Goal: Task Accomplishment & Management: Use online tool/utility

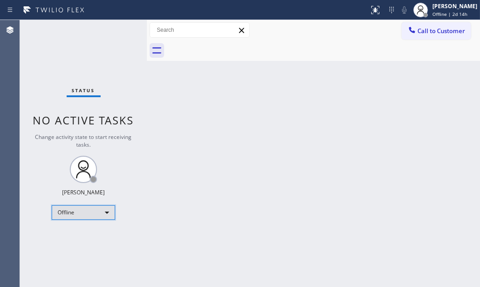
click at [105, 210] on div "Offline" at bounding box center [84, 212] width 64 height 15
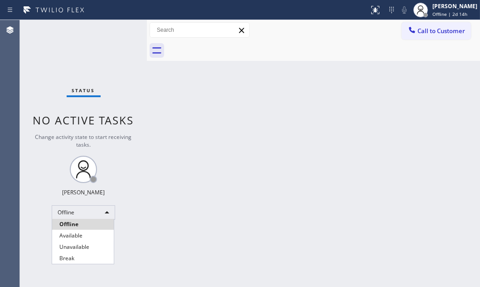
drag, startPoint x: 83, startPoint y: 246, endPoint x: 123, endPoint y: 244, distance: 40.4
click at [84, 245] on li "Unavailable" at bounding box center [83, 246] width 62 height 11
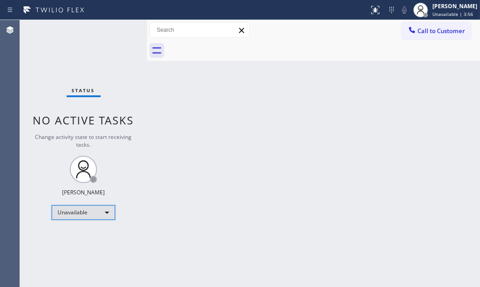
click at [106, 214] on div "Unavailable" at bounding box center [84, 212] width 64 height 15
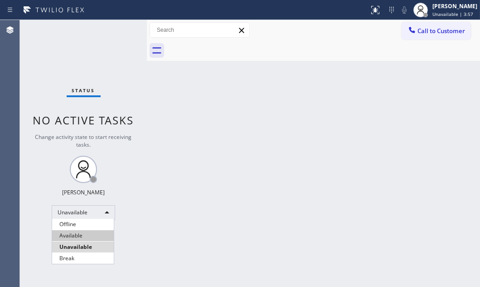
click at [95, 235] on li "Available" at bounding box center [83, 235] width 62 height 11
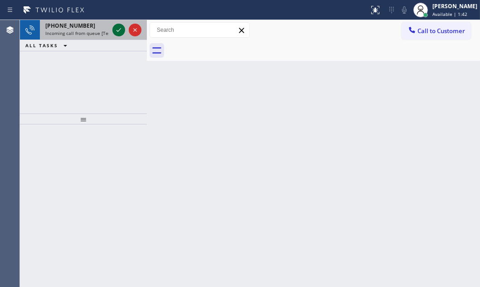
click at [123, 31] on icon at bounding box center [118, 30] width 11 height 11
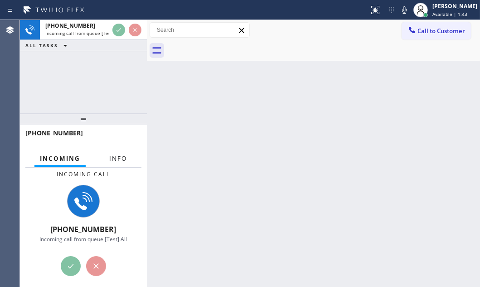
click at [119, 163] on button "Info" at bounding box center [118, 159] width 29 height 18
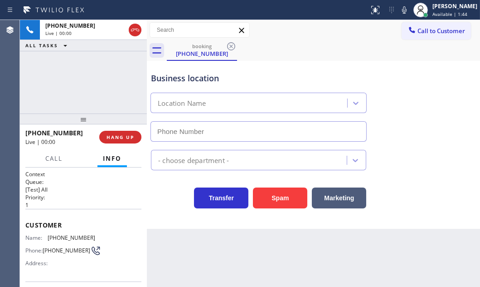
type input "(425) 655-1815"
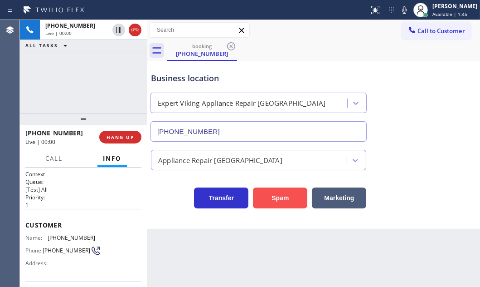
click at [286, 193] on button "Spam" at bounding box center [280, 197] width 54 height 21
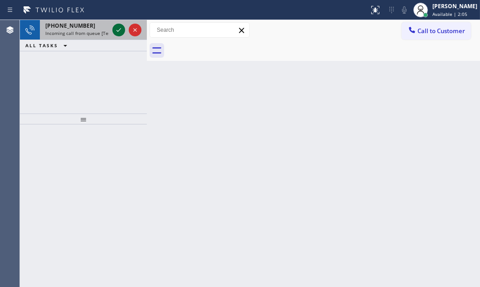
click at [115, 28] on icon at bounding box center [118, 30] width 11 height 11
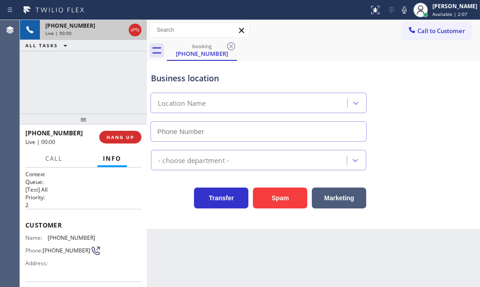
type input "(408) 402-4141"
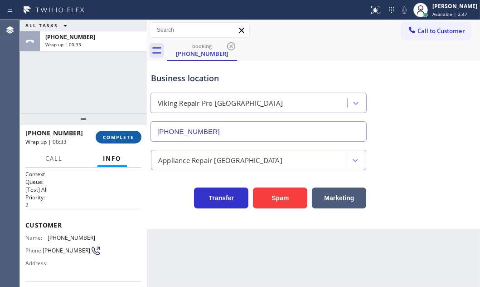
click at [119, 134] on span "COMPLETE" at bounding box center [118, 137] width 31 height 6
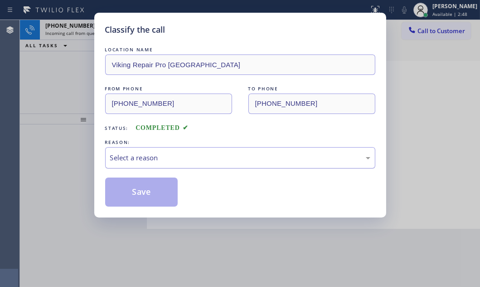
click at [220, 154] on div "Select a reason" at bounding box center [240, 157] width 260 height 10
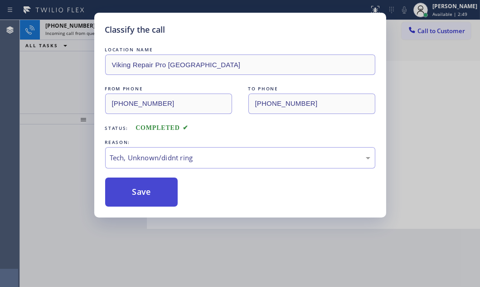
click at [142, 190] on button "Save" at bounding box center [141, 191] width 73 height 29
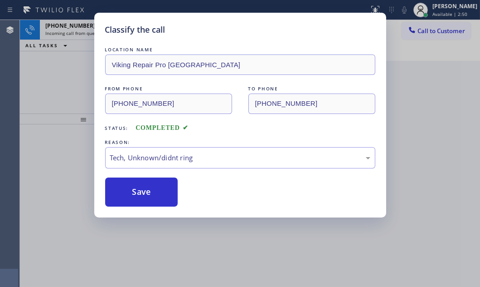
click at [81, 31] on div "Classify the call LOCATION NAME Viking Repair Pro Sunnyvale FROM PHONE (408) 41…" at bounding box center [240, 143] width 480 height 287
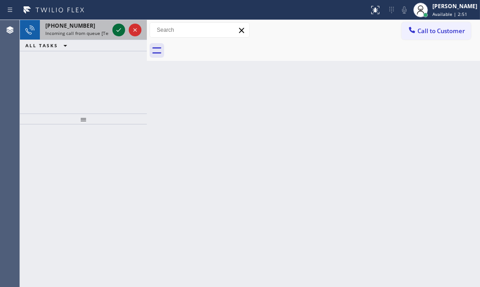
click at [118, 29] on icon at bounding box center [118, 30] width 11 height 11
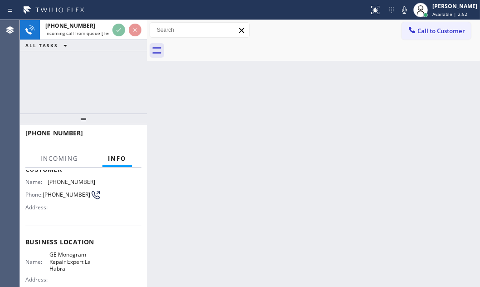
scroll to position [82, 0]
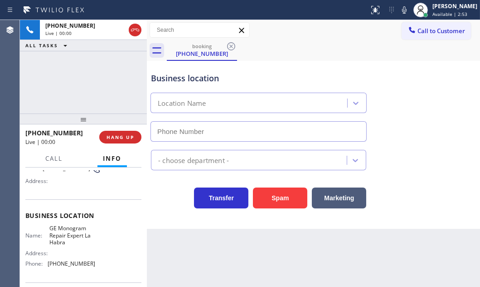
type input "(562) 378-3598"
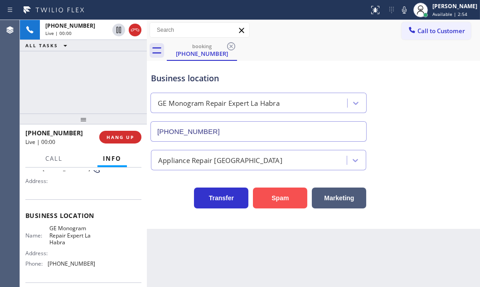
click at [279, 197] on button "Spam" at bounding box center [280, 197] width 54 height 21
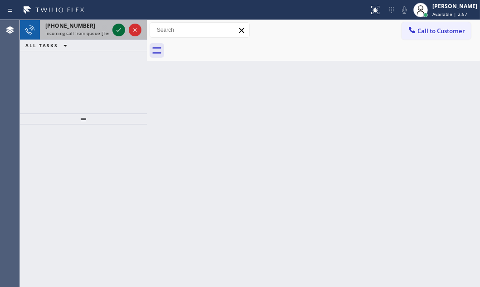
click at [118, 31] on icon at bounding box center [119, 30] width 5 height 4
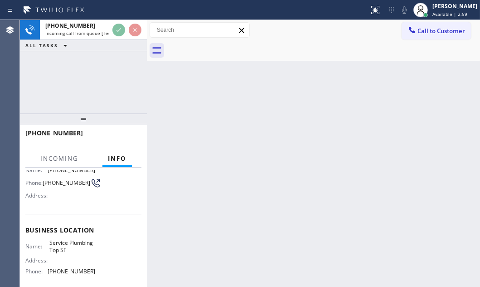
scroll to position [82, 0]
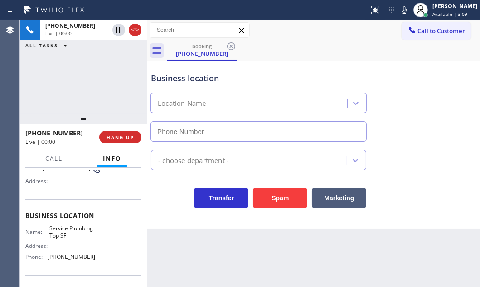
type input "(628) 277-8686"
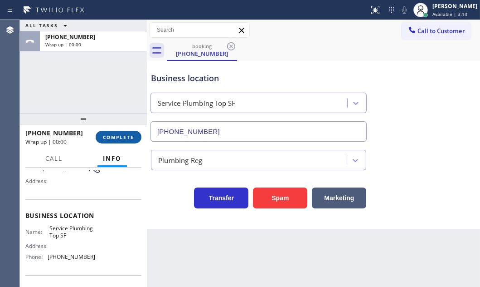
click at [127, 131] on button "COMPLETE" at bounding box center [119, 137] width 46 height 13
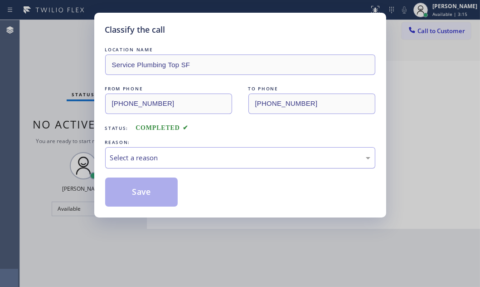
click at [229, 157] on div "Select a reason" at bounding box center [240, 157] width 260 height 10
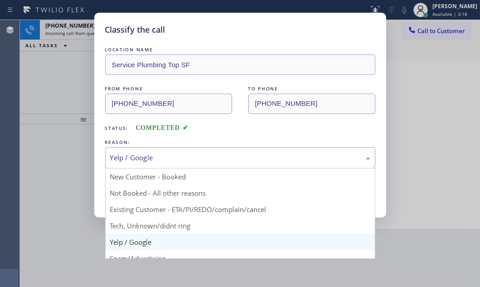
click at [164, 158] on div "Yelp / Google" at bounding box center [240, 157] width 260 height 10
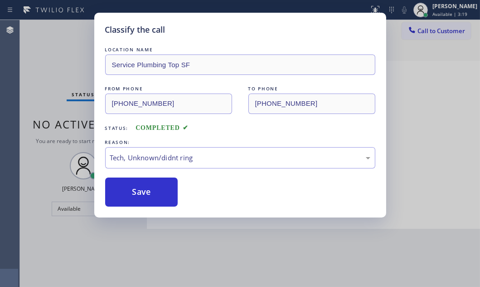
drag, startPoint x: 138, startPoint y: 191, endPoint x: 105, endPoint y: 146, distance: 55.8
click at [137, 189] on button "Save" at bounding box center [141, 191] width 73 height 29
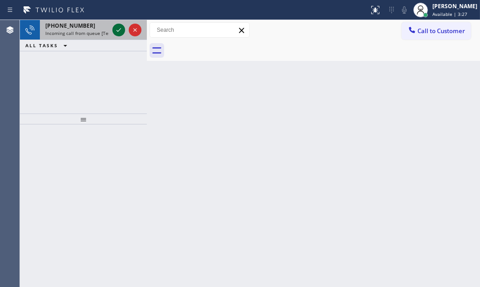
click at [120, 29] on icon at bounding box center [119, 30] width 5 height 4
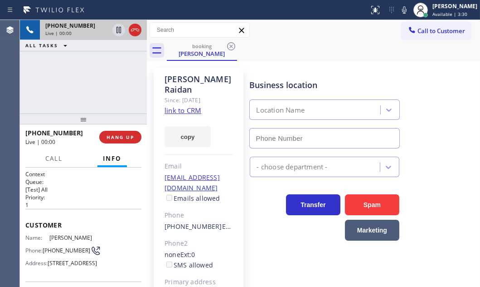
type input "(855) 999-4417"
click at [177, 106] on link "link to CRM" at bounding box center [183, 110] width 37 height 9
click at [118, 30] on icon at bounding box center [118, 30] width 11 height 11
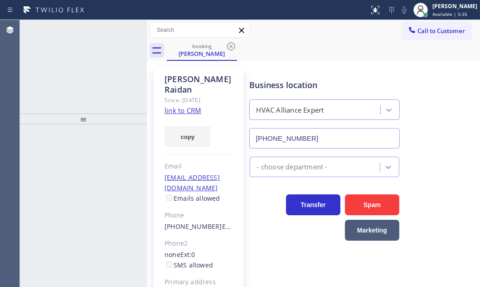
type input "[PHONE_NUMBER]"
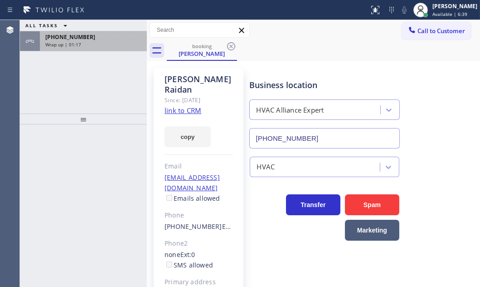
click at [113, 44] on div "Wrap up | 01:17" at bounding box center [93, 44] width 96 height 6
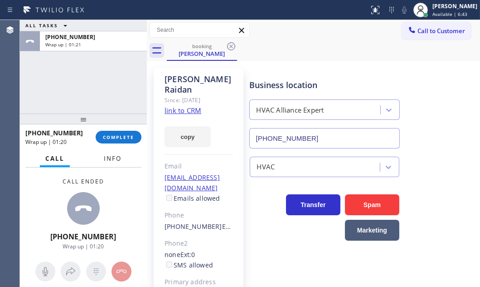
click at [113, 160] on span "Info" at bounding box center [113, 158] width 18 height 8
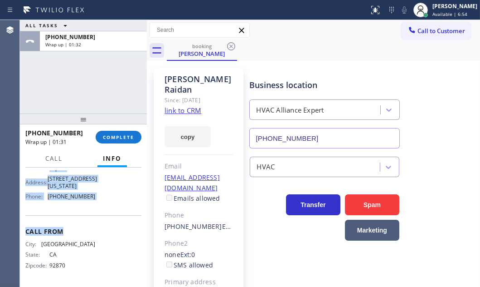
scroll to position [165, 0]
drag, startPoint x: 25, startPoint y: 221, endPoint x: 103, endPoint y: 202, distance: 79.7
click at [103, 202] on div "Context Queue: [Test] All Priority: 1 Customer Name: Charles Raidan Phone: (714…" at bounding box center [83, 152] width 116 height 263
copy div "Customer Name: Charles Raidan Phone: (714) 330-4824 Address: 80 Gingerwood, Irv…"
click at [425, 31] on span "Call to Customer" at bounding box center [442, 31] width 48 height 8
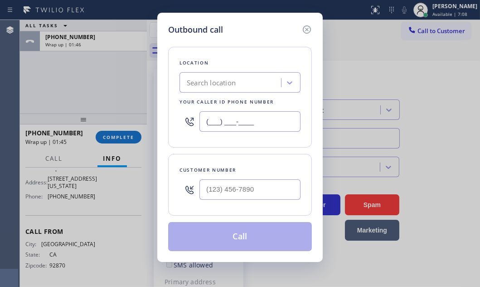
click at [262, 120] on input "(___) ___-____" at bounding box center [250, 121] width 101 height 20
paste input "855) 999-4417"
type input "(855) 999-4417"
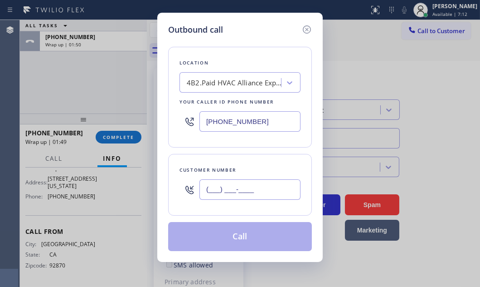
click at [267, 194] on input "(___) ___-____" at bounding box center [250, 189] width 101 height 20
paste input "714) 330-4824"
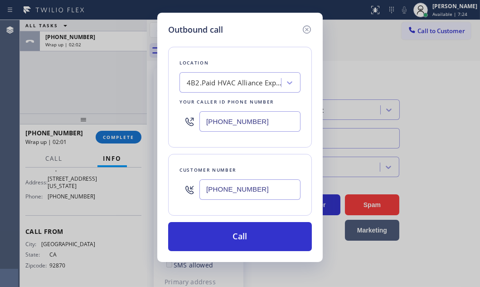
type input "(714) 330-4824"
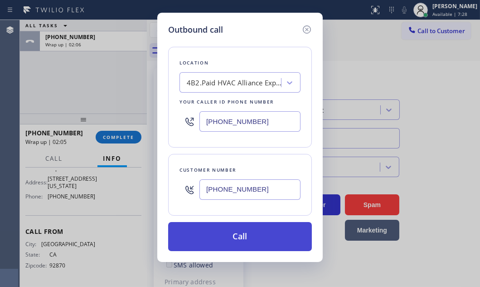
click at [269, 235] on button "Call" at bounding box center [240, 236] width 144 height 29
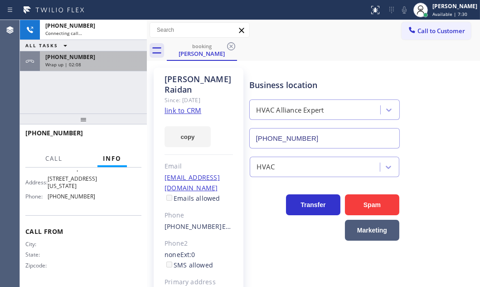
click at [112, 63] on div "Wrap up | 02:08" at bounding box center [93, 64] width 96 height 6
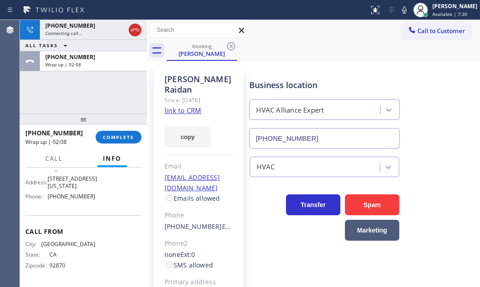
scroll to position [165, 0]
drag, startPoint x: 122, startPoint y: 137, endPoint x: 139, endPoint y: 141, distance: 17.6
click at [122, 137] on span "COMPLETE" at bounding box center [118, 137] width 31 height 6
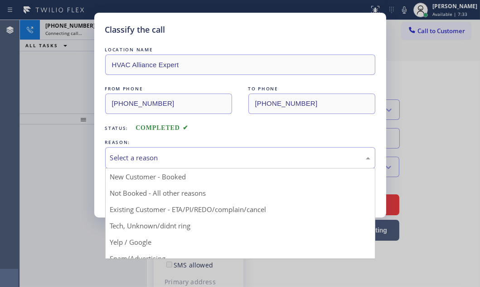
click at [191, 157] on div "Select a reason" at bounding box center [240, 157] width 260 height 10
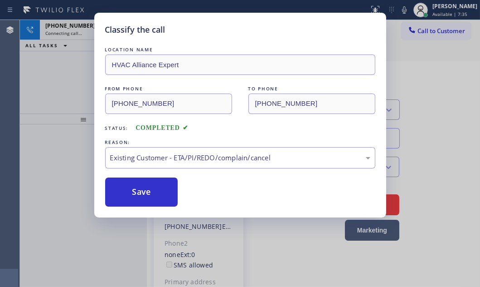
drag, startPoint x: 138, startPoint y: 192, endPoint x: 330, endPoint y: 223, distance: 194.5
click at [141, 192] on button "Save" at bounding box center [141, 191] width 73 height 29
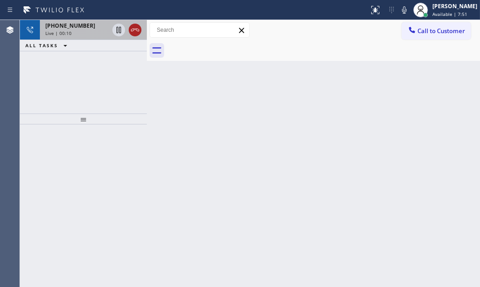
click at [132, 29] on icon at bounding box center [135, 30] width 8 height 3
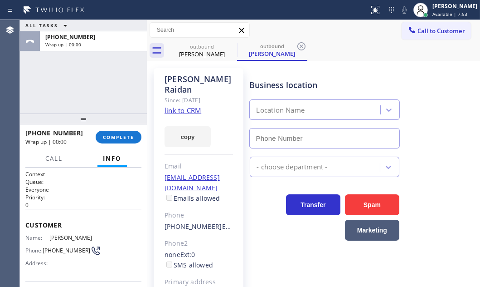
type input "(855) 999-4417"
click at [127, 135] on span "COMPLETE" at bounding box center [118, 137] width 31 height 6
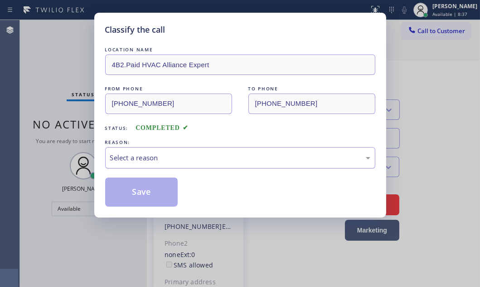
click at [177, 160] on div "Select a reason" at bounding box center [240, 157] width 260 height 10
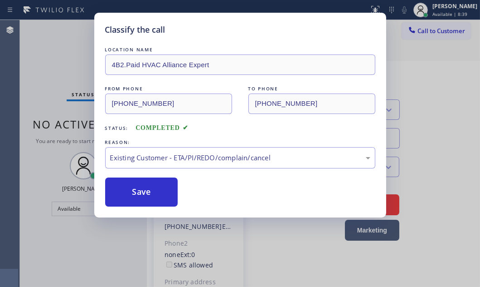
drag, startPoint x: 156, startPoint y: 195, endPoint x: 303, endPoint y: 208, distance: 147.1
click at [160, 195] on button "Save" at bounding box center [141, 191] width 73 height 29
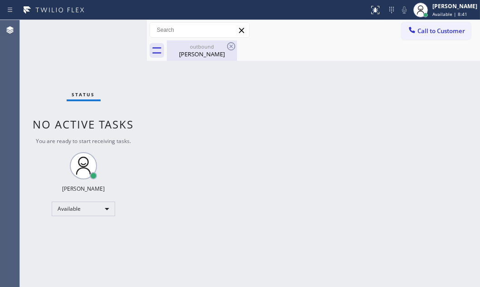
click at [223, 52] on div "Charles Raidan" at bounding box center [202, 54] width 69 height 8
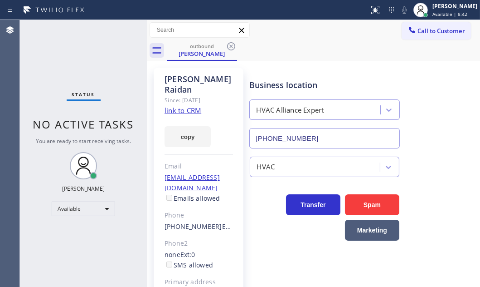
click at [238, 44] on div "outbound Charles Raidan" at bounding box center [324, 50] width 314 height 20
click at [231, 47] on icon at bounding box center [231, 46] width 8 height 8
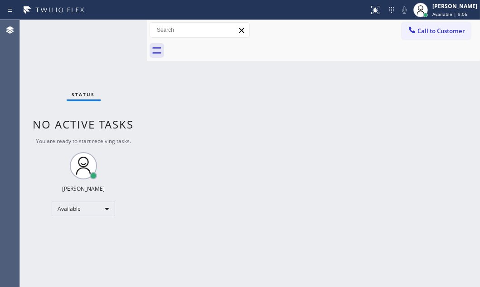
click at [432, 39] on div "Call to Customer Outbound call Location HVAC Alliance Expert Your caller id pho…" at bounding box center [313, 30] width 333 height 20
click at [417, 33] on div at bounding box center [412, 30] width 11 height 11
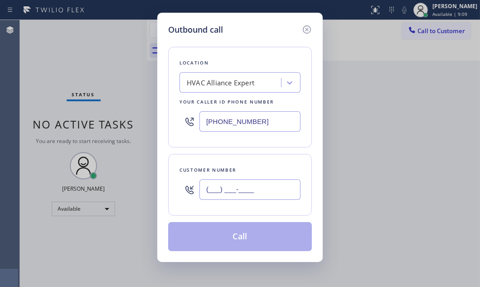
click at [234, 194] on input "(___) ___-____" at bounding box center [250, 189] width 101 height 20
paste input "339) 055-_1"
click at [263, 187] on input "(339) 055-_1__" at bounding box center [250, 189] width 101 height 20
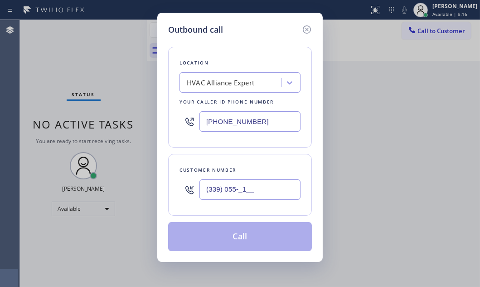
paste input "714) 330-4824"
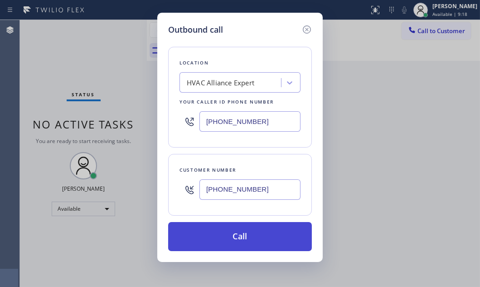
type input "(714) 330-4824"
click at [255, 235] on button "Call" at bounding box center [240, 236] width 144 height 29
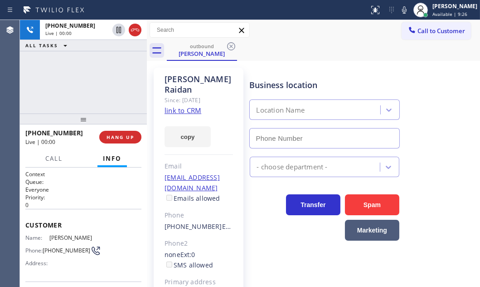
type input "(855) 999-4417"
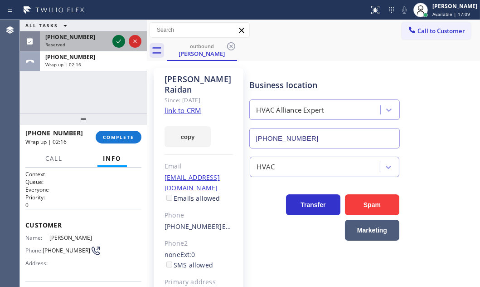
click at [119, 42] on icon at bounding box center [118, 41] width 11 height 11
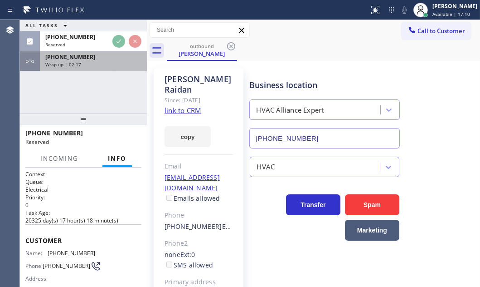
click at [108, 63] on div "Wrap up | 02:17" at bounding box center [93, 64] width 96 height 6
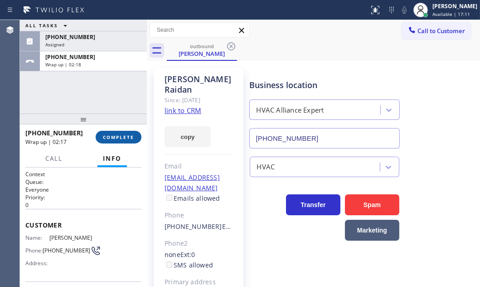
click at [121, 140] on span "COMPLETE" at bounding box center [118, 137] width 31 height 6
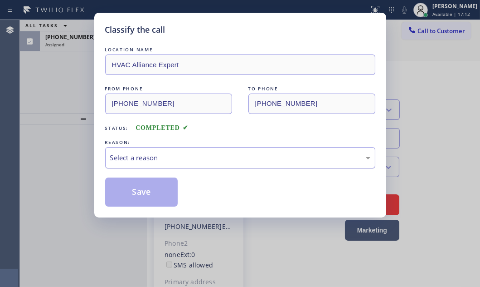
click at [181, 161] on div "Select a reason" at bounding box center [240, 157] width 260 height 10
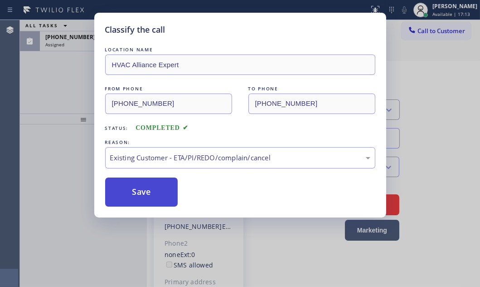
drag, startPoint x: 142, startPoint y: 192, endPoint x: 140, endPoint y: 185, distance: 7.8
click at [142, 191] on button "Save" at bounding box center [141, 191] width 73 height 29
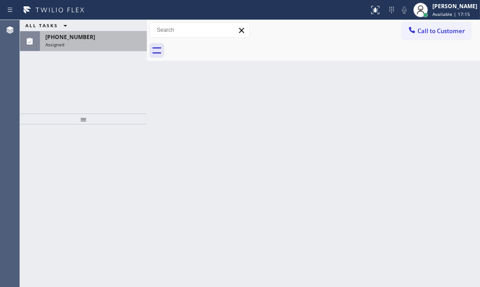
click at [78, 44] on div "Assigned" at bounding box center [93, 44] width 96 height 6
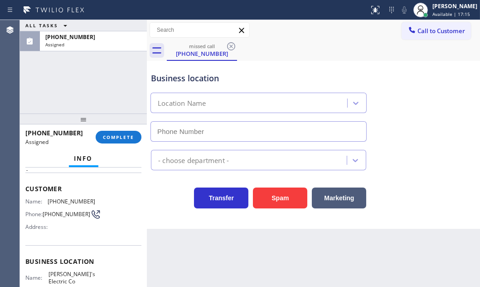
type input "(848) 354-1139"
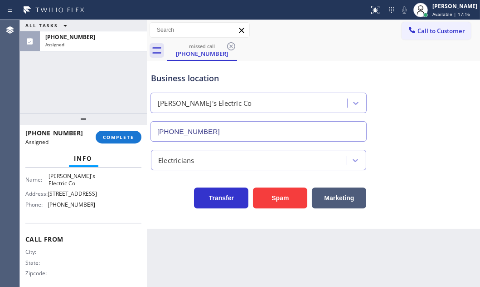
scroll to position [165, 0]
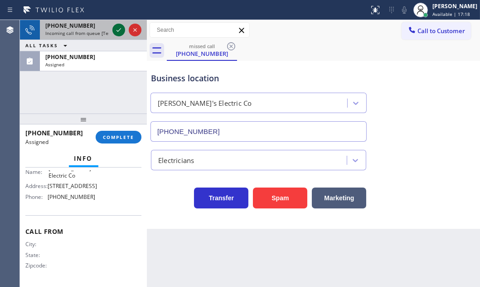
click at [115, 27] on icon at bounding box center [118, 30] width 11 height 11
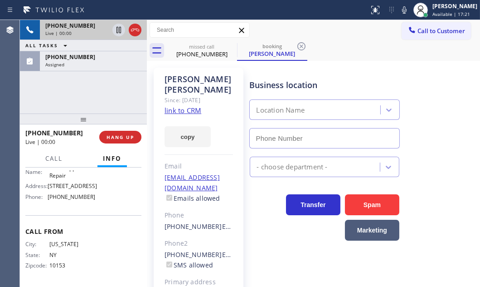
type input "(855) 731-4952"
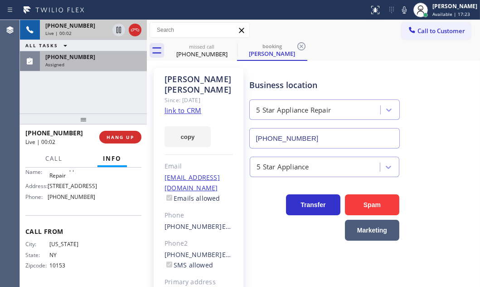
click at [88, 62] on div "Assigned" at bounding box center [93, 64] width 96 height 6
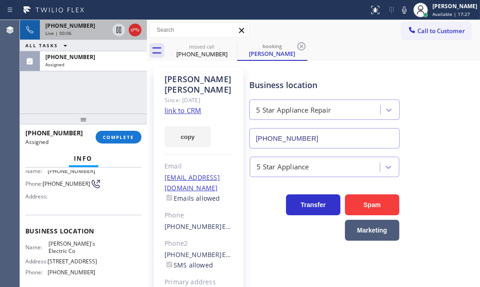
scroll to position [123, 0]
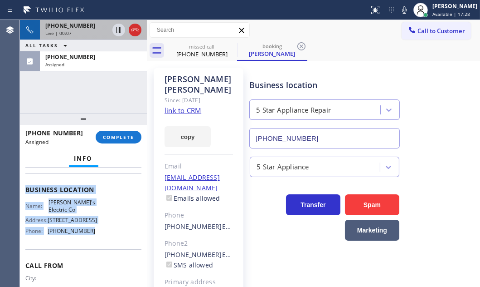
drag, startPoint x: 26, startPoint y: 235, endPoint x: 105, endPoint y: 264, distance: 84.0
click at [105, 264] on div "Context Queue: Electrical Priority: 0 Task Age: 2 minute(s) Customer Name: (732…" at bounding box center [83, 182] width 116 height 271
copy div "Customer Name: (732) 546-4486 Phone: (732) 546-4486 Address: Business location …"
click at [116, 138] on span "COMPLETE" at bounding box center [118, 137] width 31 height 6
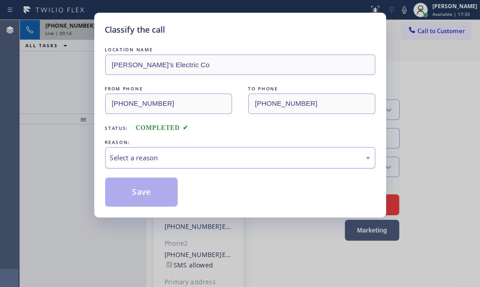
drag, startPoint x: 261, startPoint y: 159, endPoint x: 249, endPoint y: 167, distance: 14.5
click at [261, 159] on div "Select a reason" at bounding box center [240, 157] width 260 height 10
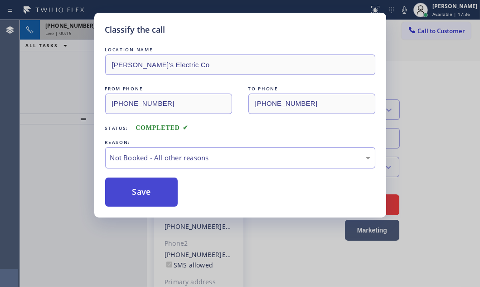
drag, startPoint x: 151, startPoint y: 191, endPoint x: 139, endPoint y: 196, distance: 12.5
click at [139, 196] on button "Save" at bounding box center [141, 191] width 73 height 29
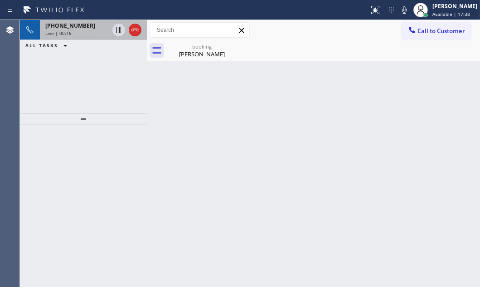
click at [74, 34] on div "Live | 00:16" at bounding box center [77, 33] width 64 height 6
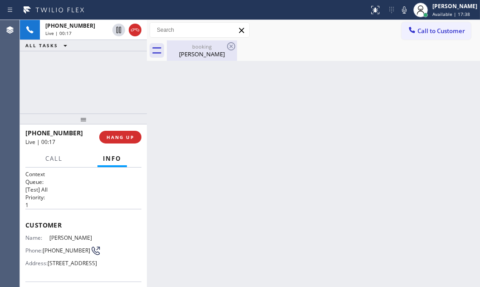
click at [189, 50] on div "Frankie Roberson" at bounding box center [202, 54] width 69 height 8
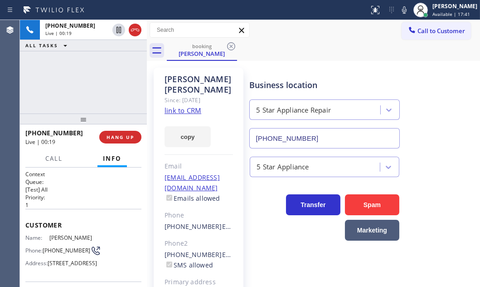
click at [184, 112] on link "link to CRM" at bounding box center [183, 110] width 37 height 9
click at [113, 97] on div "+19172500553 Live | 01:00 ALL TASKS ALL TASKS ACTIVE TASKS TASKS IN WRAP UP" at bounding box center [83, 66] width 127 height 93
click at [118, 32] on icon at bounding box center [118, 30] width 11 height 11
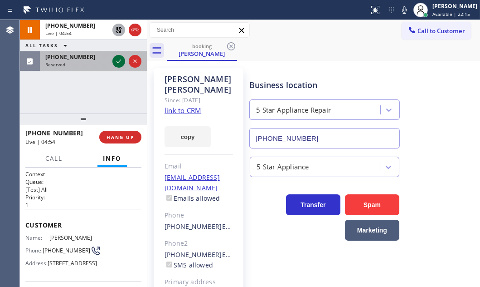
click at [120, 62] on icon at bounding box center [118, 61] width 11 height 11
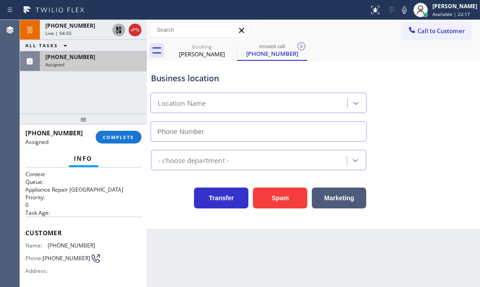
type input "(877) 800-0094"
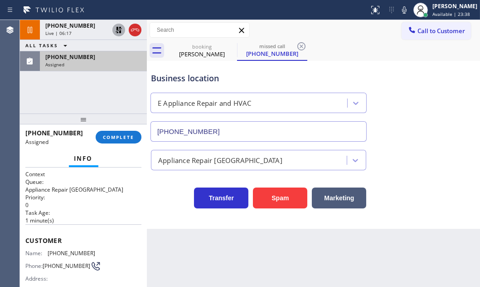
click at [118, 30] on icon at bounding box center [118, 30] width 11 height 11
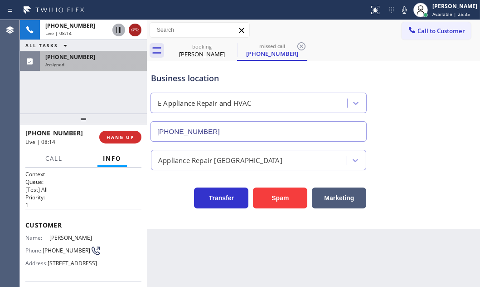
click at [138, 27] on icon at bounding box center [135, 30] width 11 height 11
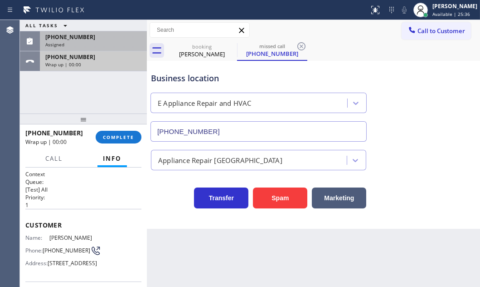
click at [110, 53] on div "+19172500553" at bounding box center [93, 57] width 96 height 8
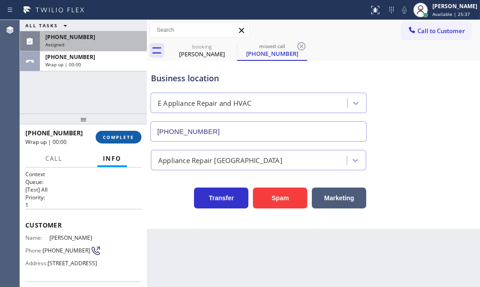
click at [112, 136] on span "COMPLETE" at bounding box center [118, 137] width 31 height 6
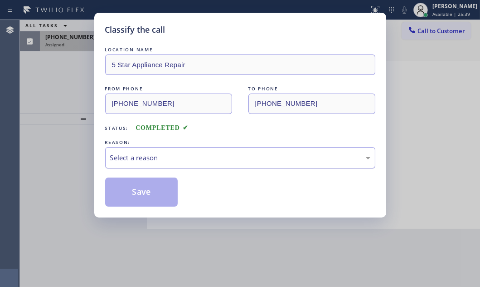
click at [181, 155] on div "Select a reason" at bounding box center [240, 157] width 260 height 10
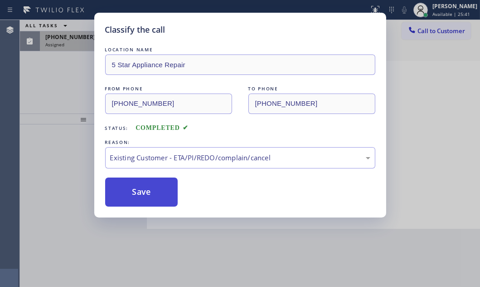
drag, startPoint x: 149, startPoint y: 184, endPoint x: 121, endPoint y: 159, distance: 37.6
click at [148, 184] on button "Save" at bounding box center [141, 191] width 73 height 29
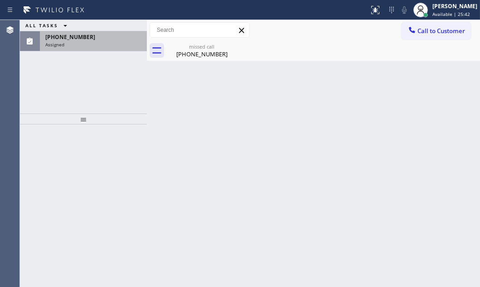
click at [88, 44] on div "Assigned" at bounding box center [93, 44] width 96 height 6
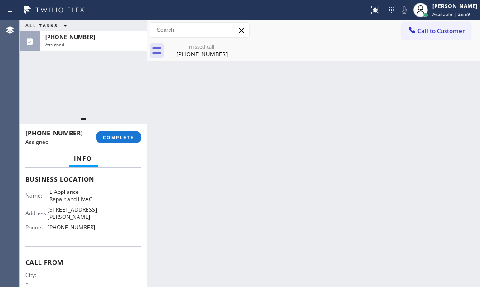
scroll to position [124, 0]
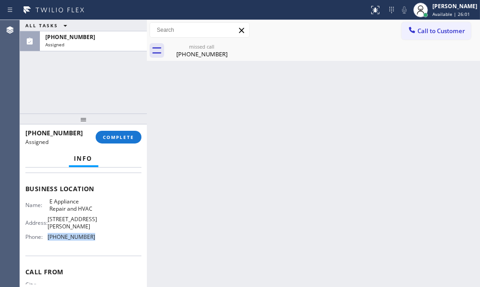
drag, startPoint x: 93, startPoint y: 234, endPoint x: 46, endPoint y: 237, distance: 47.3
click at [46, 237] on div "Name: E Appliance Repair and HVAC Address: 2934 1/2 Beverly Glen Circle #171 Ph…" at bounding box center [83, 221] width 116 height 46
copy div "(877) 800-0094"
click at [431, 30] on span "Call to Customer" at bounding box center [442, 31] width 48 height 8
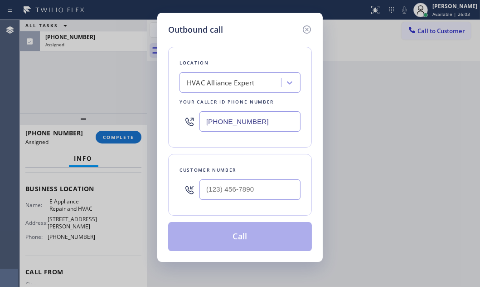
click at [285, 115] on input "(855) 999-4417" at bounding box center [250, 121] width 101 height 20
drag, startPoint x: 285, startPoint y: 115, endPoint x: 279, endPoint y: 123, distance: 9.4
click at [284, 116] on input "(855) 999-4417" at bounding box center [250, 121] width 101 height 20
paste input "8778"
click at [282, 123] on input "(855) 999-8778" at bounding box center [250, 121] width 101 height 20
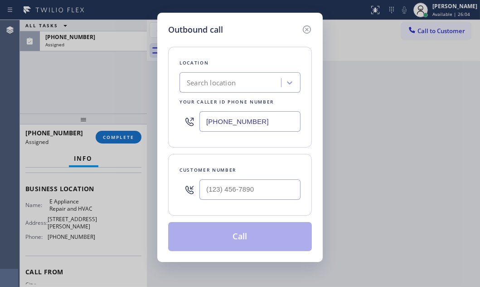
click at [282, 123] on input "(855) 999-8778" at bounding box center [250, 121] width 101 height 20
click at [282, 123] on input "(855) 999-4417" at bounding box center [250, 121] width 101 height 20
click at [282, 124] on input "(855) 999-4417" at bounding box center [250, 121] width 101 height 20
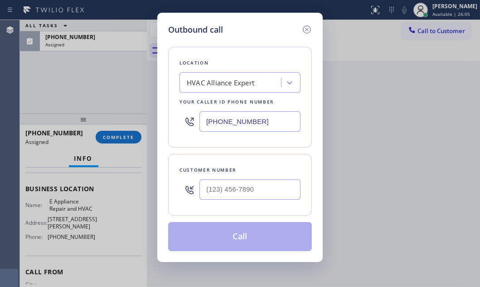
paste input "77) 800-0094"
type input "(877) 800-0094"
type input "(___) ___-____"
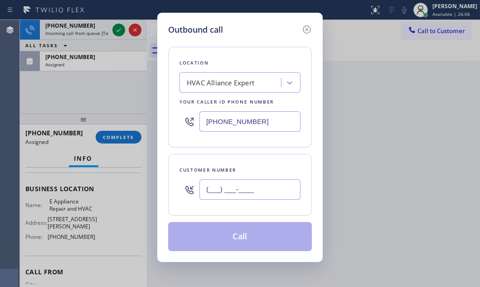
click at [259, 192] on input "(___) ___-____" at bounding box center [250, 189] width 101 height 20
drag, startPoint x: 307, startPoint y: 29, endPoint x: 232, endPoint y: 26, distance: 74.5
click at [304, 29] on icon at bounding box center [307, 29] width 11 height 11
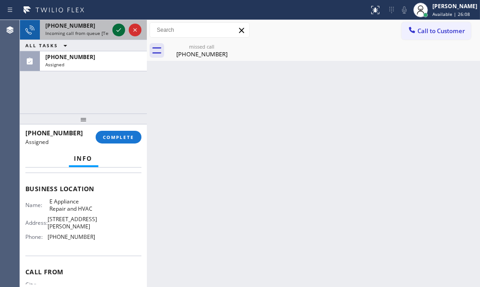
type input "(877) 800-0094"
click at [121, 32] on icon at bounding box center [118, 30] width 11 height 11
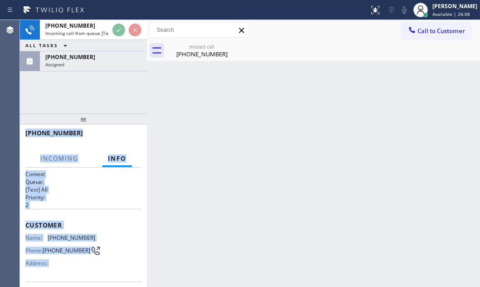
click at [120, 32] on div "+17604540052 Incoming call from queue [Test] All ALL TASKS ALL TASKS ACTIVE TAS…" at bounding box center [83, 45] width 127 height 51
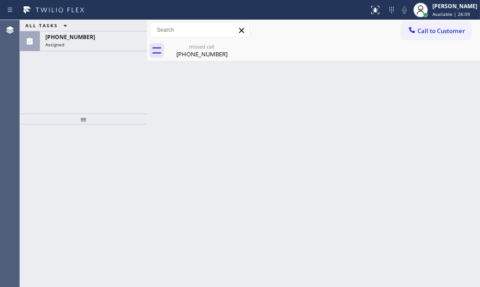
click at [120, 32] on div "ALL TASKS ALL TASKS ACTIVE TASKS TASKS IN WRAP UP (206) 550-5905 Assigned" at bounding box center [83, 35] width 127 height 31
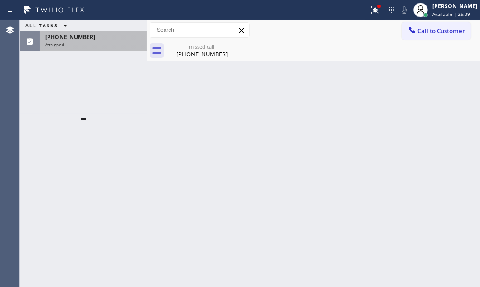
click at [119, 32] on div "(206) 550-5905 Assigned" at bounding box center [91, 41] width 103 height 20
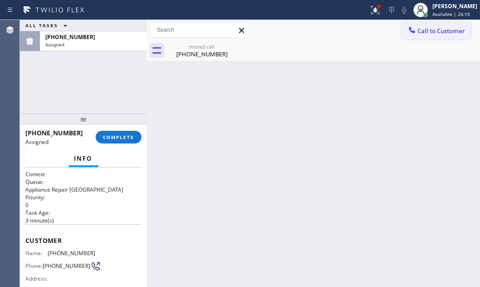
click at [420, 33] on span "Call to Customer" at bounding box center [442, 31] width 48 height 8
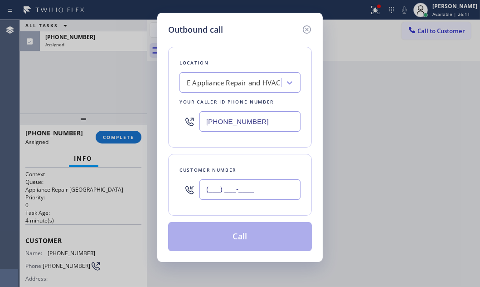
click at [260, 187] on input "(___) ___-____" at bounding box center [250, 189] width 101 height 20
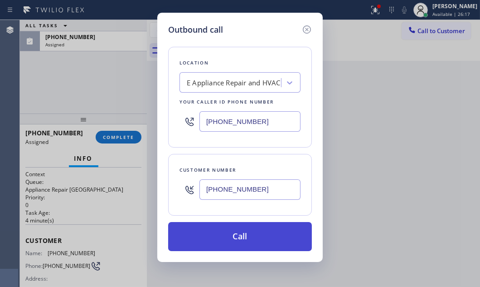
type input "(206) 550-5905"
click at [245, 237] on button "Call" at bounding box center [240, 236] width 144 height 29
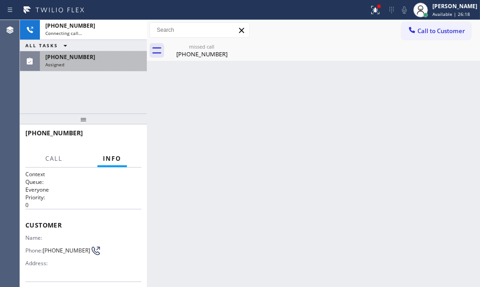
click at [109, 50] on div "ALL TASKS ALL TASKS ACTIVE TASKS TASKS IN WRAP UP" at bounding box center [83, 45] width 127 height 11
click at [111, 56] on div "(206) 550-5905" at bounding box center [93, 57] width 96 height 8
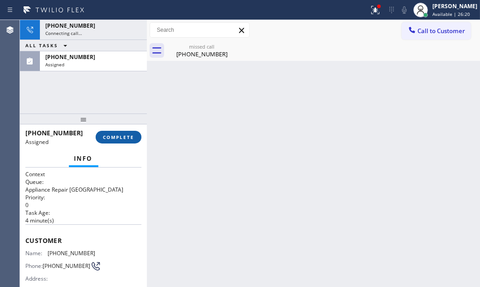
click at [121, 136] on span "COMPLETE" at bounding box center [118, 137] width 31 height 6
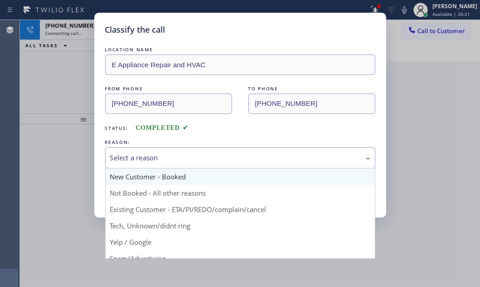
drag, startPoint x: 208, startPoint y: 155, endPoint x: 191, endPoint y: 177, distance: 27.5
click at [208, 157] on div "Select a reason" at bounding box center [240, 157] width 260 height 10
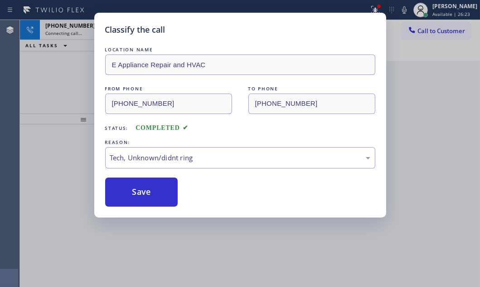
drag, startPoint x: 157, startPoint y: 223, endPoint x: 153, endPoint y: 218, distance: 6.8
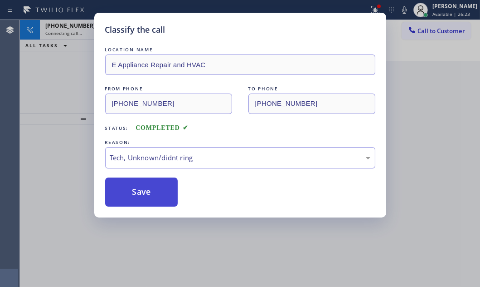
click at [147, 197] on button "Save" at bounding box center [141, 191] width 73 height 29
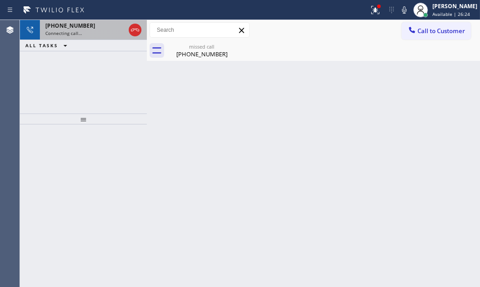
click at [83, 32] on div "Connecting call…" at bounding box center [85, 33] width 80 height 6
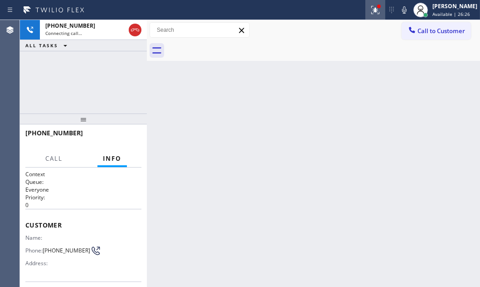
click at [370, 11] on icon at bounding box center [375, 10] width 11 height 11
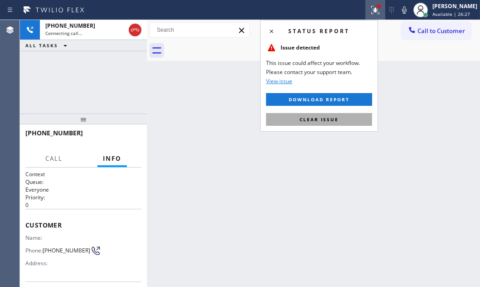
click at [315, 121] on span "Clear issue" at bounding box center [319, 119] width 39 height 6
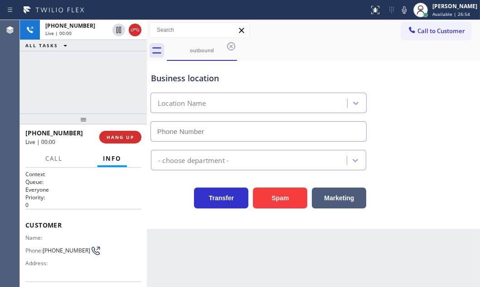
type input "(877) 800-0094"
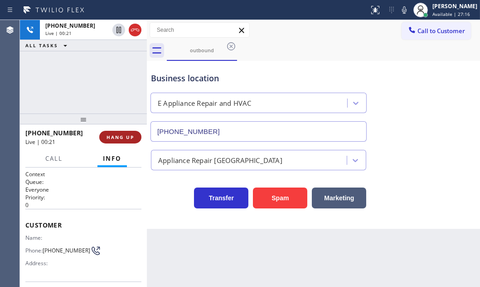
click at [116, 134] on span "HANG UP" at bounding box center [121, 137] width 28 height 6
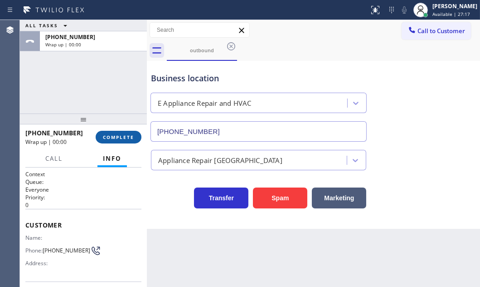
click at [110, 141] on button "COMPLETE" at bounding box center [119, 137] width 46 height 13
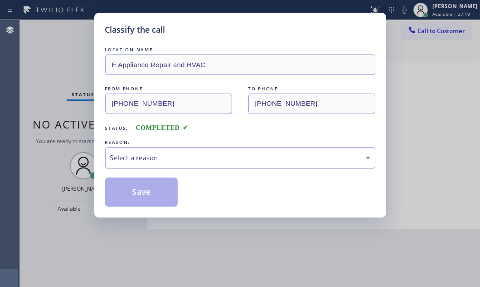
click at [210, 163] on div "Select a reason" at bounding box center [240, 157] width 270 height 21
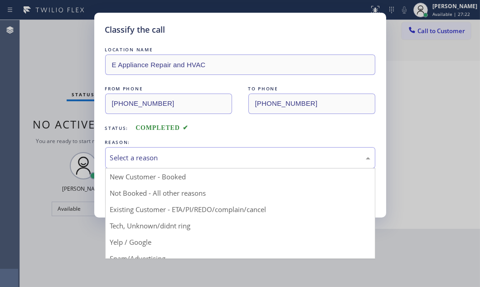
drag, startPoint x: 154, startPoint y: 195, endPoint x: 139, endPoint y: 194, distance: 14.5
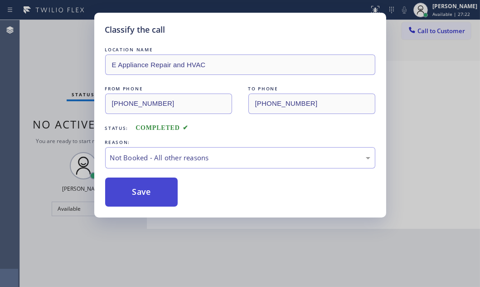
click at [134, 193] on button "Save" at bounding box center [141, 191] width 73 height 29
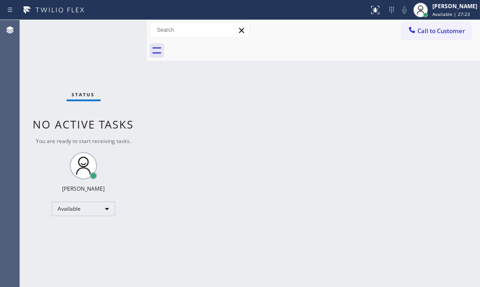
drag, startPoint x: 60, startPoint y: 58, endPoint x: 91, endPoint y: 77, distance: 36.1
click at [65, 58] on div "Status No active tasks You are ready to start receiving tasks. [PERSON_NAME] Av…" at bounding box center [83, 153] width 127 height 267
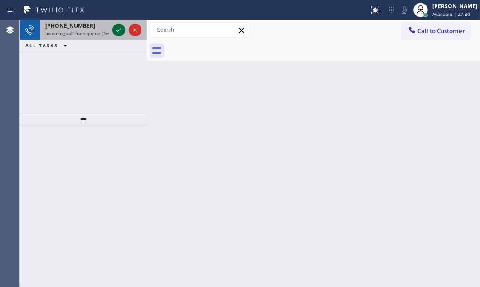
click at [118, 27] on icon at bounding box center [118, 30] width 11 height 11
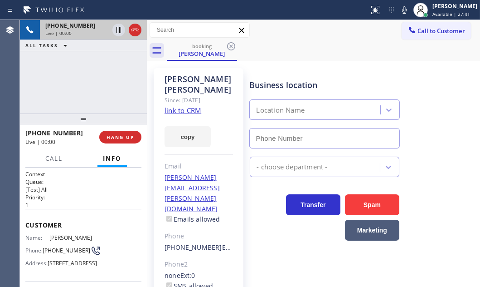
type input "(917) 540-0256"
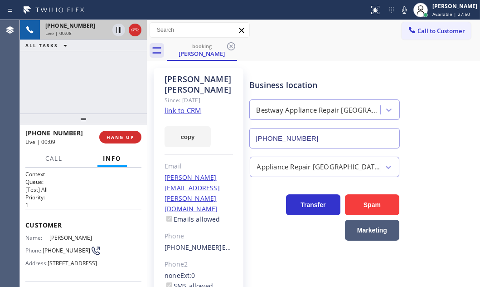
click at [176, 106] on link "link to CRM" at bounding box center [183, 110] width 37 height 9
click at [138, 31] on icon at bounding box center [135, 30] width 8 height 3
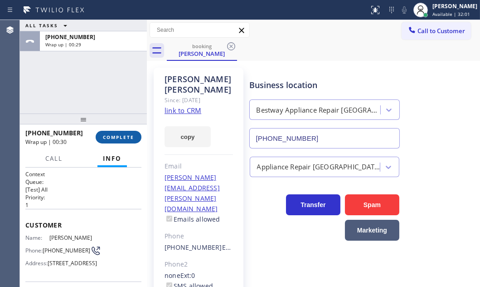
click at [115, 137] on span "COMPLETE" at bounding box center [118, 137] width 31 height 6
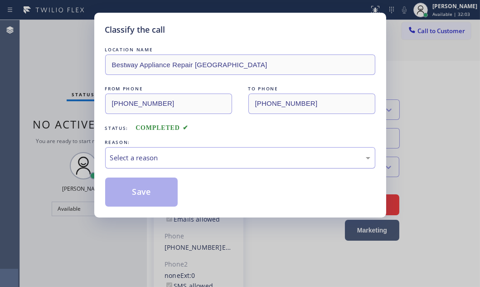
click at [230, 157] on div "Select a reason" at bounding box center [240, 157] width 260 height 10
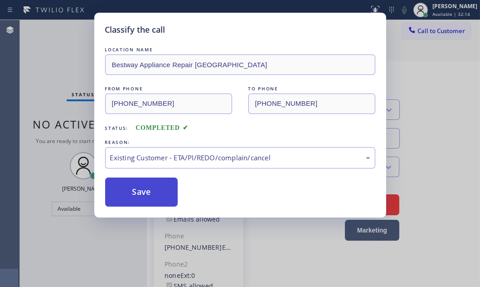
click at [152, 190] on button "Save" at bounding box center [141, 191] width 73 height 29
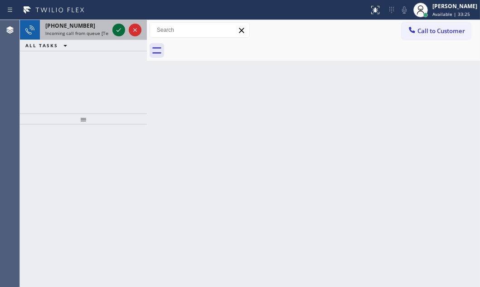
click at [118, 27] on icon at bounding box center [118, 30] width 11 height 11
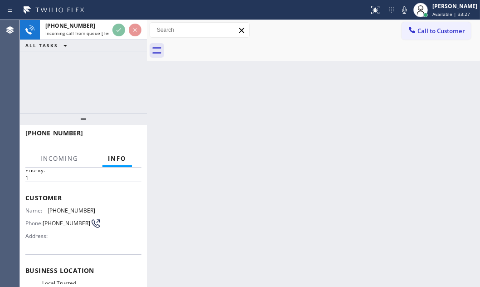
scroll to position [82, 0]
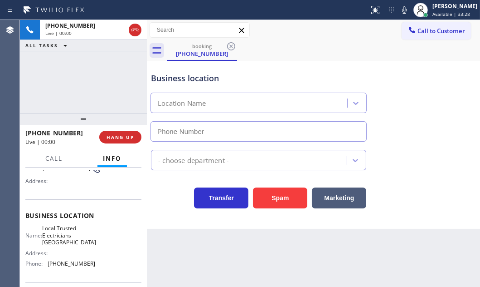
type input "(949) 334-2844"
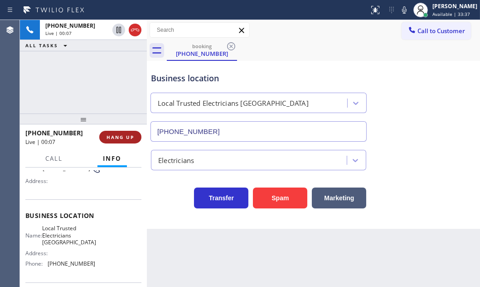
click at [123, 137] on span "HANG UP" at bounding box center [121, 137] width 28 height 6
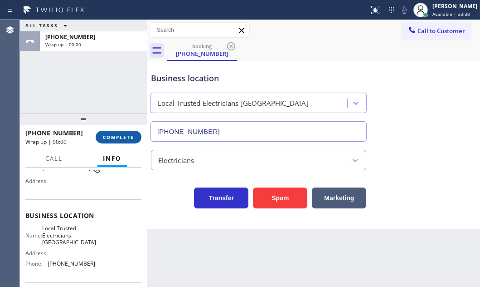
drag, startPoint x: 116, startPoint y: 139, endPoint x: 132, endPoint y: 141, distance: 16.4
click at [117, 140] on span "COMPLETE" at bounding box center [118, 137] width 31 height 6
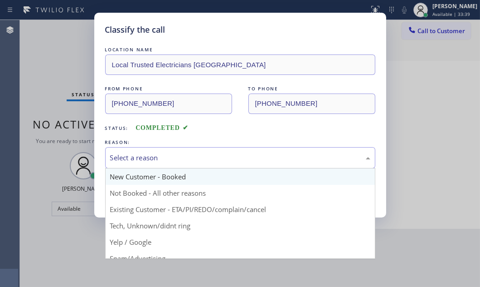
drag, startPoint x: 151, startPoint y: 162, endPoint x: 151, endPoint y: 169, distance: 6.8
click at [151, 162] on div "Select a reason" at bounding box center [240, 157] width 260 height 10
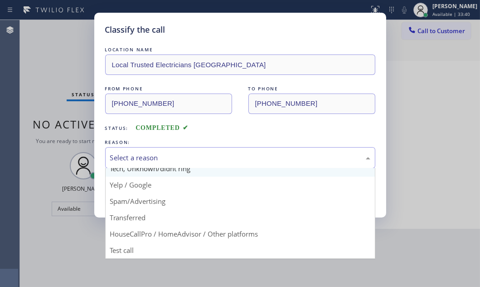
scroll to position [60, 0]
drag, startPoint x: 143, startPoint y: 200, endPoint x: 142, endPoint y: 187, distance: 13.2
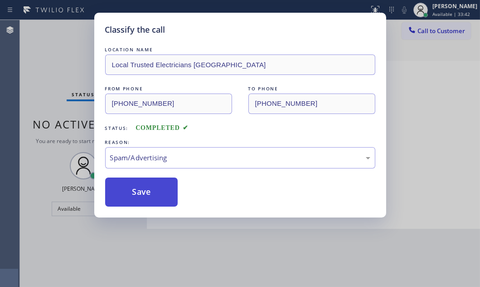
click at [141, 182] on button "Save" at bounding box center [141, 191] width 73 height 29
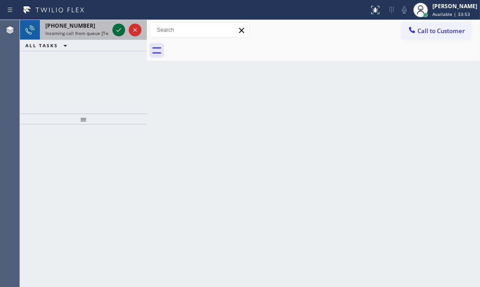
click at [115, 28] on icon at bounding box center [118, 30] width 11 height 11
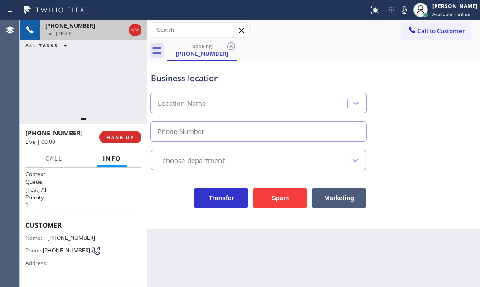
type input "(640) 356-2700"
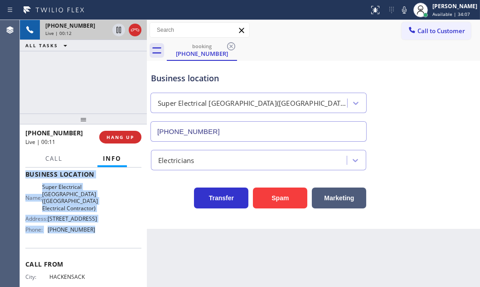
scroll to position [165, 0]
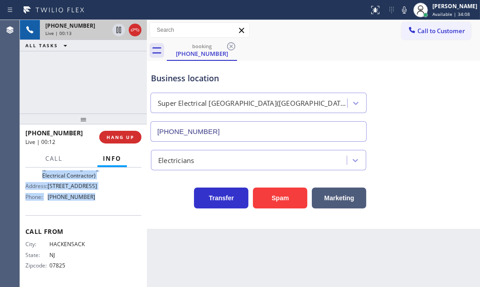
drag, startPoint x: 25, startPoint y: 225, endPoint x: 114, endPoint y: 231, distance: 89.1
click at [114, 231] on div "Context Queue: [Test] All Priority: 1 Customer Name: (201) 362-5722 Phone: (201…" at bounding box center [83, 149] width 116 height 270
copy div "Customer Name: (201) 362-5722 Phone: (201) 362-5722 Address: Business location …"
click at [119, 29] on icon at bounding box center [118, 30] width 11 height 11
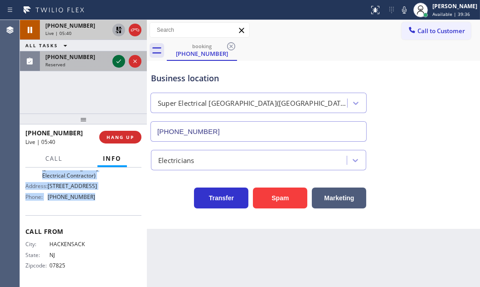
click at [117, 60] on icon at bounding box center [118, 61] width 11 height 11
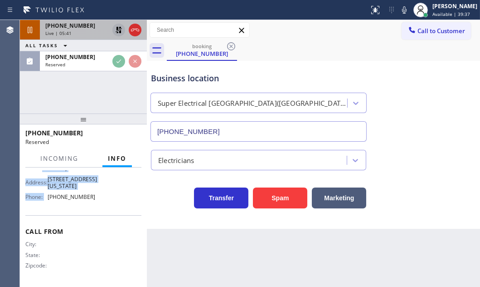
scroll to position [172, 0]
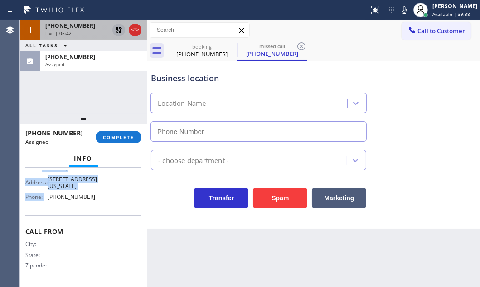
type input "(908) 734-9262"
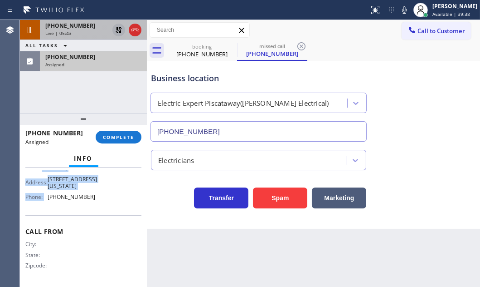
click at [102, 53] on div "(347) 303-9170" at bounding box center [93, 57] width 96 height 8
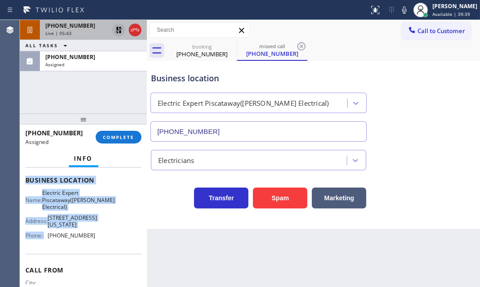
scroll to position [49, 0]
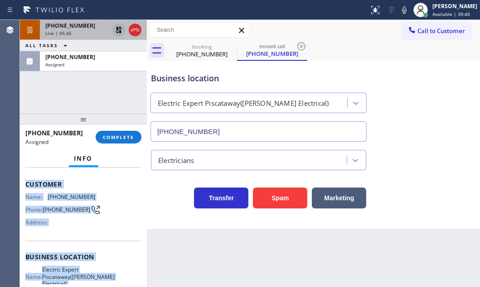
click at [95, 222] on div "Name: (347) 303-9170 Phone: (347) 303-9170 Address:" at bounding box center [83, 211] width 116 height 36
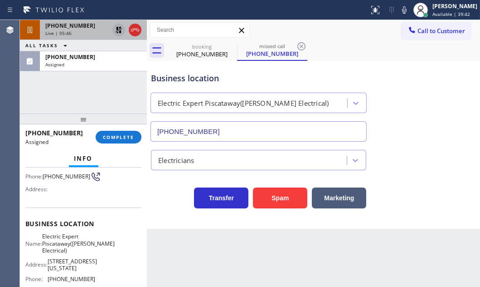
scroll to position [131, 0]
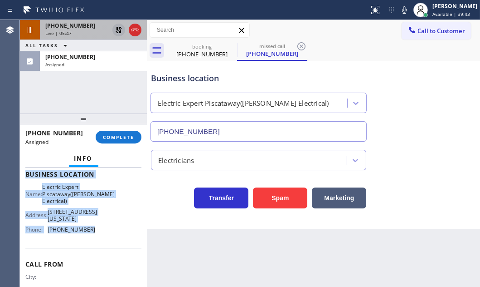
drag, startPoint x: 25, startPoint y: 181, endPoint x: 95, endPoint y: 250, distance: 98.2
click at [95, 250] on div "Context Queue: Electrical Priority: 0 Task Age: Customer Name: (347) 303-9170 P…" at bounding box center [83, 177] width 116 height 277
copy div "Customer Name: (347) 303-9170 Phone: (347) 303-9170 Address: Business location …"
click at [108, 136] on span "COMPLETE" at bounding box center [118, 137] width 31 height 6
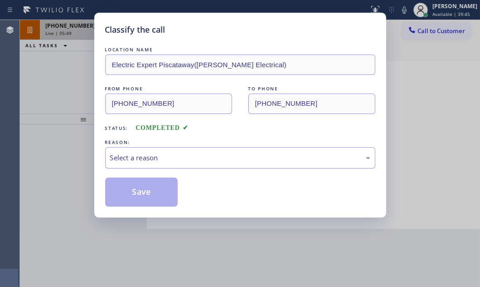
click at [214, 156] on div "Select a reason" at bounding box center [240, 157] width 260 height 10
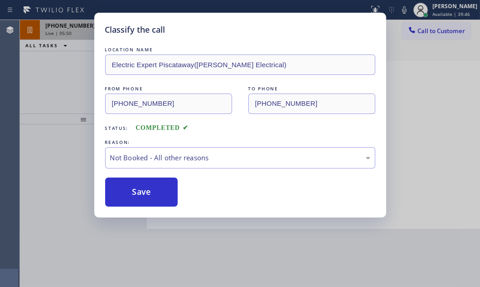
click at [137, 190] on button "Save" at bounding box center [141, 191] width 73 height 29
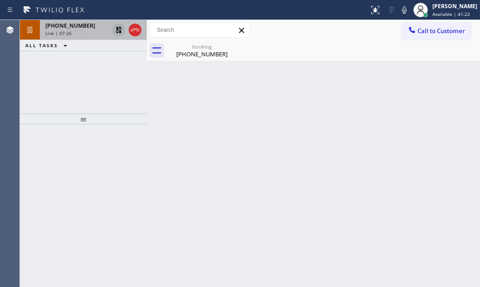
click at [120, 30] on icon at bounding box center [118, 30] width 11 height 11
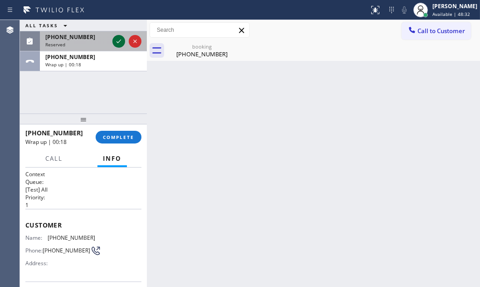
click at [117, 44] on icon at bounding box center [118, 41] width 11 height 11
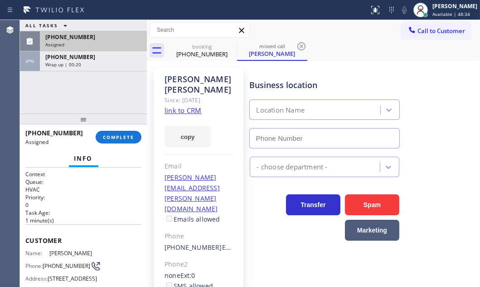
type input "(310) 340-1547"
click at [83, 37] on span "(831) 241-2682" at bounding box center [70, 37] width 50 height 8
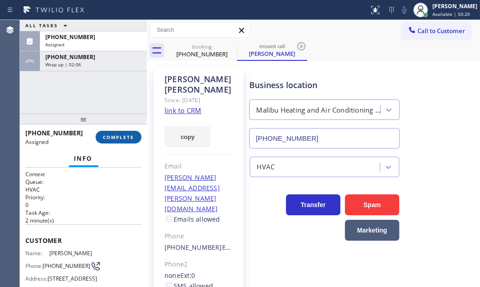
click at [122, 136] on span "COMPLETE" at bounding box center [118, 137] width 31 height 6
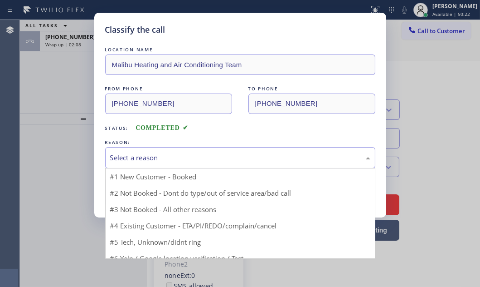
click at [159, 152] on div "Select a reason" at bounding box center [240, 157] width 260 height 10
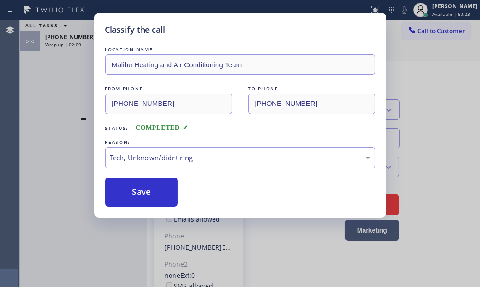
drag, startPoint x: 137, startPoint y: 226, endPoint x: 138, endPoint y: 216, distance: 10.1
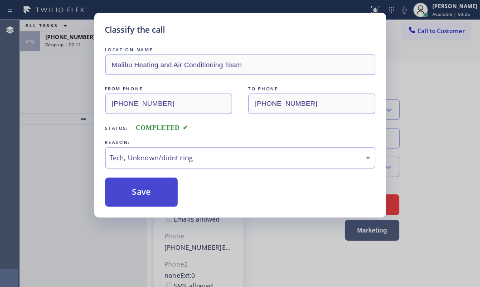
click at [151, 194] on button "Save" at bounding box center [141, 191] width 73 height 29
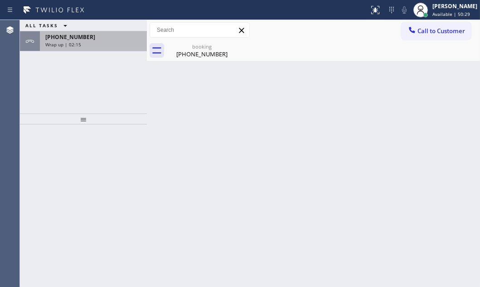
click at [116, 42] on div "Wrap up | 02:15" at bounding box center [93, 44] width 96 height 6
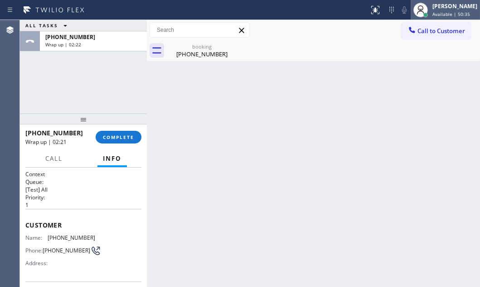
click at [440, 11] on span "Available | 50:35" at bounding box center [452, 14] width 38 height 6
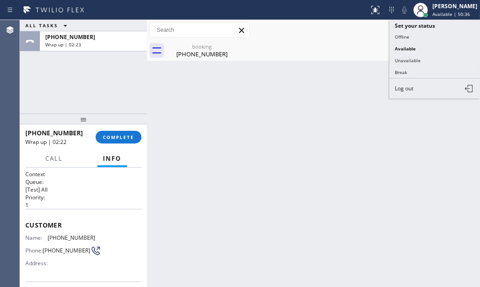
click at [417, 58] on button "Unavailable" at bounding box center [435, 60] width 91 height 12
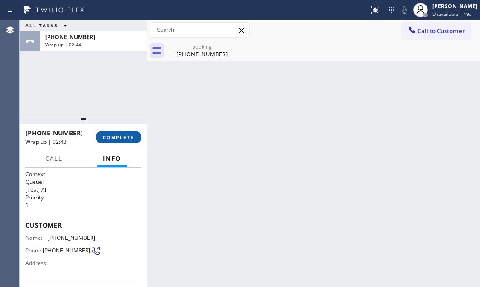
click at [120, 136] on span "COMPLETE" at bounding box center [118, 137] width 31 height 6
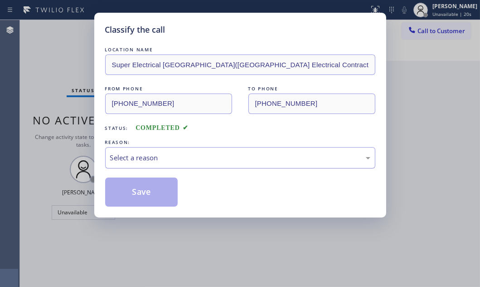
click at [221, 155] on div "Select a reason" at bounding box center [240, 157] width 260 height 10
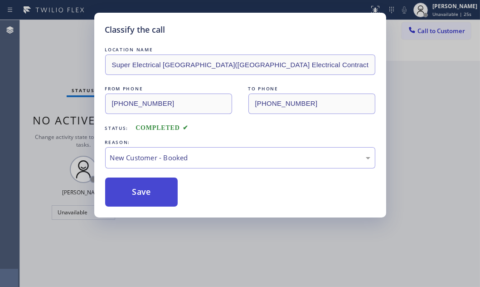
click at [128, 183] on button "Save" at bounding box center [141, 191] width 73 height 29
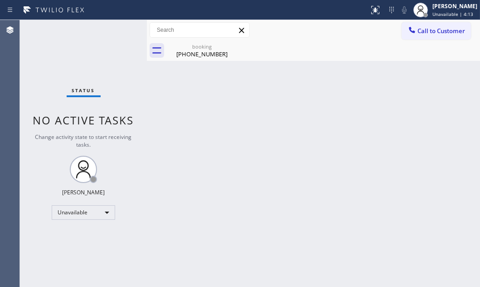
drag, startPoint x: 182, startPoint y: 57, endPoint x: 201, endPoint y: 58, distance: 19.1
click at [188, 57] on div "(201) 362-5722" at bounding box center [202, 54] width 69 height 8
drag, startPoint x: 435, startPoint y: 12, endPoint x: 440, endPoint y: 22, distance: 10.8
click at [436, 12] on span "Unavailable | 4:14" at bounding box center [453, 14] width 41 height 6
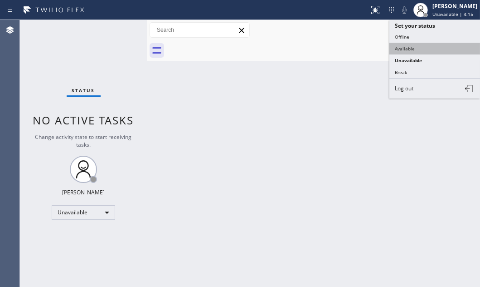
click at [417, 45] on button "Available" at bounding box center [435, 49] width 91 height 12
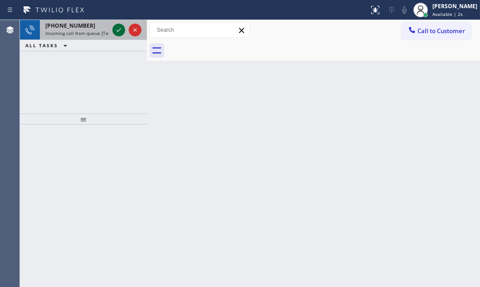
click at [123, 29] on icon at bounding box center [118, 30] width 11 height 11
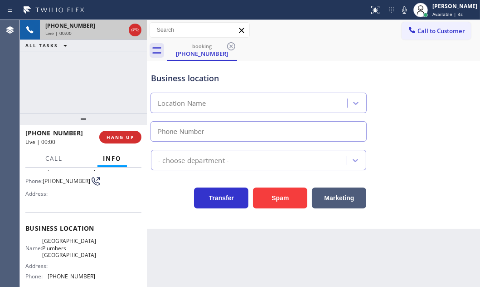
scroll to position [68, 0]
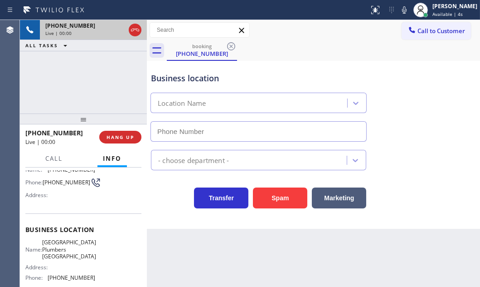
type input "(562) 414-6344"
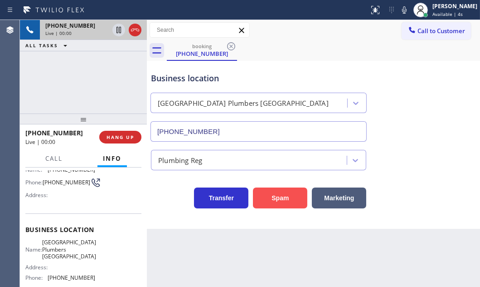
click at [276, 196] on button "Spam" at bounding box center [280, 197] width 54 height 21
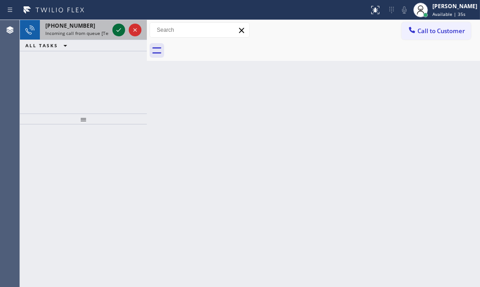
click at [118, 28] on icon at bounding box center [118, 30] width 11 height 11
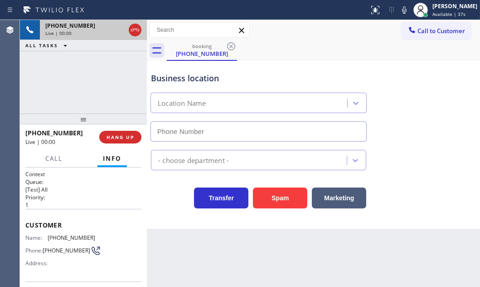
type input "(626) 470-6107"
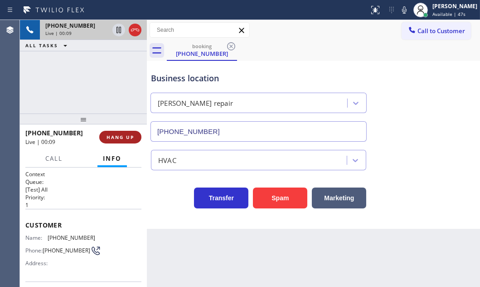
click at [123, 139] on span "HANG UP" at bounding box center [121, 137] width 28 height 6
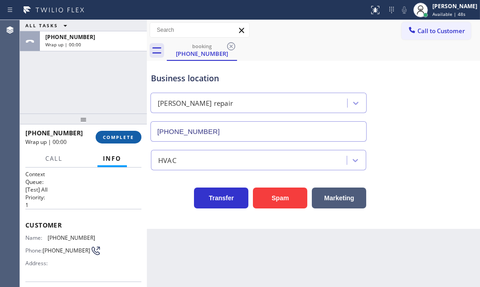
click at [120, 138] on span "COMPLETE" at bounding box center [118, 137] width 31 height 6
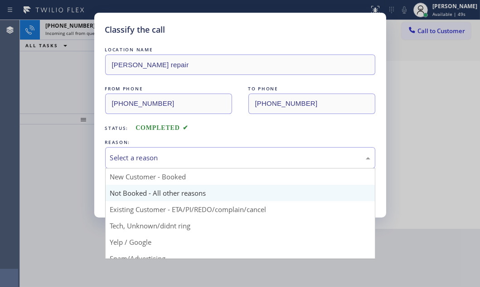
drag, startPoint x: 238, startPoint y: 163, endPoint x: 183, endPoint y: 193, distance: 62.7
click at [239, 163] on div "Select a reason" at bounding box center [240, 157] width 270 height 21
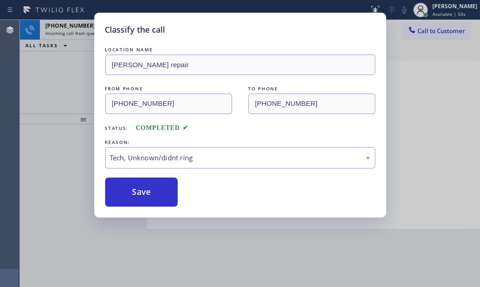
drag, startPoint x: 137, startPoint y: 223, endPoint x: 137, endPoint y: 203, distance: 20.0
drag, startPoint x: 137, startPoint y: 198, endPoint x: 143, endPoint y: 172, distance: 27.0
click at [138, 198] on button "Save" at bounding box center [141, 191] width 73 height 29
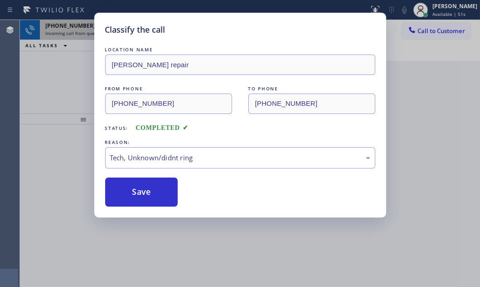
click at [77, 31] on div "Classify the call LOCATION NAME HVAC Alliance Expert FROM PHONE (714) 330-4824 …" at bounding box center [250, 153] width 461 height 267
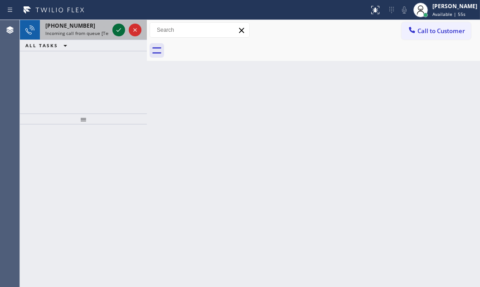
click at [120, 26] on icon at bounding box center [118, 30] width 11 height 11
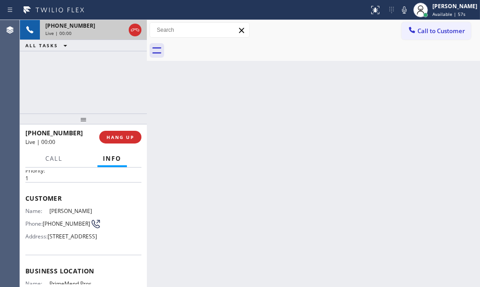
scroll to position [41, 0]
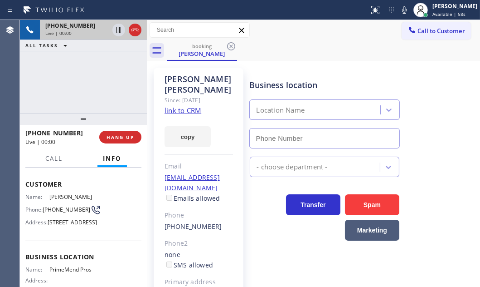
type input "(954) 787-0381"
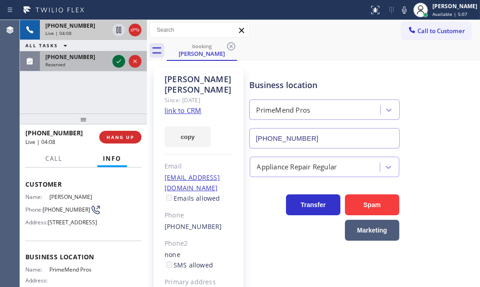
click at [118, 63] on icon at bounding box center [118, 61] width 11 height 11
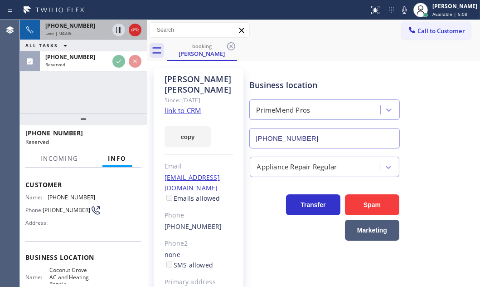
click at [90, 24] on div "+13057817738" at bounding box center [77, 26] width 64 height 8
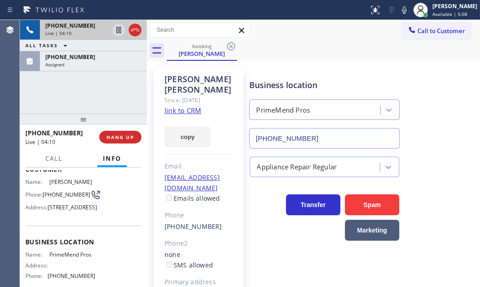
scroll to position [41, 0]
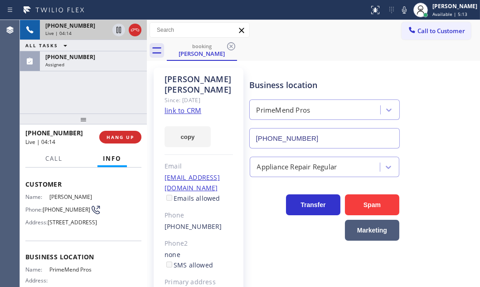
click at [95, 28] on div "+13057817738" at bounding box center [77, 26] width 64 height 8
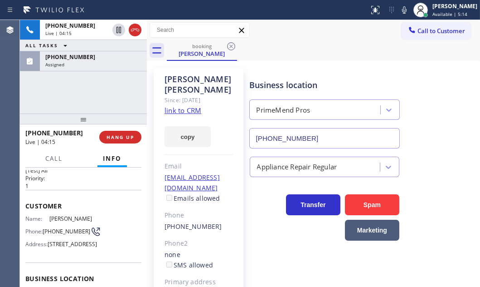
scroll to position [0, 0]
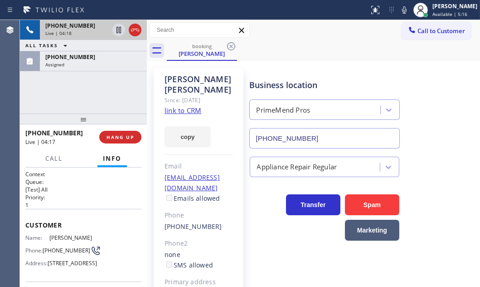
click at [94, 26] on div "+13057817738" at bounding box center [77, 26] width 64 height 8
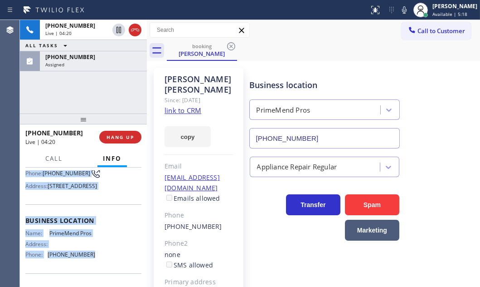
scroll to position [82, 0]
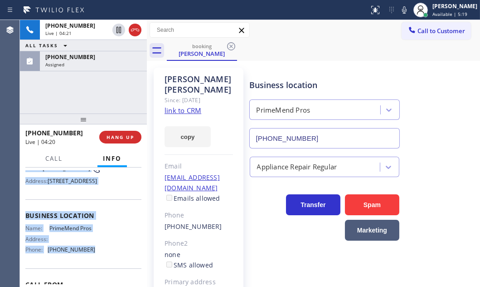
drag, startPoint x: 25, startPoint y: 221, endPoint x: 103, endPoint y: 269, distance: 91.7
click at [101, 269] on div "Context Queue: [Test] All Priority: 1 Customer Name: Daniela Feijoo Phone: (305…" at bounding box center [83, 212] width 116 height 249
copy div "Customer Name: Daniela Feijoo Phone: (305) 781-7738 Address: 18253 SW 109th Pat…"
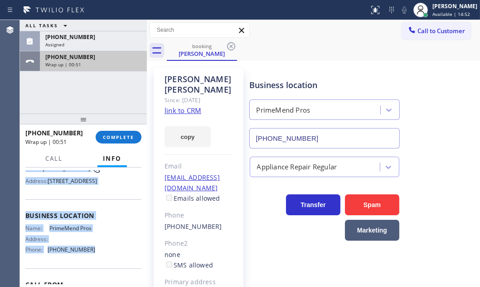
click at [115, 65] on div "Wrap up | 00:51" at bounding box center [93, 64] width 96 height 6
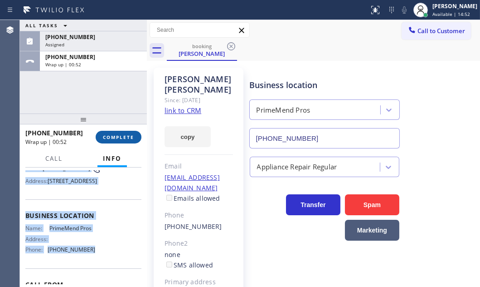
click at [125, 132] on button "COMPLETE" at bounding box center [119, 137] width 46 height 13
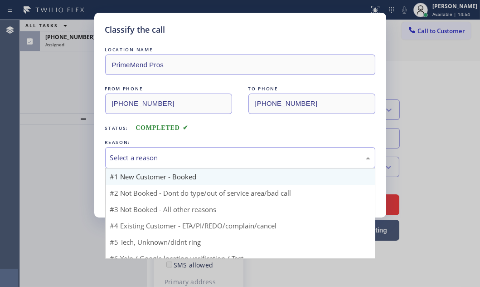
drag, startPoint x: 179, startPoint y: 157, endPoint x: 173, endPoint y: 172, distance: 16.1
click at [179, 158] on div "Select a reason" at bounding box center [240, 157] width 260 height 10
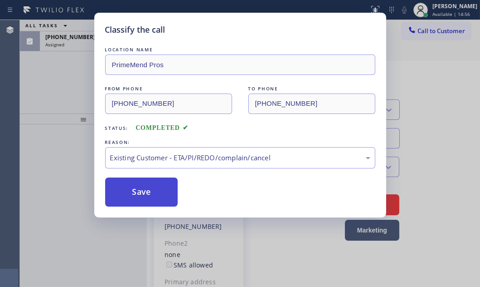
drag, startPoint x: 156, startPoint y: 210, endPoint x: 156, endPoint y: 199, distance: 10.9
click at [160, 180] on button "Save" at bounding box center [141, 191] width 73 height 29
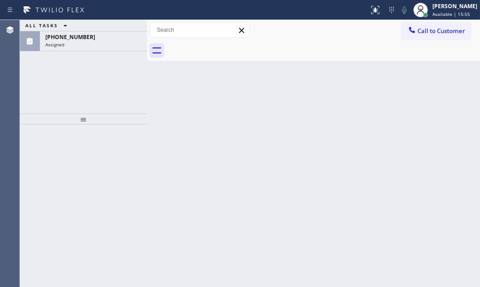
drag, startPoint x: 91, startPoint y: 45, endPoint x: 107, endPoint y: 68, distance: 27.6
click at [91, 45] on div "Assigned" at bounding box center [93, 44] width 96 height 6
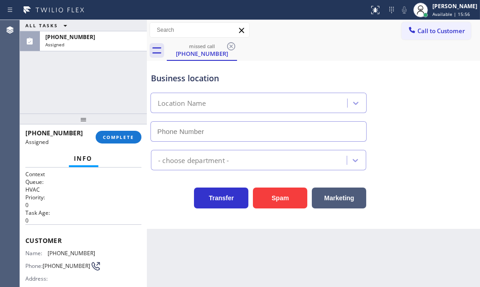
type input "(305) 600-5470"
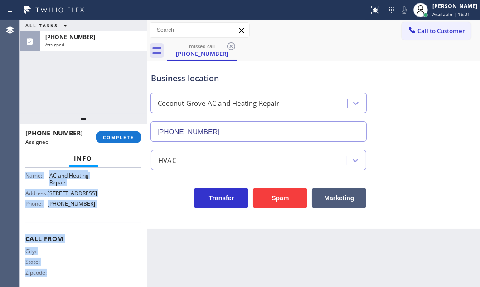
scroll to position [165, 0]
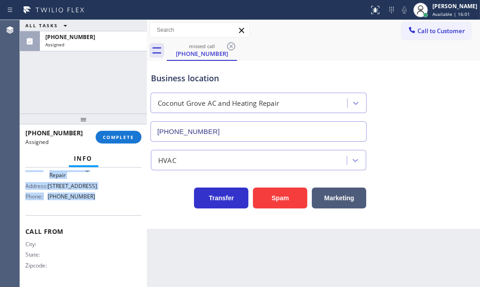
drag, startPoint x: 25, startPoint y: 238, endPoint x: 103, endPoint y: 220, distance: 79.2
click at [103, 220] on div "Context Queue: HVAC Priority: 0 Task Age: 13 minute(s) Customer Name: (904) 456…" at bounding box center [83, 144] width 116 height 278
copy div "Customer Name: (904) 456-9726 Phone: (904) 456-9726 Address: Business location …"
click at [107, 136] on span "COMPLETE" at bounding box center [118, 137] width 31 height 6
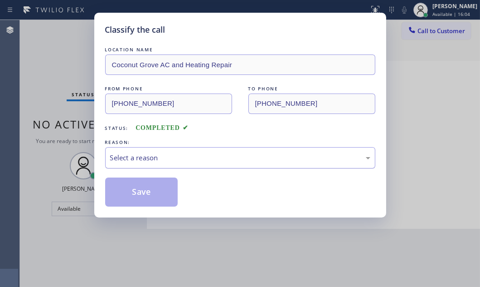
click at [244, 157] on div "Select a reason" at bounding box center [240, 157] width 260 height 10
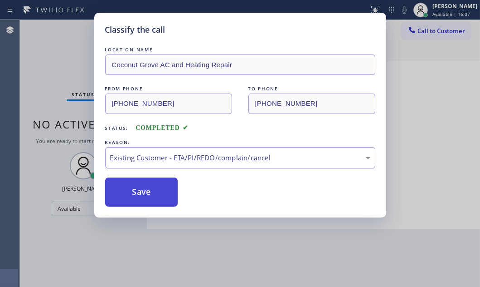
click at [155, 191] on button "Save" at bounding box center [141, 191] width 73 height 29
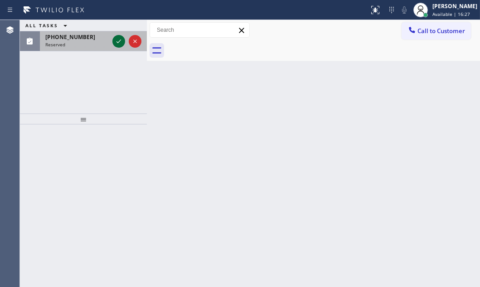
click at [117, 42] on icon at bounding box center [118, 41] width 11 height 11
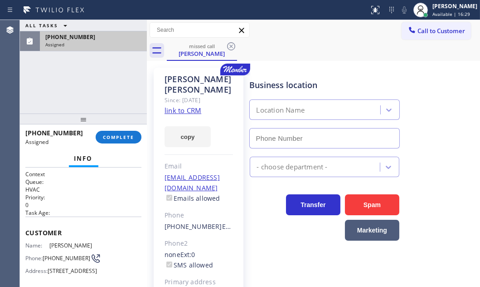
type input "(818) 812-1077"
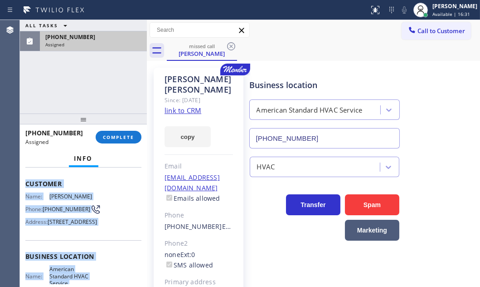
scroll to position [123, 0]
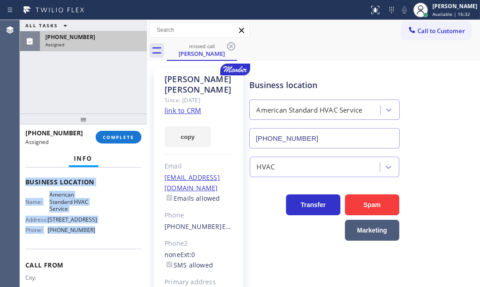
drag, startPoint x: 24, startPoint y: 226, endPoint x: 91, endPoint y: 255, distance: 72.4
click at [91, 255] on div "Context Queue: HVAC Priority: 0 Task Age: Customer Name: Matt Thomas Phone: (31…" at bounding box center [83, 226] width 127 height 119
copy div "Customer Name: Matt Thomas Phone: (310) 420-7772 Address: 111 Broadway, Santa M…"
click at [113, 136] on span "COMPLETE" at bounding box center [118, 137] width 31 height 6
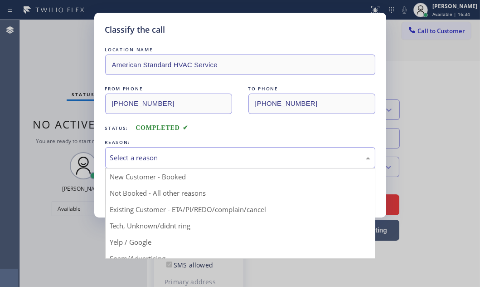
drag, startPoint x: 188, startPoint y: 154, endPoint x: 187, endPoint y: 163, distance: 9.2
click at [187, 155] on div "Select a reason" at bounding box center [240, 157] width 260 height 10
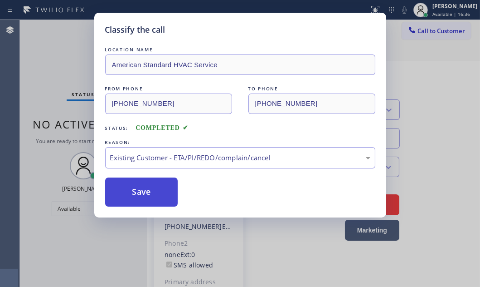
click at [142, 191] on button "Save" at bounding box center [141, 191] width 73 height 29
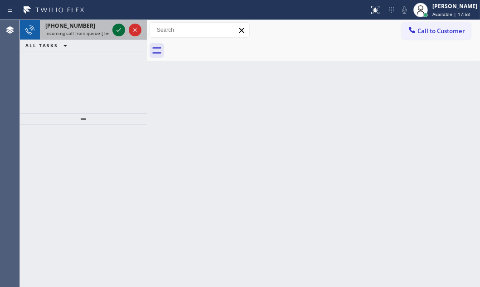
click at [122, 31] on icon at bounding box center [118, 30] width 11 height 11
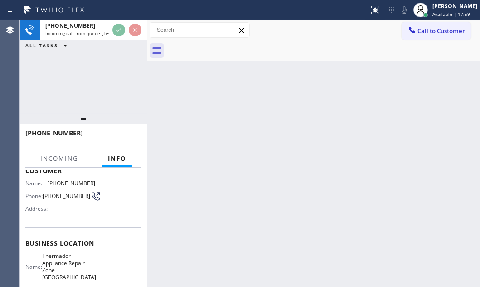
scroll to position [123, 0]
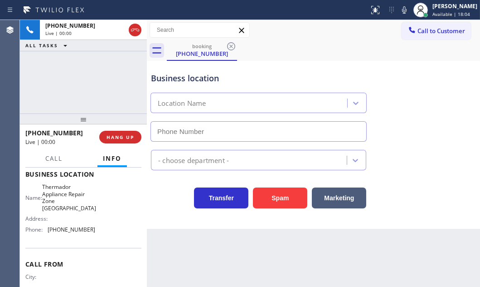
type input "(410) 237-0708"
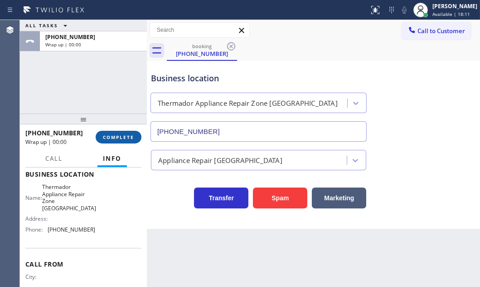
click at [115, 137] on span "COMPLETE" at bounding box center [118, 137] width 31 height 6
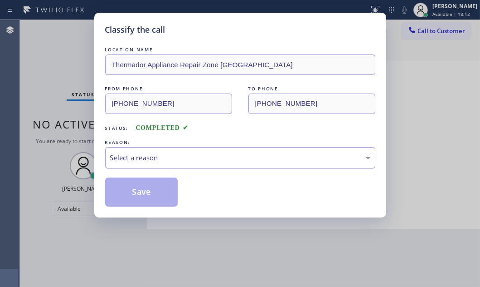
click at [300, 157] on div "Select a reason" at bounding box center [240, 157] width 260 height 10
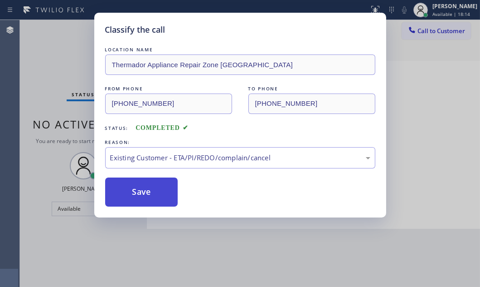
click at [137, 195] on button "Save" at bounding box center [141, 191] width 73 height 29
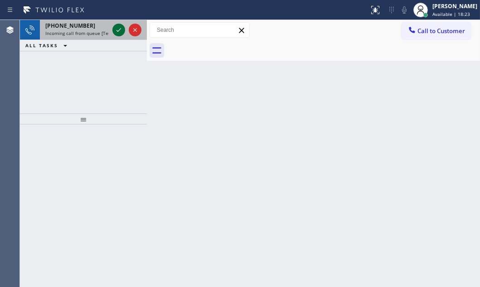
click at [120, 34] on icon at bounding box center [118, 30] width 11 height 11
click at [118, 29] on icon at bounding box center [118, 30] width 11 height 11
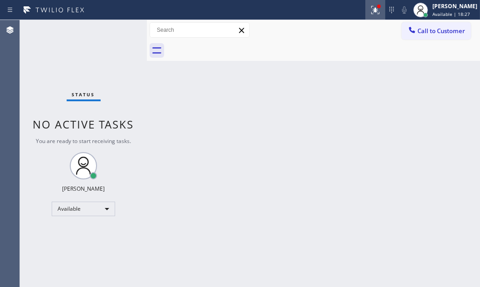
drag, startPoint x: 368, startPoint y: 10, endPoint x: 368, endPoint y: 27, distance: 16.3
click at [370, 12] on icon at bounding box center [375, 10] width 11 height 11
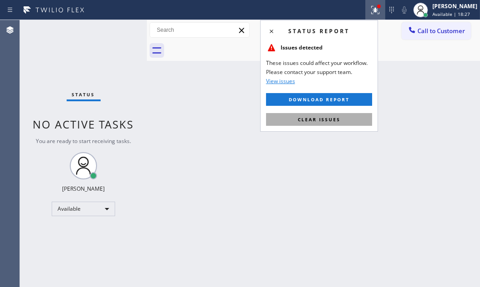
click at [341, 116] on button "Clear issues" at bounding box center [319, 119] width 106 height 13
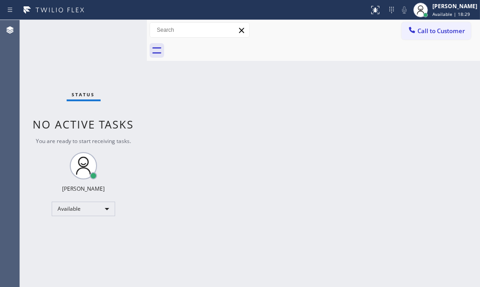
click at [116, 30] on div "Status No active tasks You are ready to start receiving tasks. [PERSON_NAME] Av…" at bounding box center [83, 153] width 127 height 267
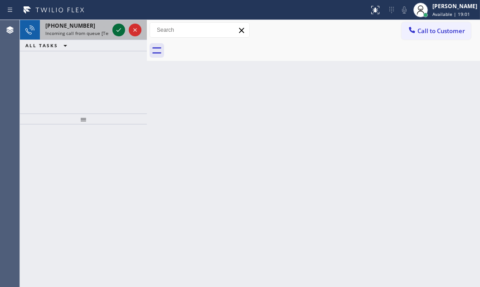
click at [120, 30] on icon at bounding box center [118, 30] width 11 height 11
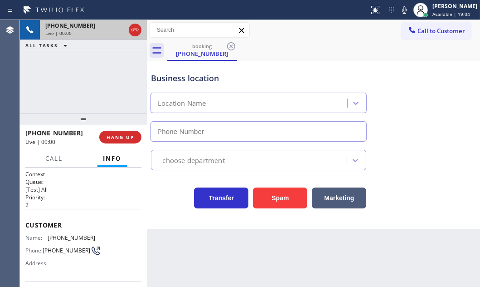
scroll to position [123, 0]
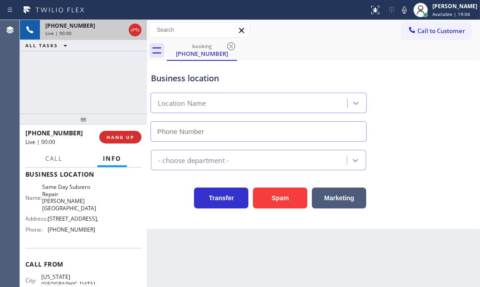
type input "(929) 416-6649"
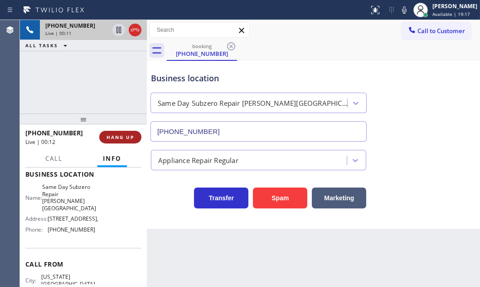
click at [133, 134] on span "HANG UP" at bounding box center [121, 137] width 28 height 6
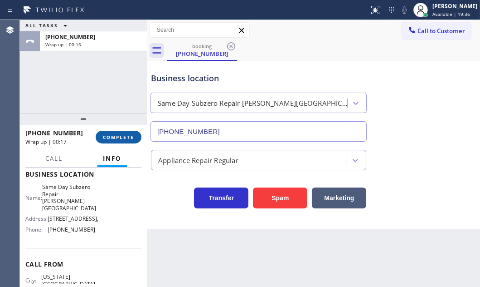
click at [125, 136] on span "COMPLETE" at bounding box center [118, 137] width 31 height 6
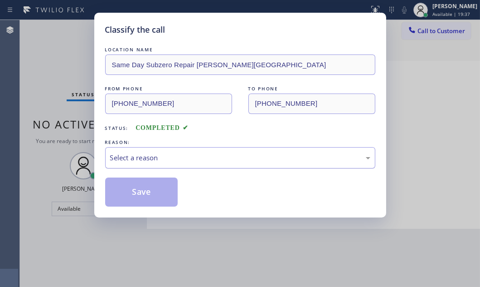
click at [201, 159] on div "Select a reason" at bounding box center [240, 157] width 260 height 10
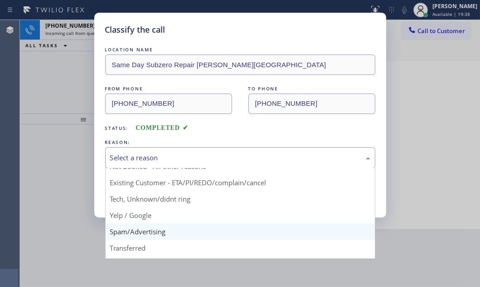
scroll to position [41, 0]
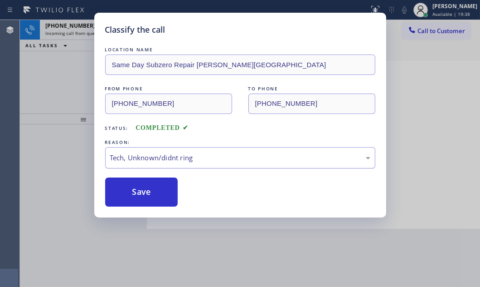
drag, startPoint x: 139, startPoint y: 183, endPoint x: 122, endPoint y: 154, distance: 33.8
click at [138, 182] on button "Save" at bounding box center [141, 191] width 73 height 29
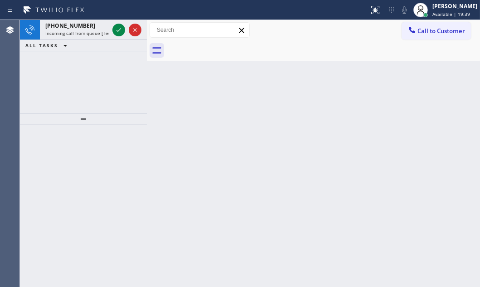
click at [83, 31] on span "Incoming call from queue [Test] All" at bounding box center [82, 33] width 75 height 6
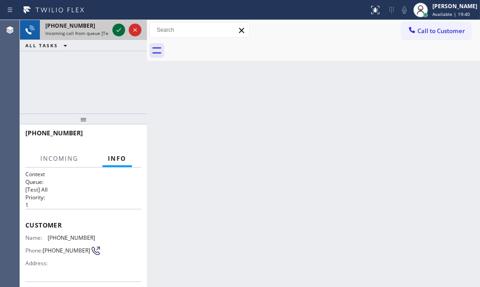
click at [118, 29] on icon at bounding box center [118, 30] width 11 height 11
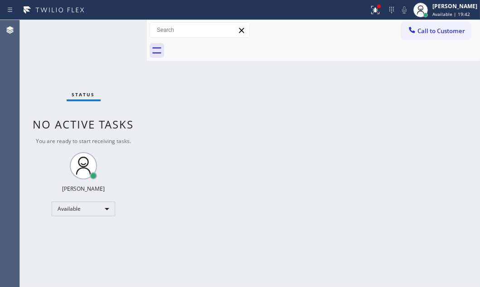
drag, startPoint x: 368, startPoint y: 13, endPoint x: 363, endPoint y: 20, distance: 7.9
click at [370, 14] on icon at bounding box center [375, 10] width 11 height 11
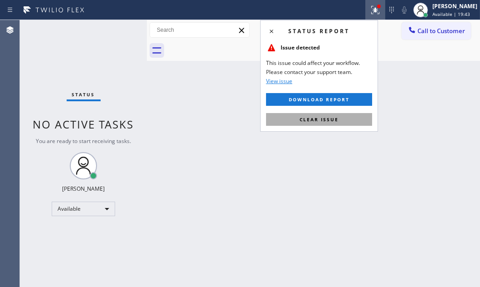
click at [316, 116] on span "Clear issue" at bounding box center [319, 119] width 39 height 6
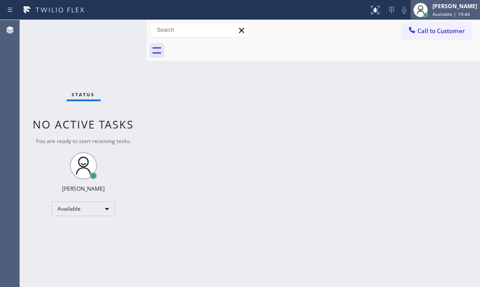
click at [438, 14] on span "Available | 19:44" at bounding box center [452, 14] width 38 height 6
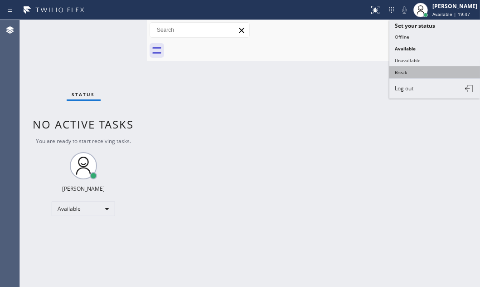
drag, startPoint x: 413, startPoint y: 73, endPoint x: 471, endPoint y: 91, distance: 60.4
click at [413, 73] on button "Break" at bounding box center [435, 72] width 91 height 12
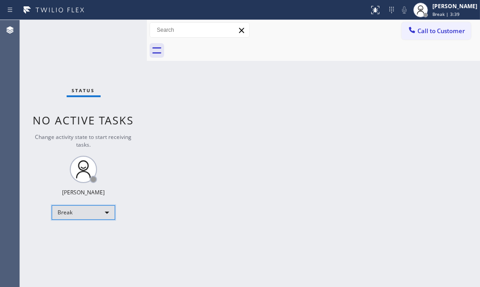
click at [103, 211] on div "Break" at bounding box center [84, 212] width 64 height 15
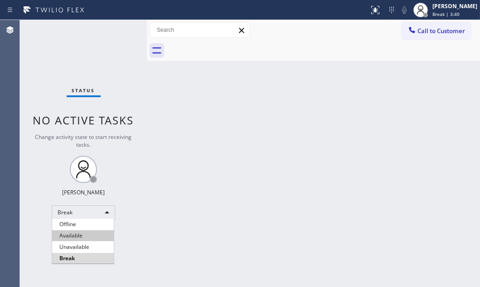
click at [80, 235] on li "Available" at bounding box center [83, 235] width 62 height 11
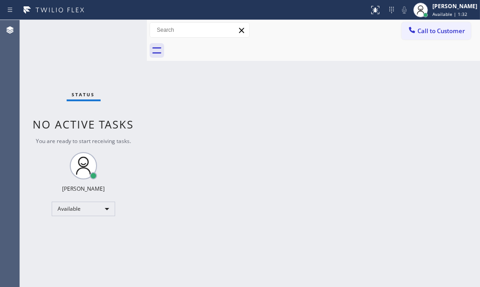
click at [118, 29] on div "Status No active tasks You are ready to start receiving tasks. [PERSON_NAME] Av…" at bounding box center [83, 153] width 127 height 267
click at [118, 28] on div "Status No active tasks You are ready to start receiving tasks. [PERSON_NAME] Av…" at bounding box center [83, 153] width 127 height 267
click at [289, 136] on div "Back to Dashboard Change Sender ID Customers Technicians Select a contact Outbo…" at bounding box center [313, 153] width 333 height 267
click at [121, 29] on div "Status No active tasks You are ready to start receiving tasks. [PERSON_NAME] Av…" at bounding box center [83, 153] width 127 height 267
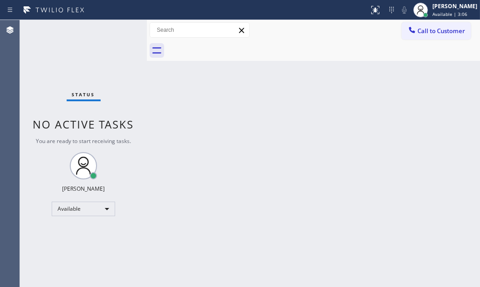
click at [121, 29] on div "Status No active tasks You are ready to start receiving tasks. [PERSON_NAME] Av…" at bounding box center [83, 153] width 127 height 267
click at [117, 33] on div "Status No active tasks You are ready to start receiving tasks. [PERSON_NAME] Av…" at bounding box center [83, 153] width 127 height 267
click at [281, 89] on div "Back to Dashboard Change Sender ID Customers Technicians Select a contact Outbo…" at bounding box center [313, 153] width 333 height 267
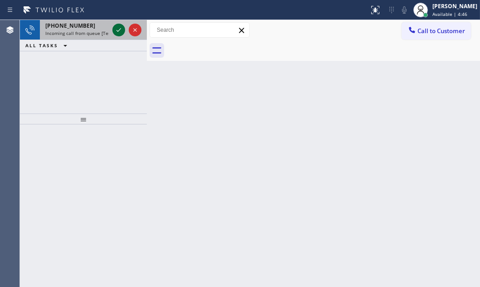
click at [118, 27] on icon at bounding box center [118, 30] width 11 height 11
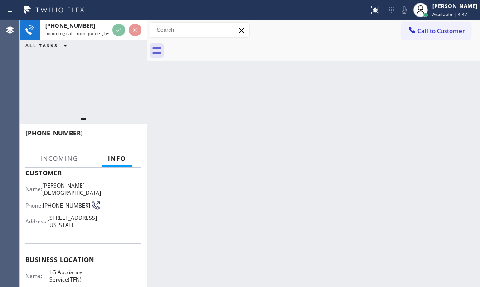
scroll to position [123, 0]
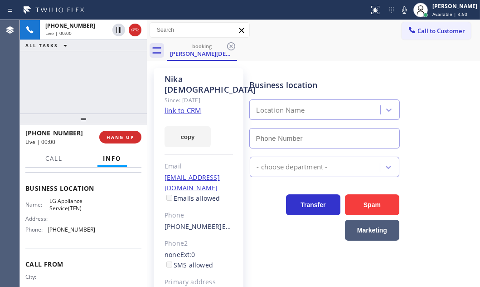
type input "(844) 462-8198"
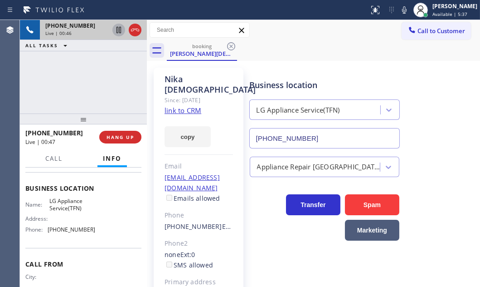
click at [118, 32] on icon at bounding box center [118, 30] width 11 height 11
click at [118, 30] on icon at bounding box center [119, 30] width 6 height 6
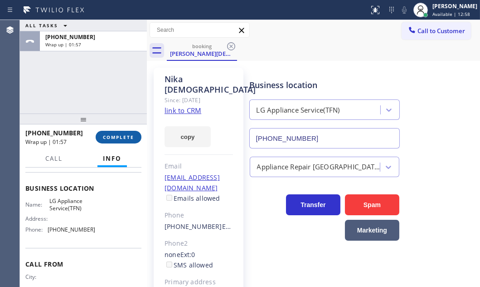
click at [123, 141] on button "COMPLETE" at bounding box center [119, 137] width 46 height 13
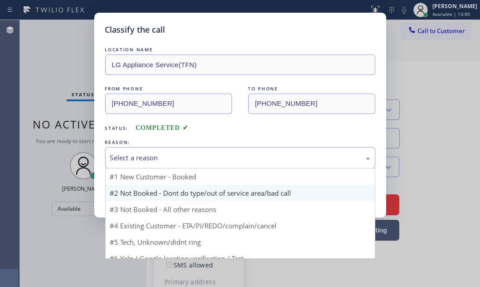
drag, startPoint x: 186, startPoint y: 158, endPoint x: 178, endPoint y: 190, distance: 32.8
click at [186, 158] on div "Select a reason" at bounding box center [240, 157] width 260 height 10
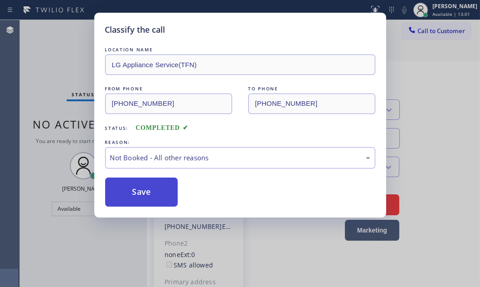
drag, startPoint x: 151, startPoint y: 192, endPoint x: 136, endPoint y: 193, distance: 15.0
click at [134, 193] on button "Save" at bounding box center [141, 191] width 73 height 29
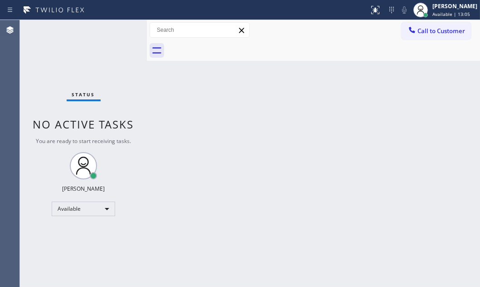
drag, startPoint x: 373, startPoint y: 84, endPoint x: 479, endPoint y: 98, distance: 106.7
click at [377, 85] on div "Back to Dashboard Change Sender ID Customers Technicians Select a contact Outbo…" at bounding box center [313, 153] width 333 height 267
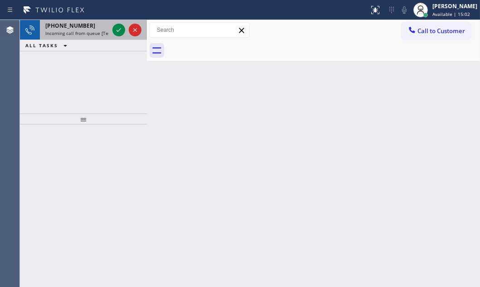
click at [118, 22] on div at bounding box center [127, 30] width 33 height 20
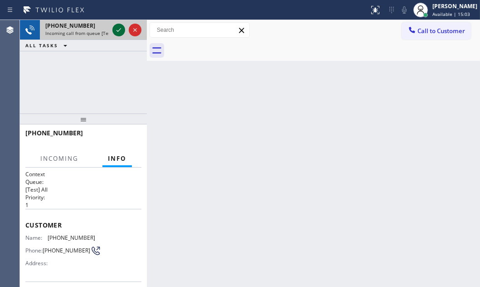
click at [116, 26] on icon at bounding box center [118, 30] width 11 height 11
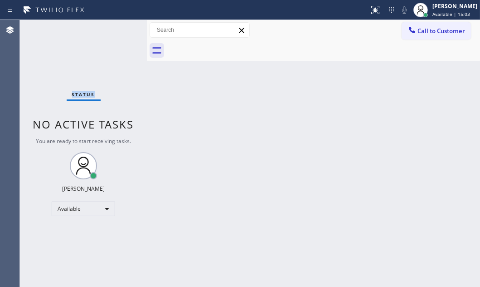
click at [116, 26] on div "Status No active tasks You are ready to start receiving tasks. [PERSON_NAME] Av…" at bounding box center [83, 153] width 127 height 267
click at [372, 13] on icon at bounding box center [375, 10] width 11 height 11
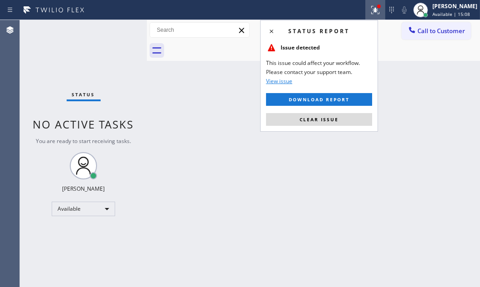
click at [335, 127] on div "Status report Issue detected This issue could affect your workflow. Please cont…" at bounding box center [319, 76] width 118 height 112
drag, startPoint x: 335, startPoint y: 121, endPoint x: 194, endPoint y: 95, distance: 143.4
click at [335, 120] on span "Clear issue" at bounding box center [319, 119] width 39 height 6
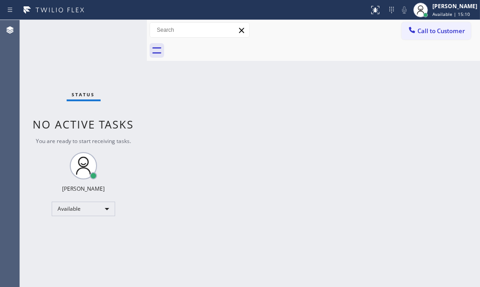
click at [119, 32] on div "Status No active tasks You are ready to start receiving tasks. [PERSON_NAME] Av…" at bounding box center [83, 153] width 127 height 267
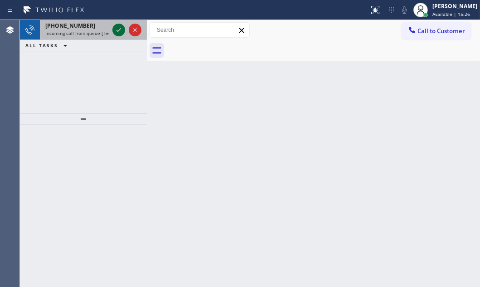
click at [120, 30] on icon at bounding box center [118, 30] width 11 height 11
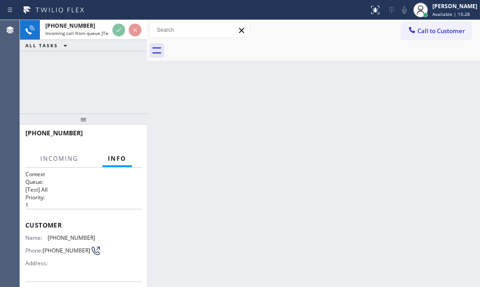
click at [185, 164] on div "Back to Dashboard Change Sender ID Customers Technicians Select a contact Outbo…" at bounding box center [313, 153] width 333 height 267
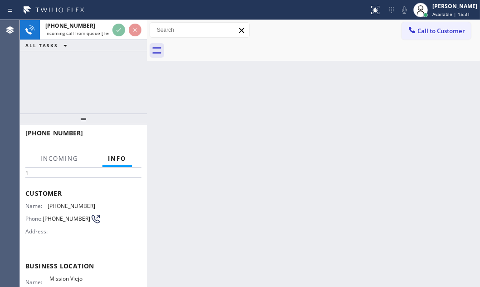
scroll to position [82, 0]
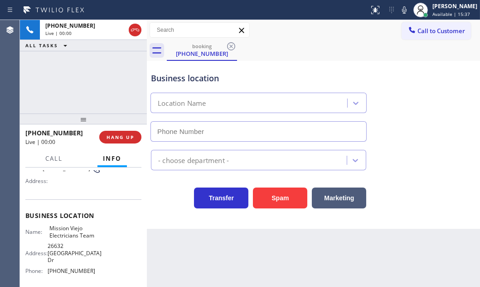
type input "(714) 400-2318"
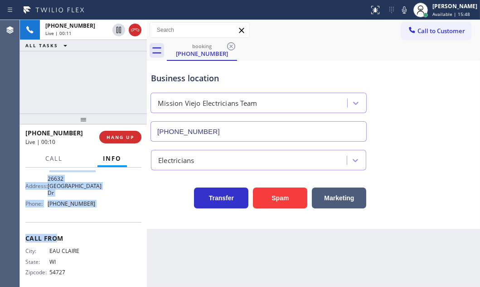
scroll to position [157, 0]
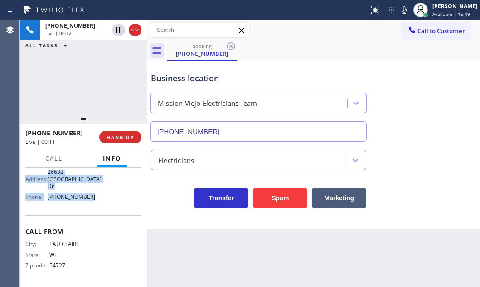
drag, startPoint x: 25, startPoint y: 221, endPoint x: 108, endPoint y: 213, distance: 84.3
click at [108, 213] on div "Context Queue: [Test] All Priority: 1 Customer Name: (715) 828-6984 Phone: (715…" at bounding box center [83, 226] width 127 height 119
copy div "Customer Name: (715) 828-6984 Phone: (715) 828-6984 Address: Business location …"
click at [74, 92] on div "+17158286984 Live | 00:25 ALL TASKS ALL TASKS ACTIVE TASKS TASKS IN WRAP UP" at bounding box center [83, 66] width 127 height 93
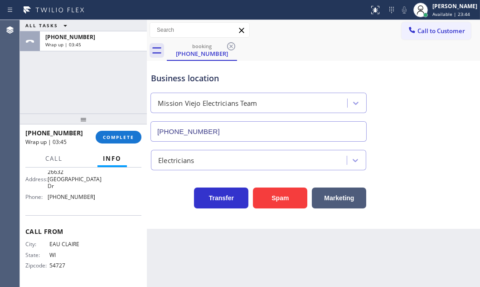
click at [300, 47] on div "booking (715) 828-6984" at bounding box center [324, 50] width 314 height 20
click at [112, 82] on div "ALL TASKS ALL TASKS ACTIVE TASKS TASKS IN WRAP UP +17158286984 Wrap up | 03:50" at bounding box center [83, 66] width 127 height 93
click at [86, 86] on div "ALL TASKS ALL TASKS ACTIVE TASKS TASKS IN WRAP UP +17158286984 Wrap up | 03:57" at bounding box center [83, 66] width 127 height 93
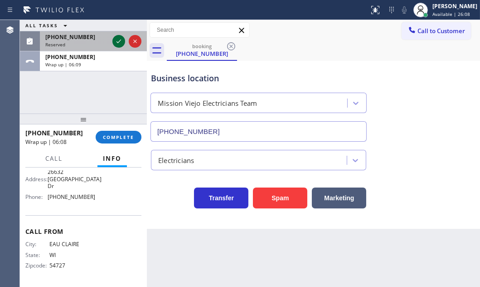
click at [118, 41] on icon at bounding box center [118, 41] width 11 height 11
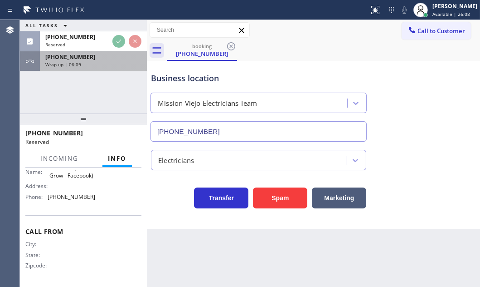
scroll to position [158, 0]
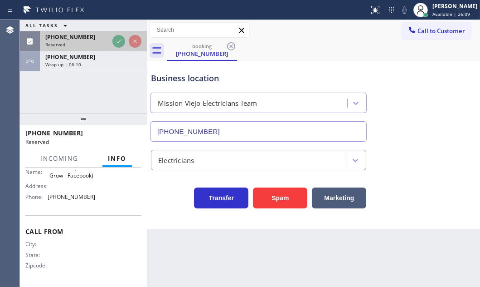
click at [87, 41] on div "Reserved" at bounding box center [77, 44] width 64 height 6
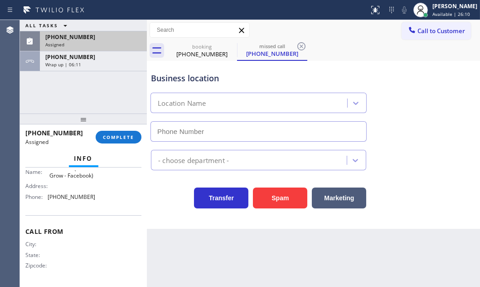
type input "(323) 745-8189"
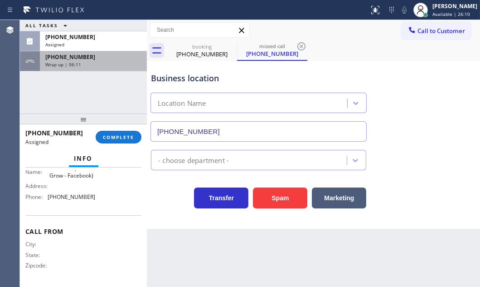
drag, startPoint x: 82, startPoint y: 42, endPoint x: 81, endPoint y: 70, distance: 28.6
click at [82, 43] on div "Assigned" at bounding box center [93, 44] width 96 height 6
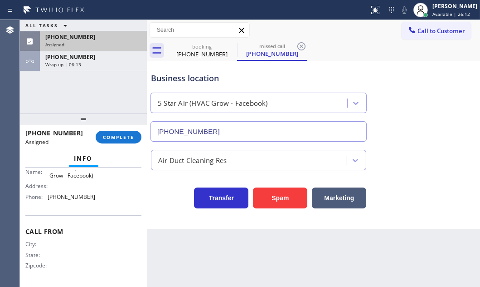
click at [93, 41] on div "Assigned" at bounding box center [93, 44] width 96 height 6
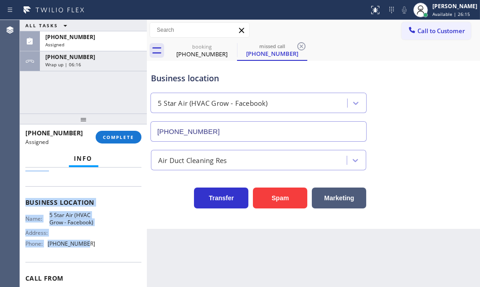
scroll to position [123, 0]
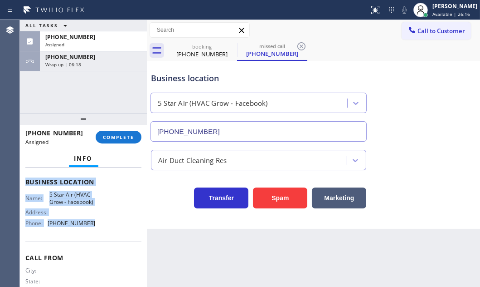
drag, startPoint x: 24, startPoint y: 226, endPoint x: 97, endPoint y: 228, distance: 73.5
click at [97, 228] on div "Context Queue: ADC Priority: 0 Task Age: Customer Name: (478) 308-0052 Phone: (…" at bounding box center [83, 226] width 127 height 119
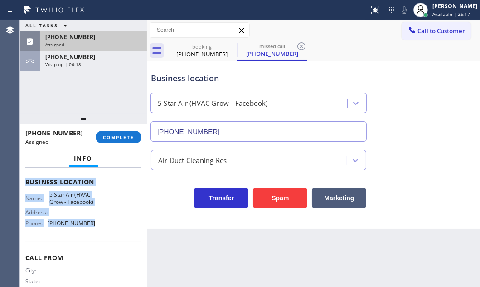
click at [111, 41] on div "Assigned" at bounding box center [93, 44] width 96 height 6
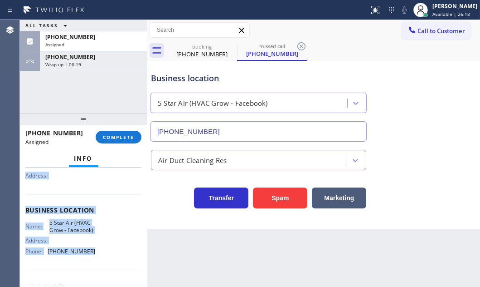
scroll to position [41, 0]
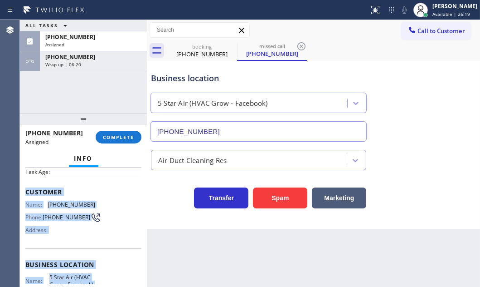
click at [91, 181] on div "Customer Name: (478) 308-0052 Phone: (478) 308-0052 Address:" at bounding box center [83, 212] width 116 height 73
click at [94, 226] on div "Name: (478) 308-0052 Phone: (478) 308-0052 Address:" at bounding box center [83, 219] width 116 height 36
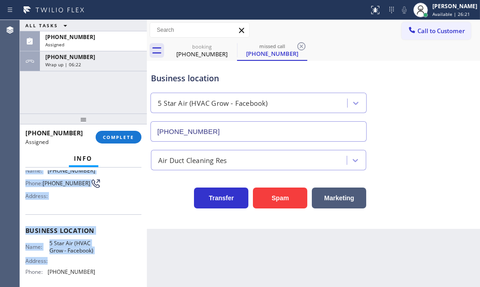
scroll to position [123, 0]
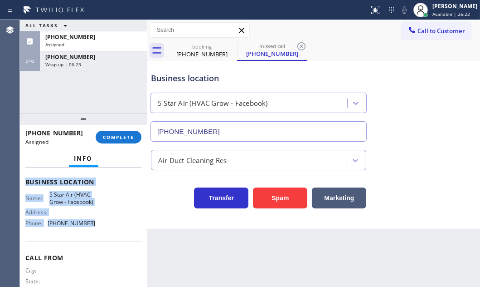
drag, startPoint x: 26, startPoint y: 187, endPoint x: 97, endPoint y: 232, distance: 84.1
click at [97, 232] on div "Context Queue: ADC Priority: 0 Task Age: Customer Name: (478) 308-0052 Phone: (…" at bounding box center [83, 178] width 116 height 263
copy div "Customer Name: (478) 308-0052 Phone: (478) 308-0052 Address: Business location …"
click at [114, 132] on button "COMPLETE" at bounding box center [119, 137] width 46 height 13
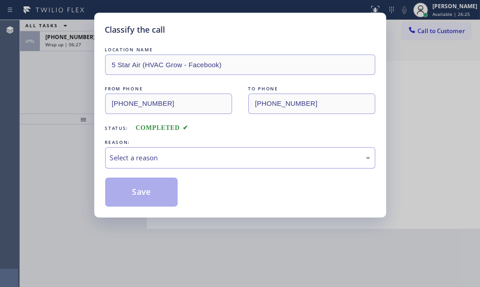
drag, startPoint x: 146, startPoint y: 160, endPoint x: 146, endPoint y: 165, distance: 5.4
click at [146, 160] on div "Select a reason" at bounding box center [240, 157] width 260 height 10
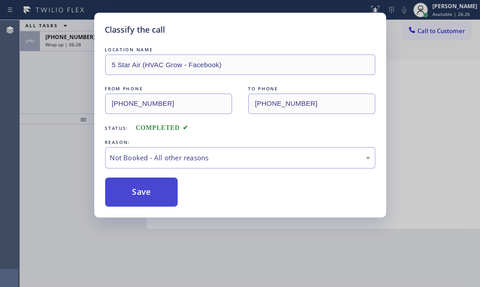
click at [127, 196] on button "Save" at bounding box center [141, 191] width 73 height 29
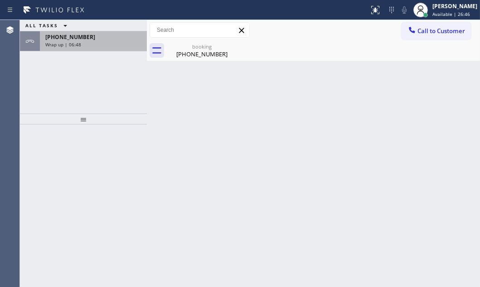
click at [103, 40] on div "+17158286984" at bounding box center [93, 37] width 96 height 8
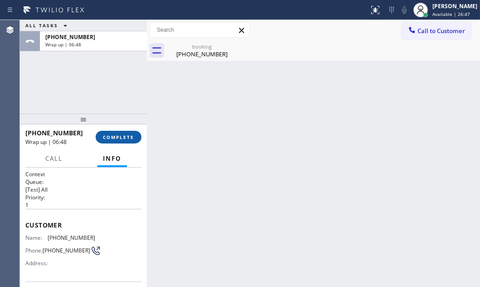
click at [108, 135] on span "COMPLETE" at bounding box center [118, 137] width 31 height 6
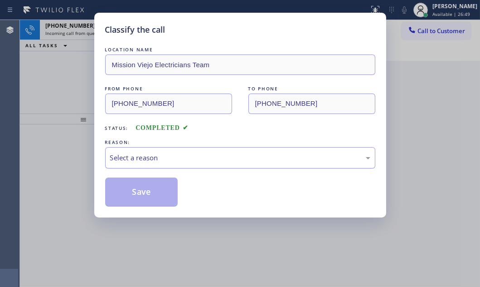
click at [148, 157] on div "Select a reason" at bounding box center [240, 157] width 260 height 10
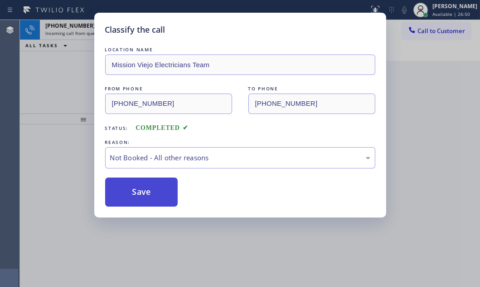
click at [132, 194] on button "Save" at bounding box center [141, 191] width 73 height 29
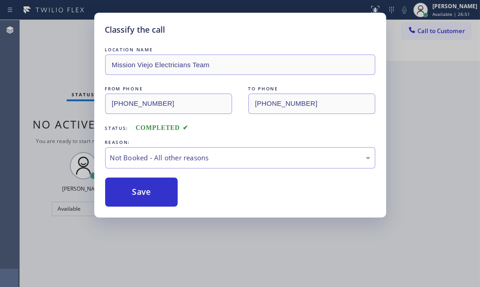
click at [61, 50] on div "Classify the call LOCATION NAME HVAC Alliance Expert FROM PHONE (714) 330-4824 …" at bounding box center [250, 153] width 461 height 267
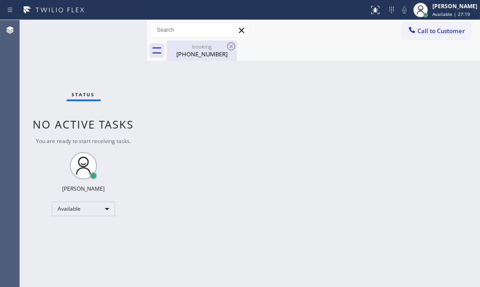
click at [193, 48] on div "booking" at bounding box center [202, 46] width 69 height 7
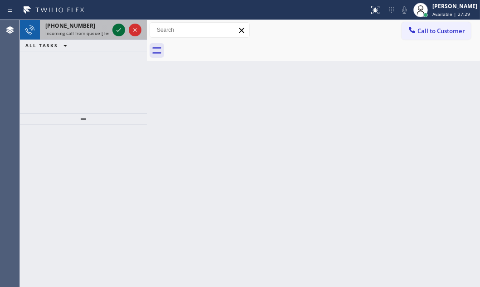
click at [117, 29] on icon at bounding box center [118, 30] width 11 height 11
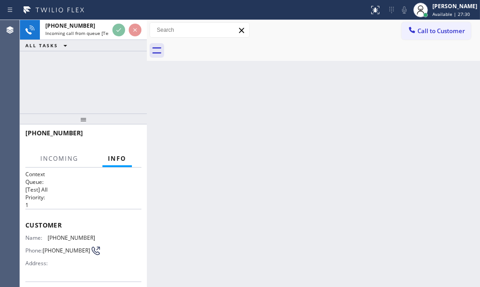
scroll to position [82, 0]
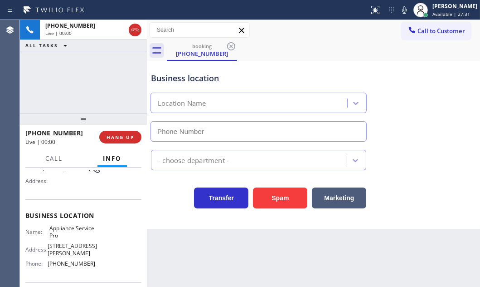
type input "(347) 732-1342"
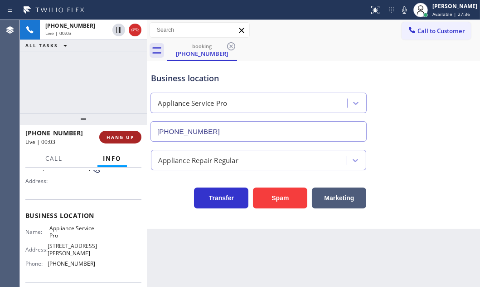
click at [107, 136] on span "HANG UP" at bounding box center [121, 137] width 28 height 6
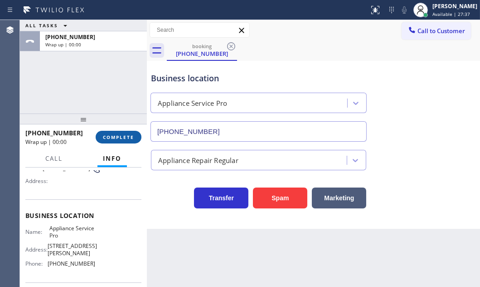
click at [111, 136] on span "COMPLETE" at bounding box center [118, 137] width 31 height 6
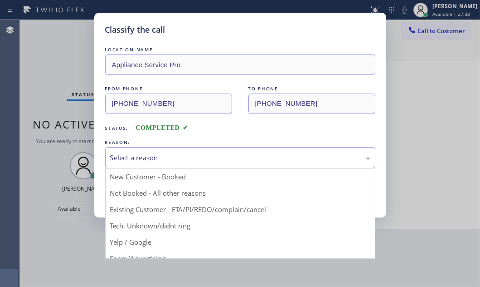
click at [240, 152] on div "Select a reason" at bounding box center [240, 157] width 260 height 10
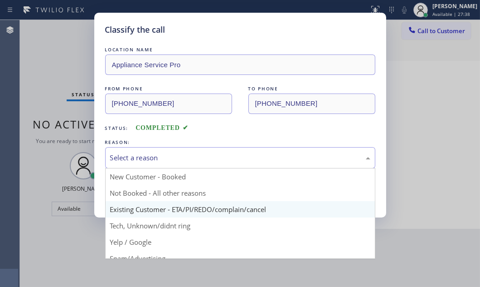
scroll to position [60, 0]
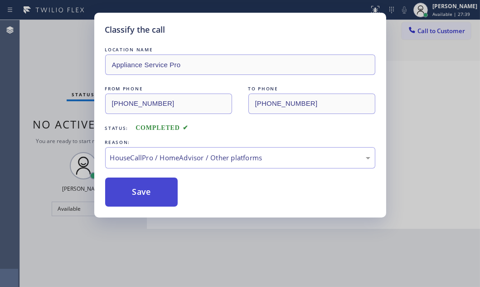
drag, startPoint x: 183, startPoint y: 236, endPoint x: 172, endPoint y: 205, distance: 33.0
click at [159, 186] on button "Save" at bounding box center [141, 191] width 73 height 29
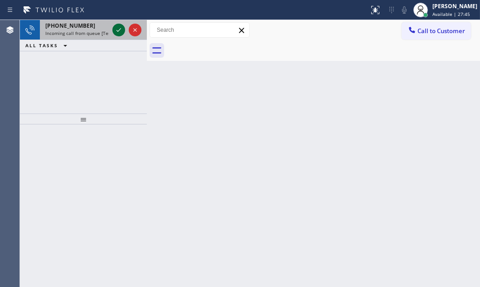
click at [122, 33] on icon at bounding box center [118, 30] width 11 height 11
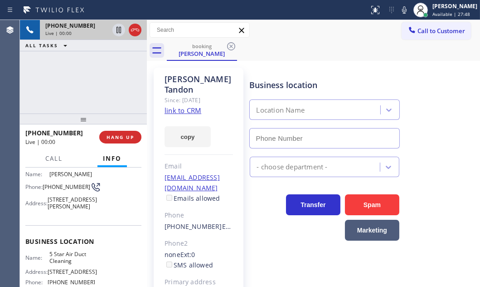
scroll to position [123, 0]
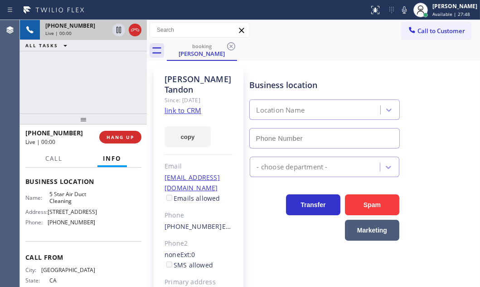
type input "[PHONE_NUMBER]"
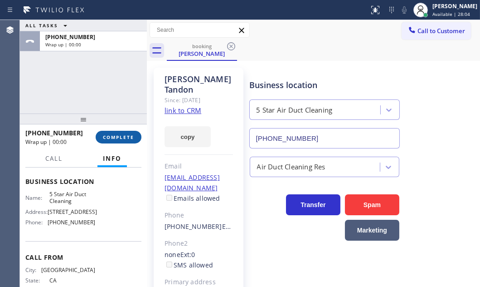
click at [118, 136] on span "COMPLETE" at bounding box center [118, 137] width 31 height 6
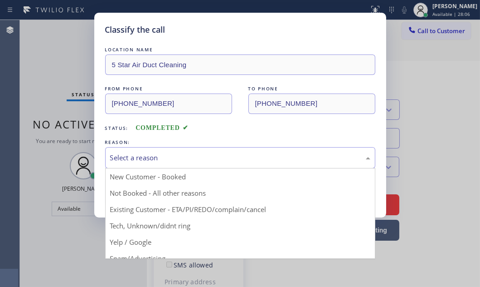
click at [238, 159] on div "Select a reason" at bounding box center [240, 157] width 260 height 10
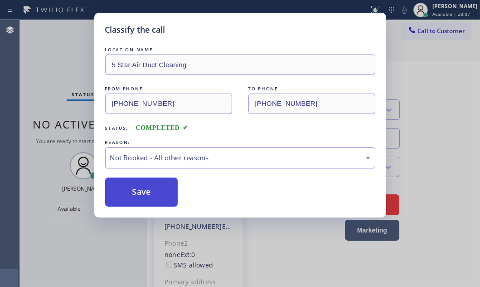
click at [118, 193] on button "Save" at bounding box center [141, 191] width 73 height 29
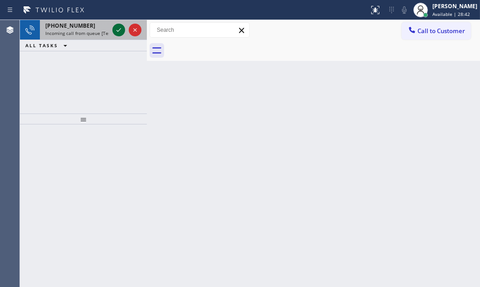
click at [119, 32] on icon at bounding box center [118, 30] width 11 height 11
click at [117, 32] on icon at bounding box center [118, 30] width 11 height 11
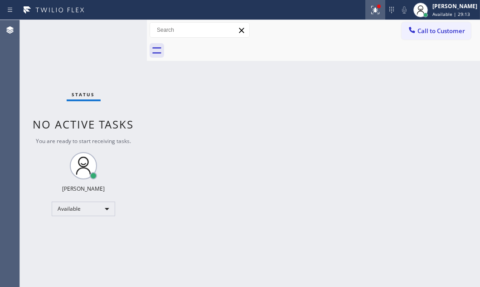
drag, startPoint x: 365, startPoint y: 6, endPoint x: 363, endPoint y: 15, distance: 8.7
click at [370, 8] on icon at bounding box center [375, 10] width 11 height 11
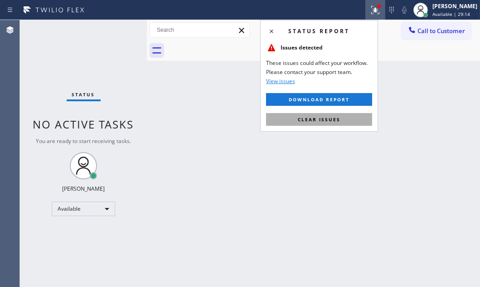
click at [323, 123] on button "Clear issues" at bounding box center [319, 119] width 106 height 13
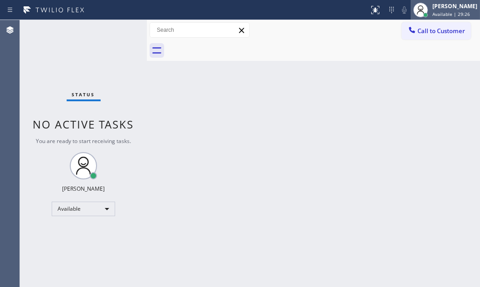
click at [433, 12] on span "Available | 29:26" at bounding box center [452, 14] width 38 height 6
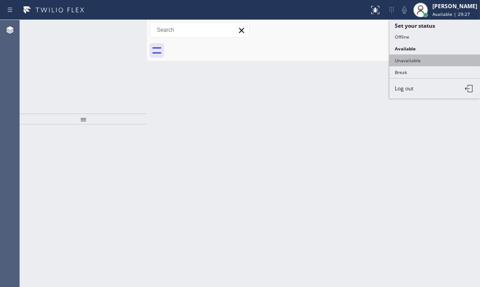
click at [408, 56] on button "Unavailable" at bounding box center [435, 60] width 91 height 12
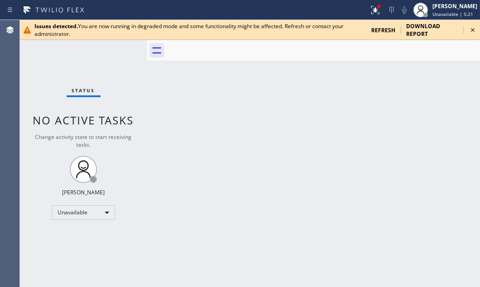
drag, startPoint x: 471, startPoint y: 30, endPoint x: 461, endPoint y: 31, distance: 10.0
click at [469, 30] on icon at bounding box center [473, 30] width 11 height 11
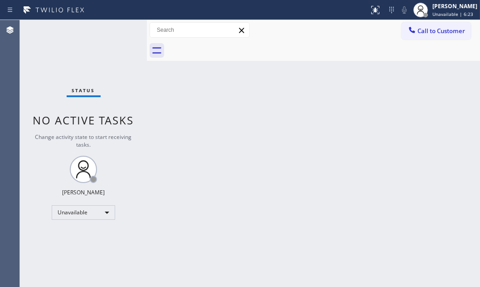
click at [238, 159] on div "Back to Dashboard Change Sender ID Customers Technicians Select a contact Outbo…" at bounding box center [313, 153] width 333 height 267
click at [417, 35] on div at bounding box center [412, 30] width 11 height 11
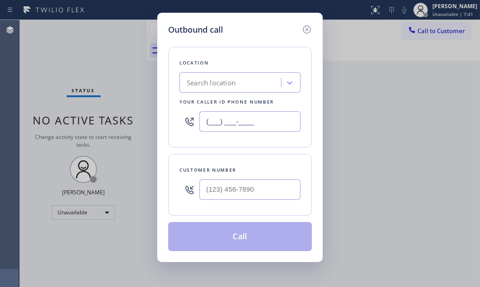
click at [265, 116] on input "(___) ___-____" at bounding box center [250, 121] width 101 height 20
paste input "714) 400-2318"
type input "[PHONE_NUMBER]"
click at [248, 188] on input "(___) ___-____" at bounding box center [250, 189] width 101 height 20
paste input "715) 828-6984"
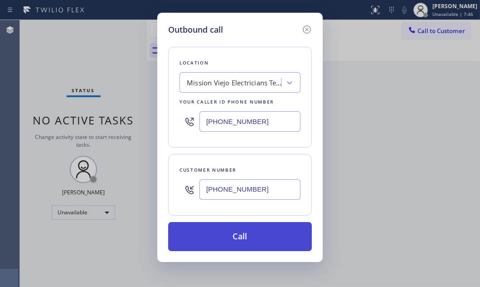
type input "(715) 828-6984"
click at [235, 240] on button "Call" at bounding box center [240, 236] width 144 height 29
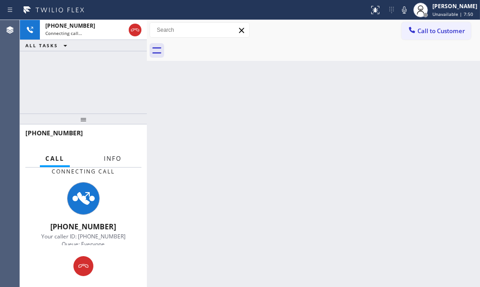
click at [110, 159] on span "Info" at bounding box center [113, 158] width 18 height 8
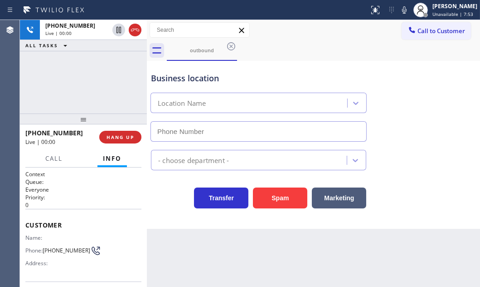
type input "(714) 400-2318"
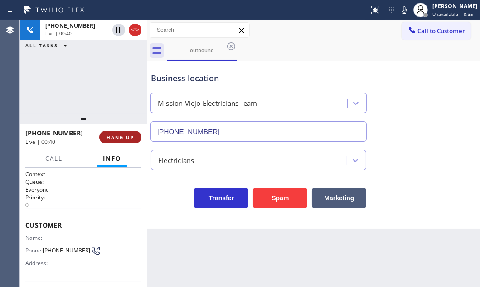
click at [114, 136] on span "HANG UP" at bounding box center [121, 137] width 28 height 6
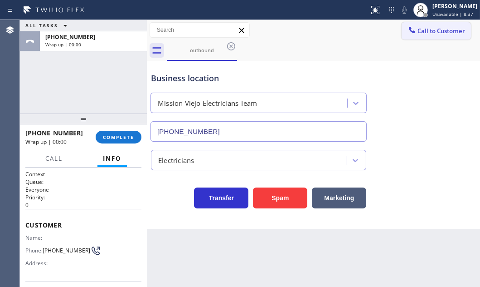
click at [435, 36] on button "Call to Customer" at bounding box center [436, 30] width 69 height 17
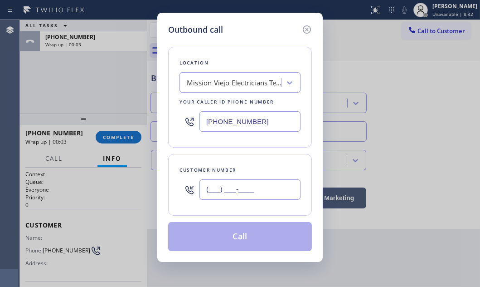
click at [233, 190] on input "(___) ___-____" at bounding box center [250, 189] width 101 height 20
paste input "715) 828-6984"
type input "(715) 828-6984"
click at [113, 92] on div "Outbound call Location Mission Viejo Electricians Team Your caller id phone num…" at bounding box center [240, 143] width 480 height 287
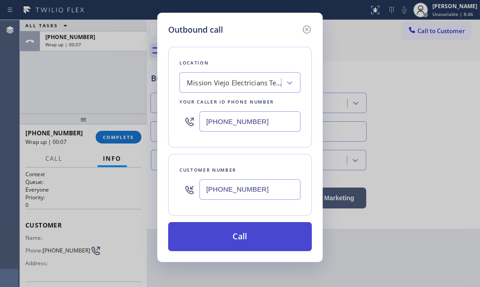
click at [240, 247] on button "Call" at bounding box center [240, 236] width 144 height 29
click at [240, 240] on div "Back to Dashboard Change Sender ID Customers Technicians Select a contact Outbo…" at bounding box center [313, 153] width 333 height 267
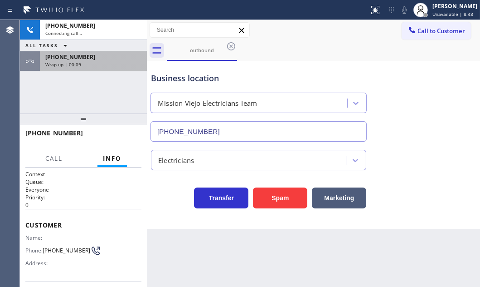
click at [127, 64] on div "Wrap up | 00:09" at bounding box center [93, 64] width 96 height 6
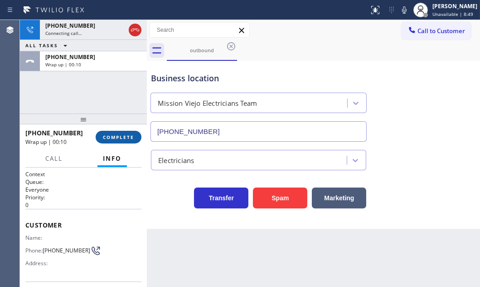
click at [117, 141] on button "COMPLETE" at bounding box center [119, 137] width 46 height 13
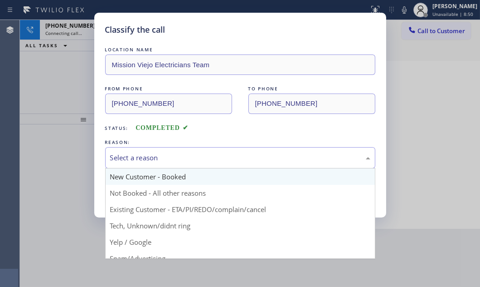
drag, startPoint x: 212, startPoint y: 156, endPoint x: 204, endPoint y: 181, distance: 27.3
click at [212, 157] on div "Select a reason" at bounding box center [240, 157] width 260 height 10
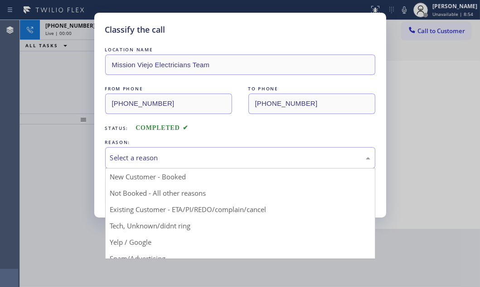
drag, startPoint x: 137, startPoint y: 195, endPoint x: 132, endPoint y: 196, distance: 5.1
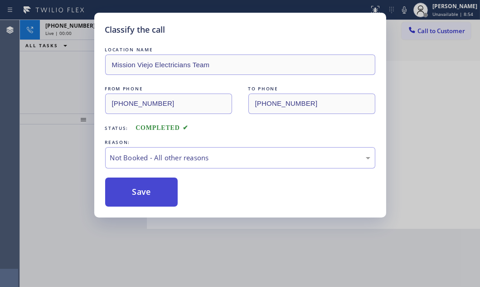
click at [130, 195] on button "Save" at bounding box center [141, 191] width 73 height 29
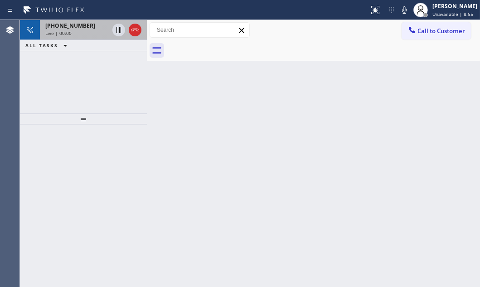
click at [78, 34] on div "Live | 00:00" at bounding box center [77, 33] width 64 height 6
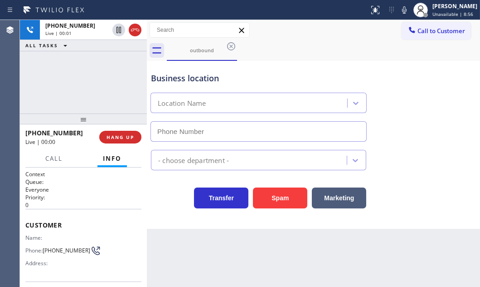
type input "(714) 400-2318"
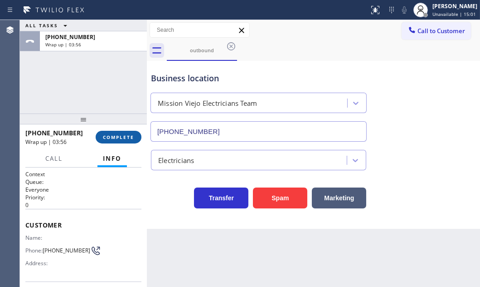
click at [114, 137] on span "COMPLETE" at bounding box center [118, 137] width 31 height 6
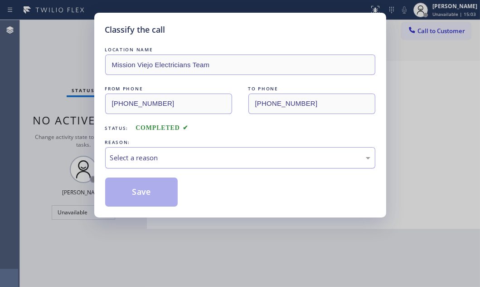
click at [170, 162] on div "Select a reason" at bounding box center [240, 157] width 260 height 10
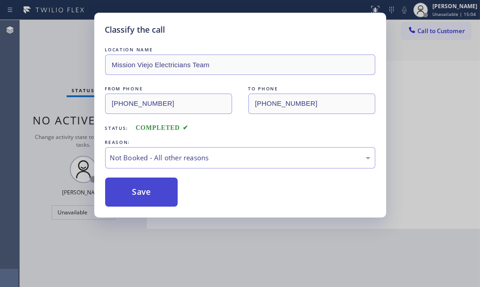
drag, startPoint x: 134, startPoint y: 193, endPoint x: 141, endPoint y: 180, distance: 15.2
click at [134, 193] on button "Save" at bounding box center [141, 191] width 73 height 29
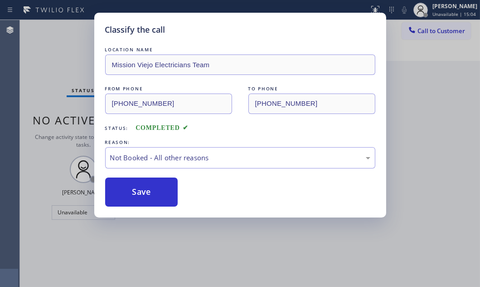
click at [49, 74] on div "Classify the call LOCATION NAME Mission Viejo Electricians Team FROM PHONE (714…" at bounding box center [240, 143] width 480 height 287
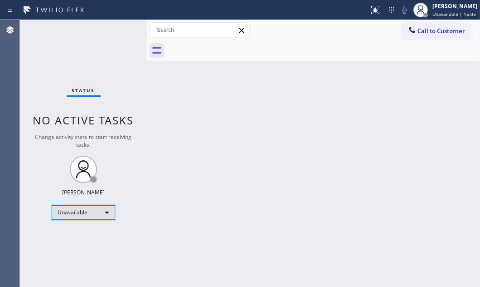
click at [97, 210] on div "Unavailable" at bounding box center [84, 212] width 64 height 15
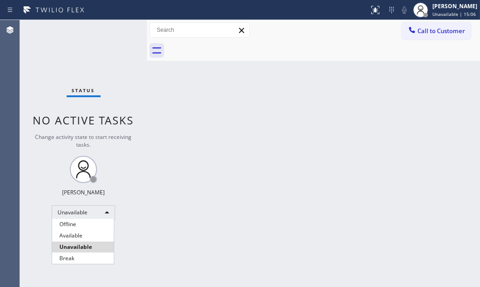
drag, startPoint x: 89, startPoint y: 235, endPoint x: 103, endPoint y: 231, distance: 14.9
click at [90, 235] on li "Available" at bounding box center [83, 235] width 62 height 11
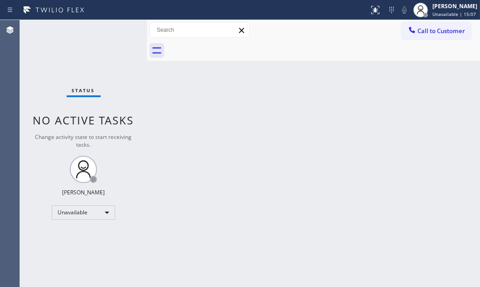
click at [342, 127] on div "Back to Dashboard Change Sender ID Customers Technicians Select a contact Outbo…" at bounding box center [313, 153] width 333 height 267
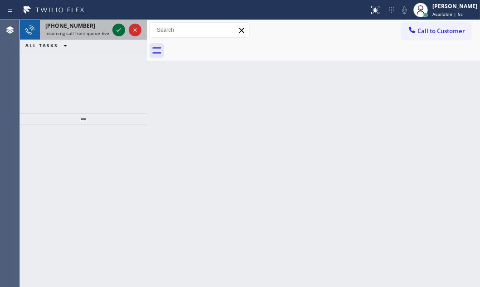
click at [123, 29] on icon at bounding box center [118, 30] width 11 height 11
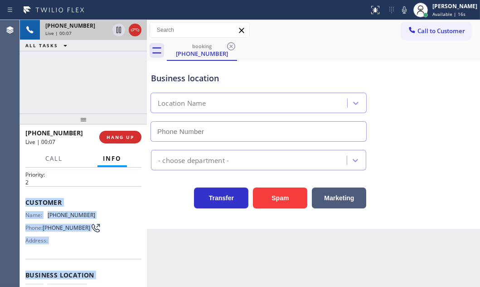
scroll to position [82, 0]
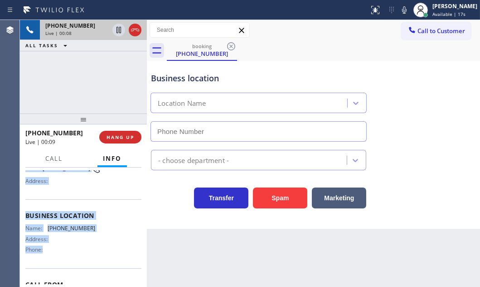
drag, startPoint x: 25, startPoint y: 221, endPoint x: 88, endPoint y: 250, distance: 69.4
click at [88, 250] on div "Context Queue: Everybody Priority: 2 Customer Name: (818) 419-0938 Phone: (818)…" at bounding box center [83, 212] width 116 height 249
copy div "Customer Name: (818) 419-0938 Phone: (818) 419-0938 Address: Business location …"
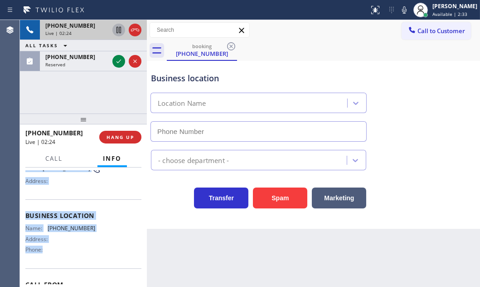
click at [117, 28] on icon at bounding box center [119, 30] width 5 height 6
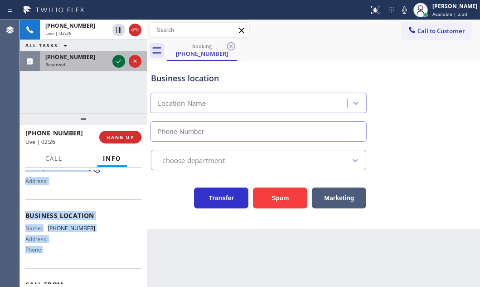
click at [116, 61] on icon at bounding box center [118, 61] width 11 height 11
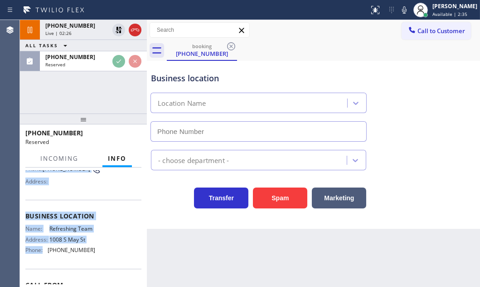
scroll to position [90, 0]
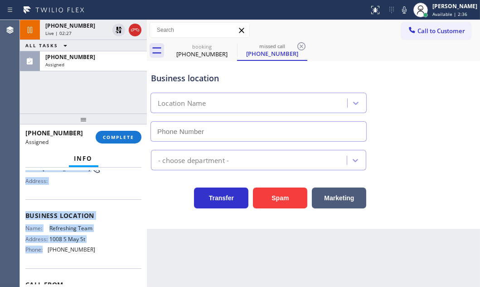
type input "(312) 327-7142"
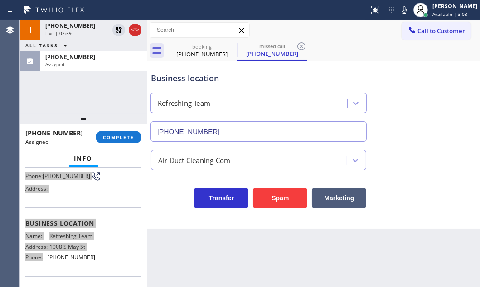
scroll to position [97, 0]
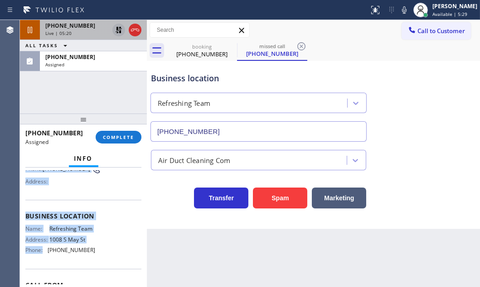
click at [118, 31] on icon at bounding box center [118, 30] width 11 height 11
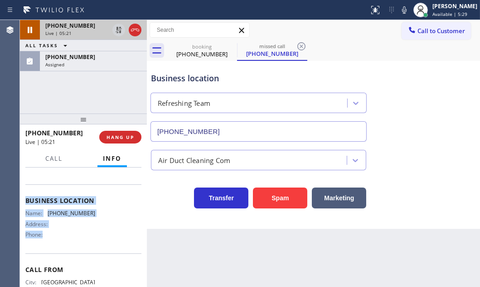
scroll to position [82, 0]
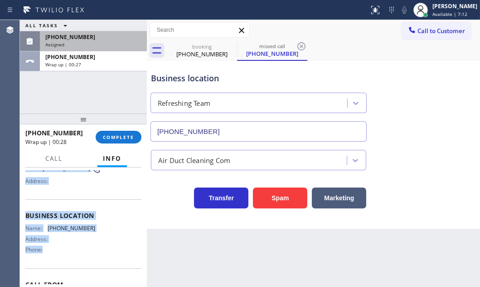
click at [108, 37] on div "(312) 887-3759" at bounding box center [93, 37] width 96 height 8
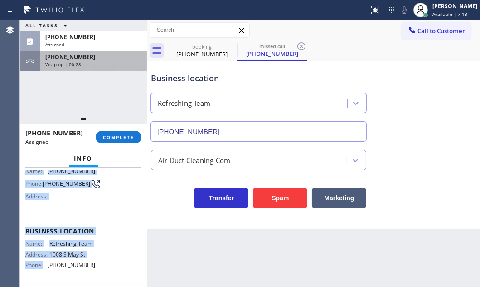
scroll to position [97, 0]
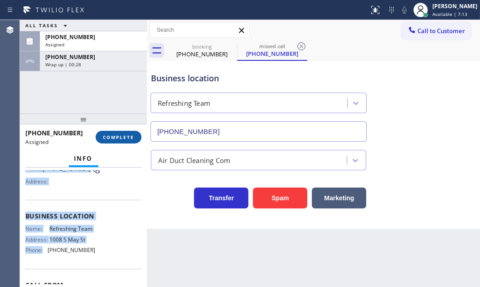
click at [117, 138] on span "COMPLETE" at bounding box center [118, 137] width 31 height 6
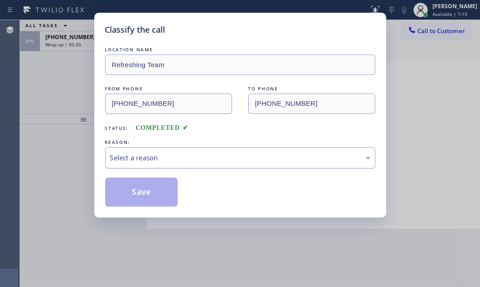
drag, startPoint x: 197, startPoint y: 157, endPoint x: 201, endPoint y: 161, distance: 6.1
click at [197, 157] on div "Select a reason" at bounding box center [240, 157] width 260 height 10
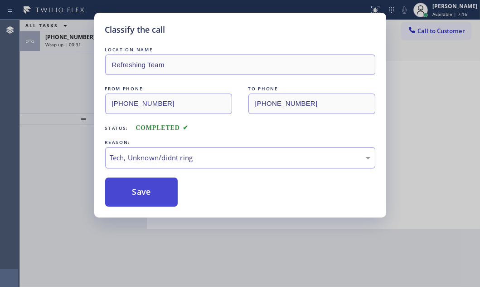
click at [148, 201] on button "Save" at bounding box center [141, 191] width 73 height 29
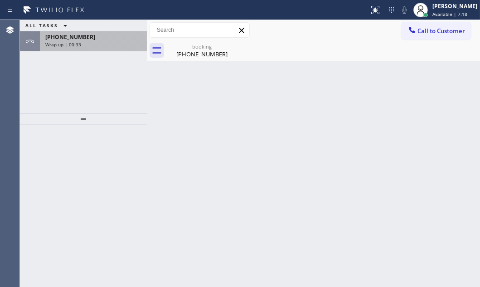
drag, startPoint x: 89, startPoint y: 40, endPoint x: 99, endPoint y: 48, distance: 13.0
click at [90, 41] on div "+18184190938 Wrap up | 00:33" at bounding box center [91, 41] width 103 height 20
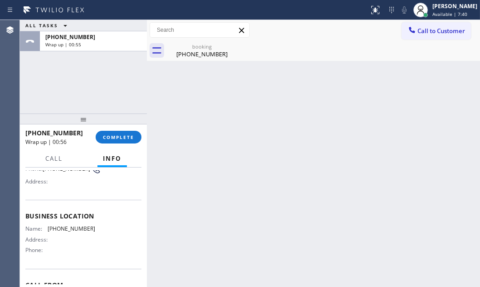
scroll to position [82, 0]
drag, startPoint x: 89, startPoint y: 228, endPoint x: 47, endPoint y: 228, distance: 41.7
click at [47, 228] on div "Name: (323) 238-8162" at bounding box center [60, 228] width 70 height 7
copy div "(323) 238-8162"
click at [422, 34] on span "Call to Customer" at bounding box center [442, 31] width 48 height 8
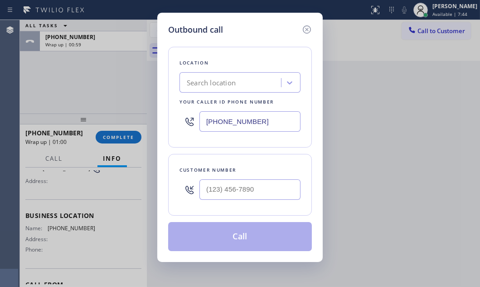
click at [259, 122] on input "(323) 238-8162" at bounding box center [250, 121] width 101 height 20
paste input "text"
drag, startPoint x: 262, startPoint y: 122, endPoint x: 179, endPoint y: 126, distance: 82.7
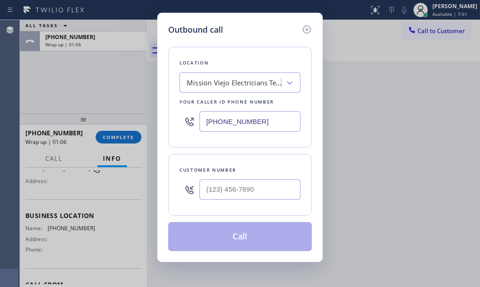
click at [180, 125] on div "(714) 400-2318" at bounding box center [240, 121] width 121 height 29
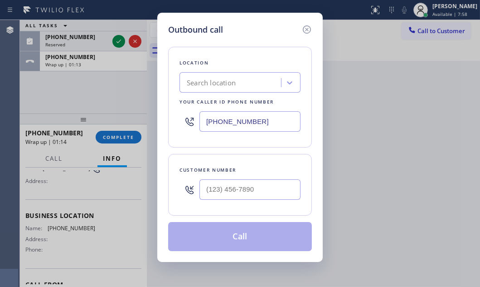
type input "(323) 238-8162"
click at [245, 184] on input "(___) ___-____" at bounding box center [250, 189] width 101 height 20
paste input "818) 419-0938"
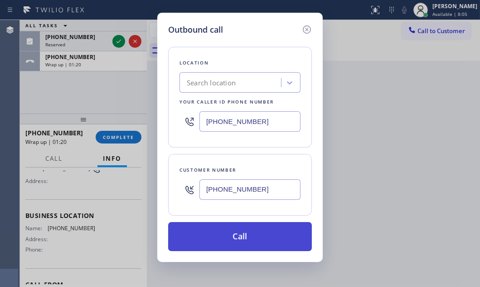
type input "(818) 419-0938"
click at [292, 236] on button "Call" at bounding box center [240, 236] width 144 height 29
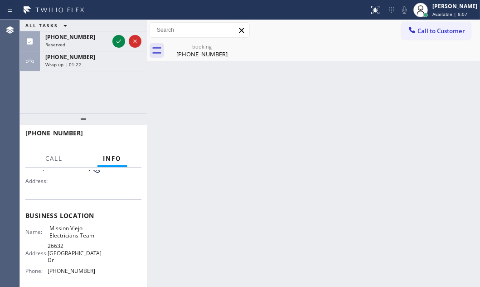
scroll to position [89, 0]
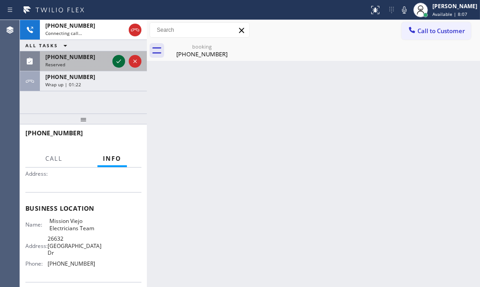
click at [118, 62] on icon at bounding box center [119, 61] width 5 height 4
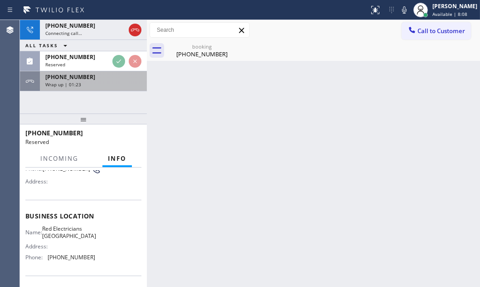
click at [109, 85] on div "Wrap up | 01:23" at bounding box center [93, 84] width 96 height 6
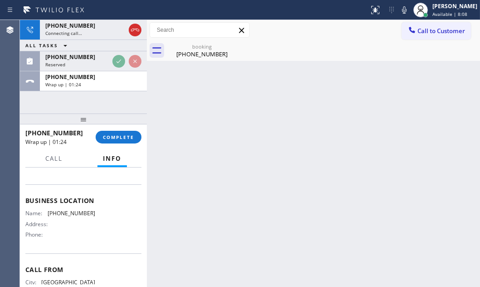
scroll to position [82, 0]
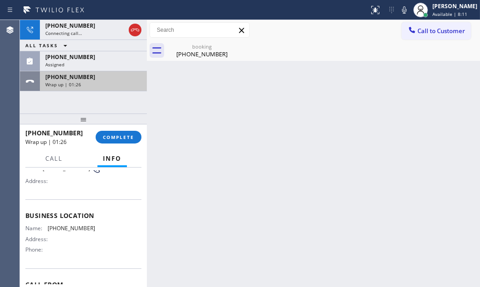
click at [115, 82] on div "Wrap up | 01:26" at bounding box center [93, 84] width 96 height 6
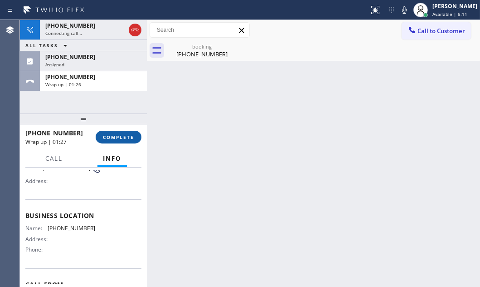
drag, startPoint x: 122, startPoint y: 136, endPoint x: 138, endPoint y: 140, distance: 16.7
click at [123, 136] on span "COMPLETE" at bounding box center [118, 137] width 31 height 6
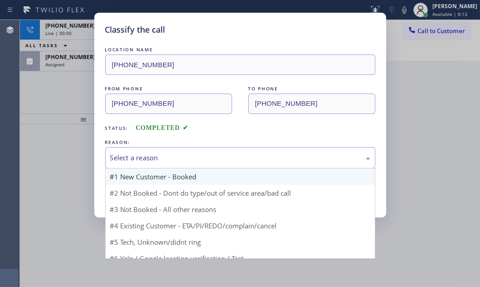
drag, startPoint x: 178, startPoint y: 159, endPoint x: 178, endPoint y: 171, distance: 12.3
click at [178, 159] on div "Select a reason" at bounding box center [240, 157] width 260 height 10
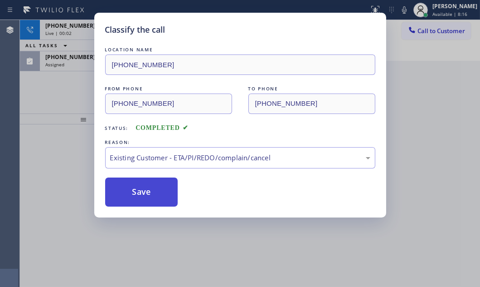
click at [157, 193] on button "Save" at bounding box center [141, 191] width 73 height 29
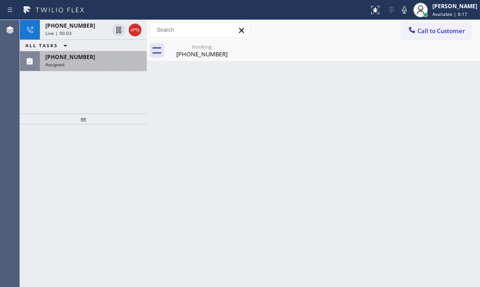
click at [87, 64] on div "Assigned" at bounding box center [93, 64] width 96 height 6
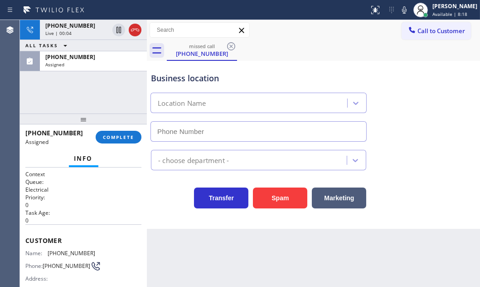
type input "(760) 388-9446"
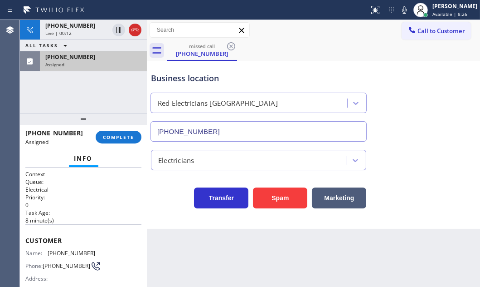
click at [108, 61] on div "Assigned" at bounding box center [93, 64] width 96 height 6
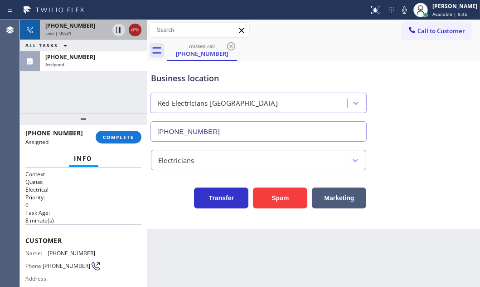
click at [134, 31] on icon at bounding box center [135, 30] width 11 height 11
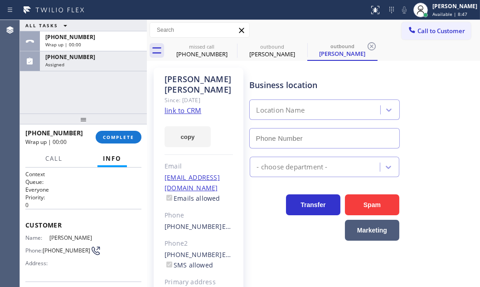
type input "(714) 400-2318"
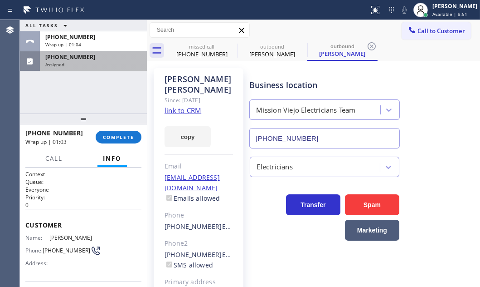
click at [89, 64] on div "Assigned" at bounding box center [93, 64] width 96 height 6
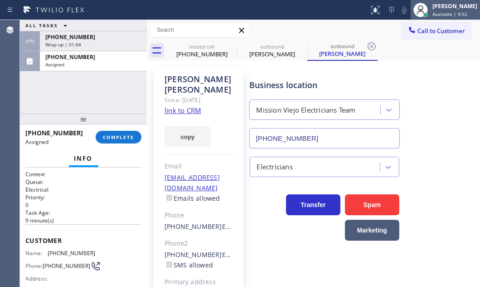
click at [436, 9] on div "[PERSON_NAME]" at bounding box center [455, 6] width 45 height 8
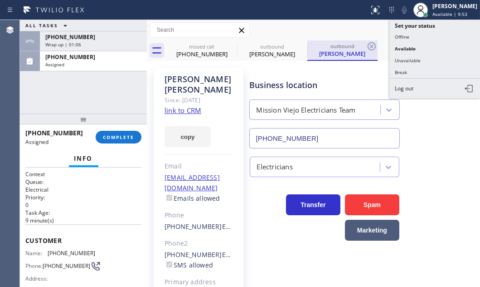
drag, startPoint x: 411, startPoint y: 56, endPoint x: 331, endPoint y: 60, distance: 79.9
click at [410, 56] on button "Unavailable" at bounding box center [435, 60] width 91 height 12
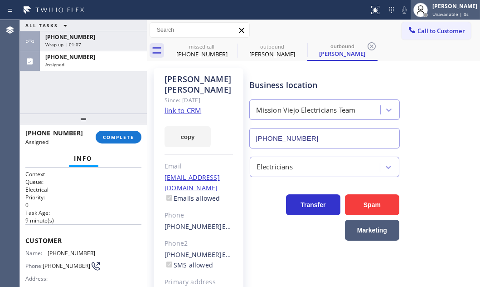
click at [440, 13] on span "Unavailable | 0s" at bounding box center [451, 14] width 36 height 6
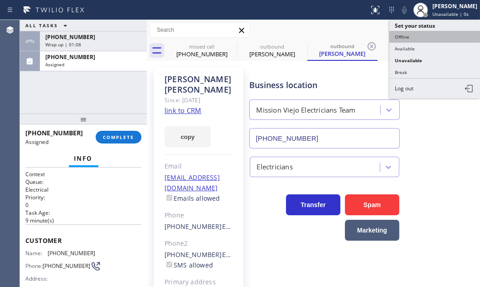
click at [409, 39] on button "Offline" at bounding box center [435, 37] width 91 height 12
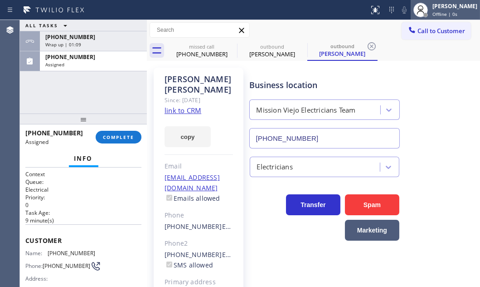
click at [433, 13] on span "Offline | 0s" at bounding box center [445, 14] width 25 height 6
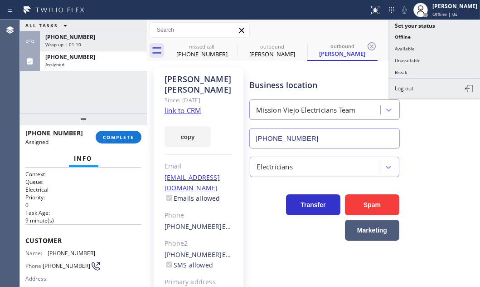
drag, startPoint x: 405, startPoint y: 68, endPoint x: 274, endPoint y: 73, distance: 131.7
click at [403, 69] on button "Break" at bounding box center [435, 72] width 91 height 12
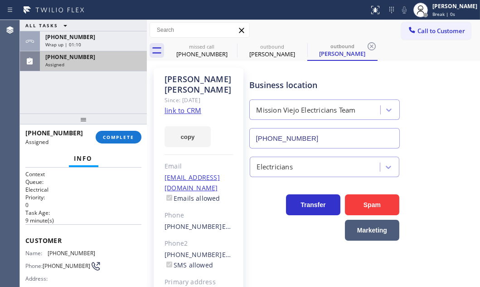
click at [104, 64] on div "Assigned" at bounding box center [93, 64] width 96 height 6
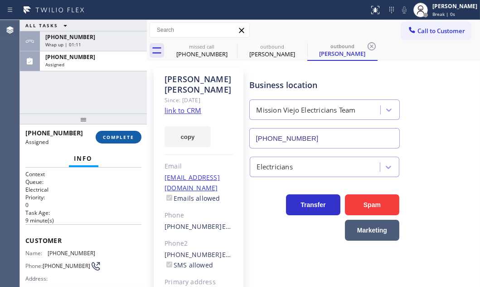
click at [122, 136] on span "COMPLETE" at bounding box center [118, 137] width 31 height 6
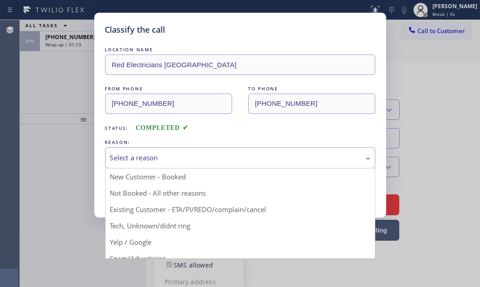
drag, startPoint x: 202, startPoint y: 156, endPoint x: 191, endPoint y: 175, distance: 22.8
click at [202, 156] on div "Select a reason" at bounding box center [240, 157] width 260 height 10
drag, startPoint x: 152, startPoint y: 206, endPoint x: 150, endPoint y: 200, distance: 7.0
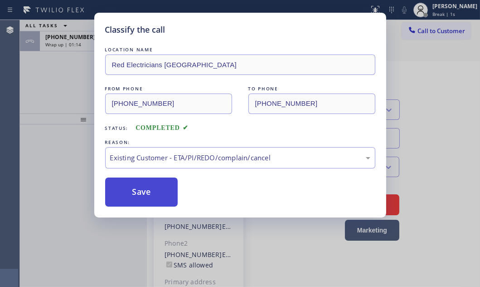
drag, startPoint x: 149, startPoint y: 190, endPoint x: 147, endPoint y: 185, distance: 5.3
click at [149, 190] on button "Save" at bounding box center [141, 191] width 73 height 29
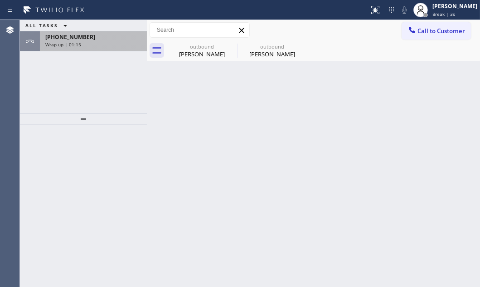
click at [90, 41] on div "Wrap up | 01:15" at bounding box center [93, 44] width 96 height 6
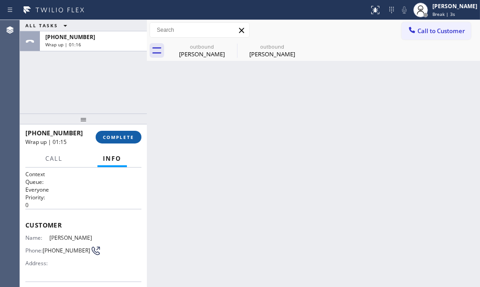
click at [114, 131] on button "COMPLETE" at bounding box center [119, 137] width 46 height 13
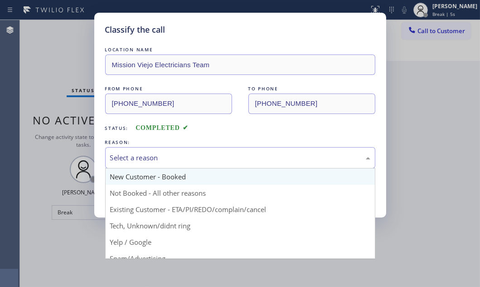
drag, startPoint x: 199, startPoint y: 156, endPoint x: 170, endPoint y: 183, distance: 39.8
click at [196, 159] on div "Select a reason" at bounding box center [240, 157] width 260 height 10
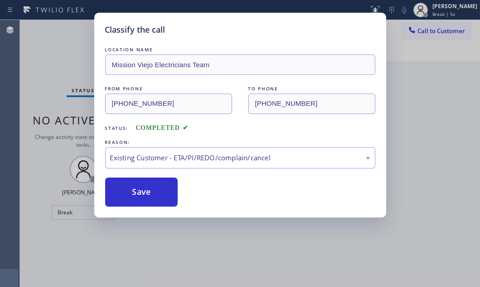
drag, startPoint x: 142, startPoint y: 209, endPoint x: 137, endPoint y: 189, distance: 20.7
drag, startPoint x: 137, startPoint y: 187, endPoint x: 194, endPoint y: 187, distance: 56.7
click at [140, 187] on button "Save" at bounding box center [141, 191] width 73 height 29
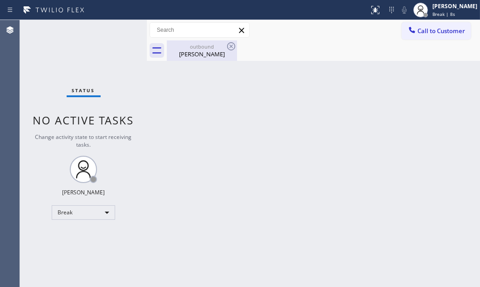
click at [206, 49] on div "outbound Travis Greenberg" at bounding box center [202, 50] width 69 height 20
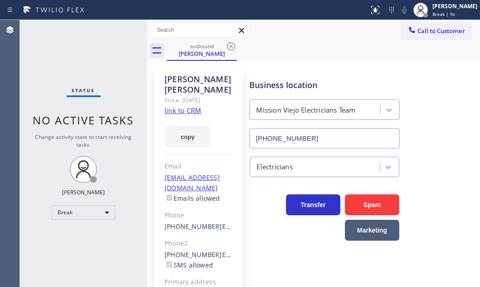
drag, startPoint x: 232, startPoint y: 45, endPoint x: 251, endPoint y: 58, distance: 22.9
click at [232, 46] on icon at bounding box center [231, 46] width 11 height 11
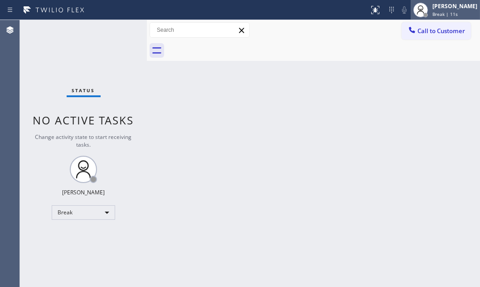
click at [435, 10] on div "Judy Mae Saturinas Break | 11s" at bounding box center [455, 10] width 49 height 16
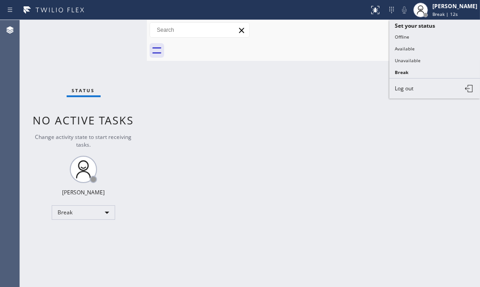
drag, startPoint x: 412, startPoint y: 49, endPoint x: 436, endPoint y: 29, distance: 30.6
click at [414, 48] on button "Available" at bounding box center [435, 49] width 91 height 12
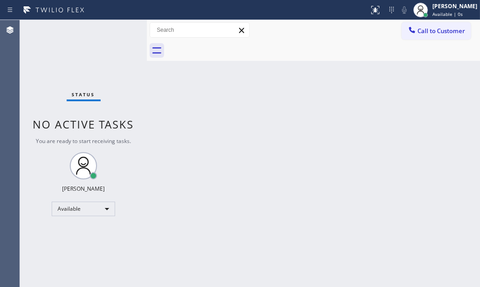
drag, startPoint x: 431, startPoint y: 10, endPoint x: 427, endPoint y: 30, distance: 20.8
click at [431, 11] on div "Judy Mae Saturinas Available | 0s" at bounding box center [455, 10] width 49 height 16
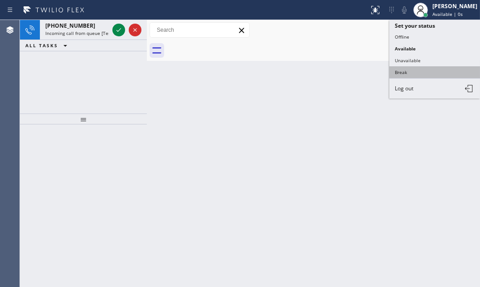
click at [409, 70] on button "Break" at bounding box center [435, 72] width 91 height 12
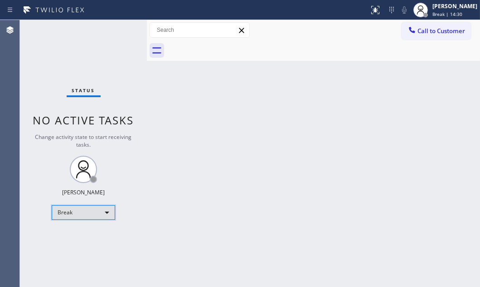
click at [110, 212] on div "Break" at bounding box center [84, 212] width 64 height 15
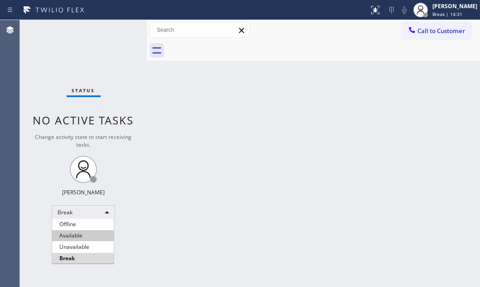
click at [67, 232] on li "Available" at bounding box center [83, 235] width 62 height 11
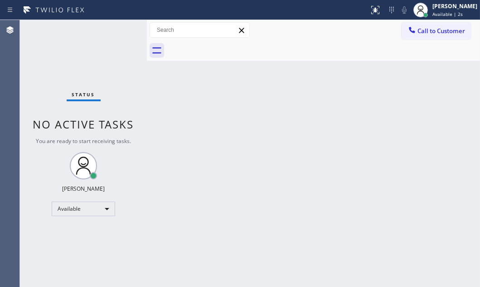
click at [121, 36] on div "Status No active tasks You are ready to start receiving tasks. [PERSON_NAME] Av…" at bounding box center [83, 153] width 127 height 267
click at [121, 33] on div "Status No active tasks You are ready to start receiving tasks. [PERSON_NAME] Av…" at bounding box center [83, 153] width 127 height 267
click at [98, 57] on div "Status No active tasks You are ready to start receiving tasks. [PERSON_NAME] Av…" at bounding box center [83, 153] width 127 height 267
click at [118, 29] on div "Status No active tasks You are ready to start receiving tasks. [PERSON_NAME] Av…" at bounding box center [83, 153] width 127 height 267
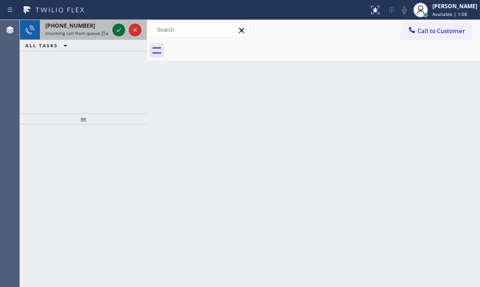
click at [119, 29] on icon at bounding box center [118, 30] width 11 height 11
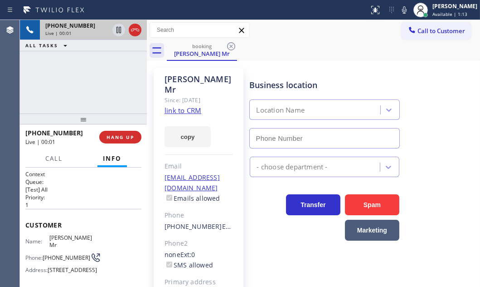
type input "(480) 787-0279"
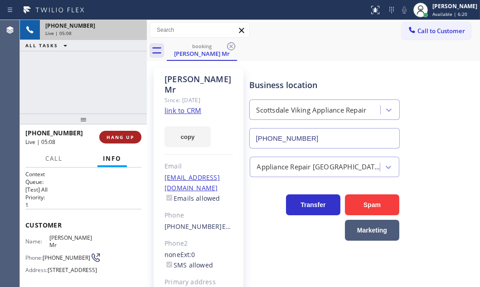
click at [121, 136] on span "HANG UP" at bounding box center [121, 137] width 28 height 6
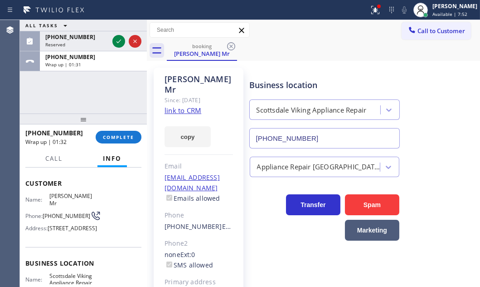
scroll to position [82, 0]
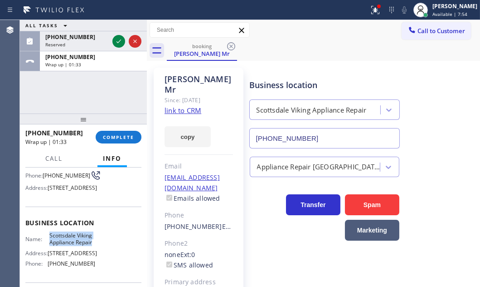
drag, startPoint x: 92, startPoint y: 244, endPoint x: 47, endPoint y: 235, distance: 46.1
click at [47, 235] on div "Name: Scottsdale Viking Appliance Repair Address: 5402 E Lincoln Dr Phone: (480…" at bounding box center [83, 251] width 116 height 39
copy div "Scottsdale Viking Appliance Repair"
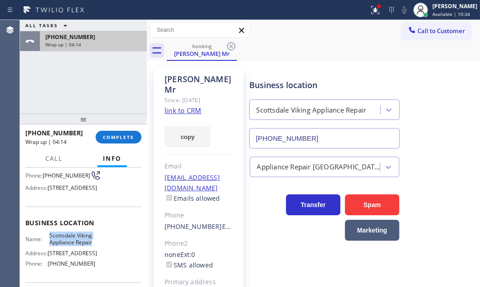
click at [123, 46] on div "Wrap up | 04:14" at bounding box center [93, 44] width 96 height 6
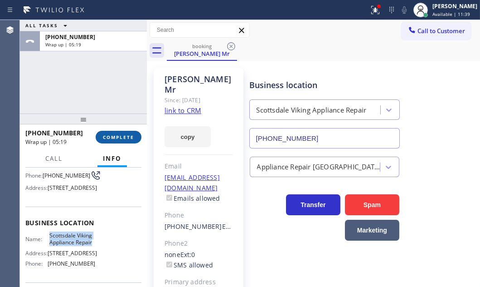
click at [107, 138] on span "COMPLETE" at bounding box center [118, 137] width 31 height 6
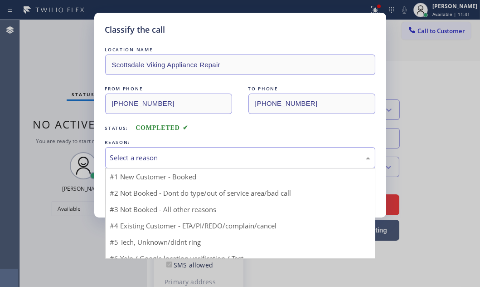
click at [206, 159] on div "Select a reason" at bounding box center [240, 157] width 260 height 10
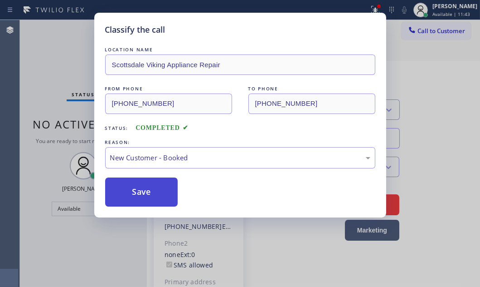
click at [127, 178] on button "Save" at bounding box center [141, 191] width 73 height 29
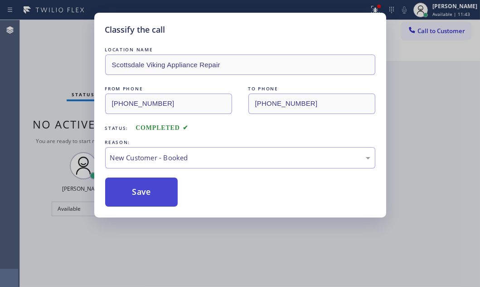
click at [135, 185] on button "Save" at bounding box center [141, 191] width 73 height 29
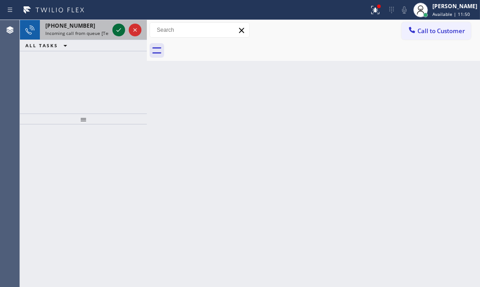
click at [121, 27] on icon at bounding box center [118, 30] width 11 height 11
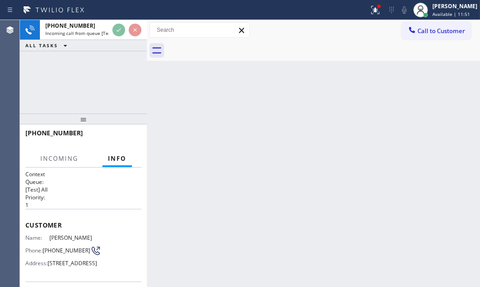
scroll to position [123, 0]
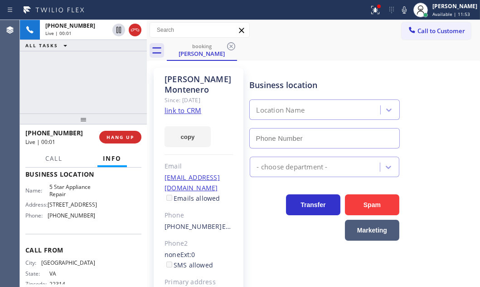
type input "(855) 731-4952"
click at [123, 132] on button "HANG UP" at bounding box center [120, 137] width 42 height 13
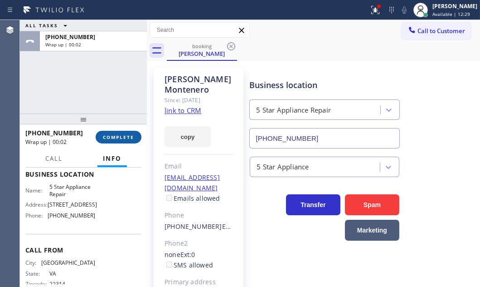
click at [132, 140] on span "COMPLETE" at bounding box center [118, 137] width 31 height 6
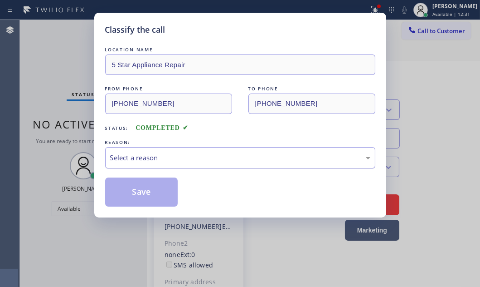
click at [181, 163] on div "Select a reason" at bounding box center [240, 157] width 270 height 21
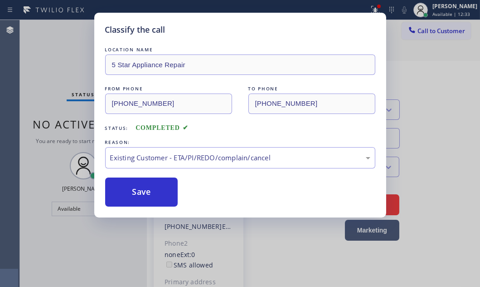
drag, startPoint x: 133, startPoint y: 191, endPoint x: 218, endPoint y: 191, distance: 84.8
click at [133, 190] on button "Save" at bounding box center [141, 191] width 73 height 29
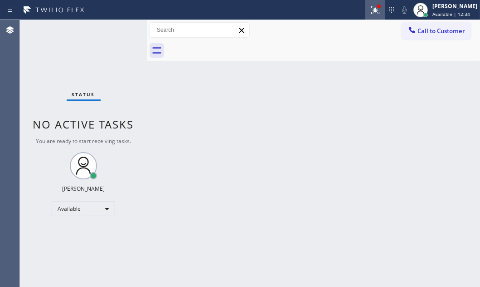
click at [370, 13] on icon at bounding box center [375, 10] width 11 height 11
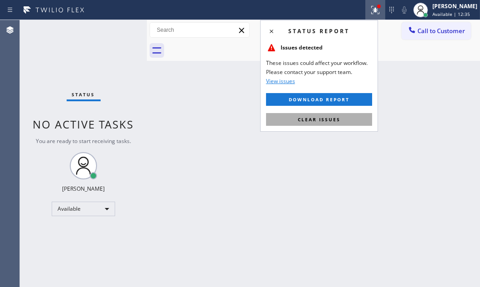
click at [338, 119] on span "Clear issues" at bounding box center [319, 119] width 43 height 6
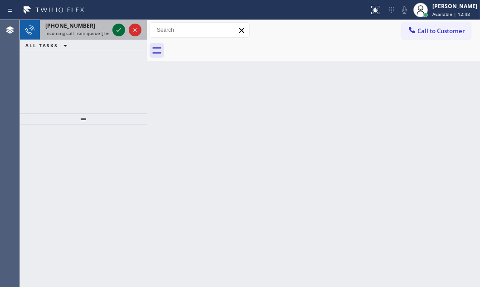
click at [122, 29] on icon at bounding box center [118, 30] width 11 height 11
click at [113, 29] on icon at bounding box center [118, 30] width 11 height 11
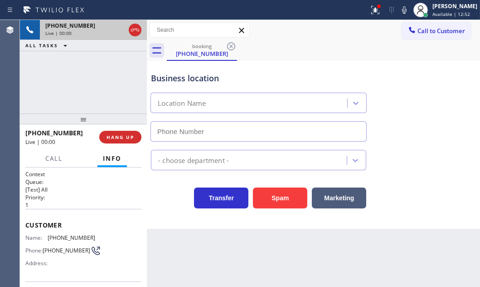
type input "(786) 755-0227"
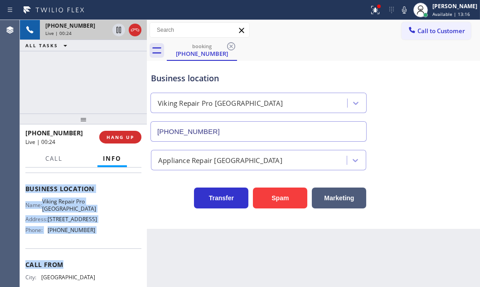
scroll to position [123, 0]
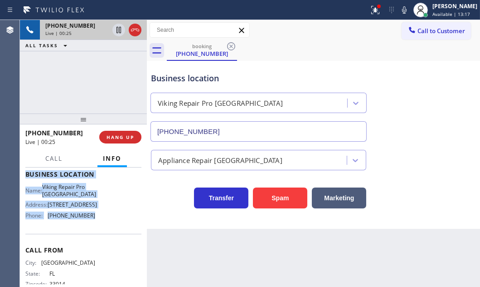
drag, startPoint x: 23, startPoint y: 182, endPoint x: 94, endPoint y: 225, distance: 83.4
click at [94, 225] on div "Context Queue: [Test] All Priority: 1 Customer Name: (305) 934-2113 Phone: (305…" at bounding box center [83, 226] width 127 height 119
copy div "Customer Name: (305) 934-2113 Phone: (305) 934-2113 Address: Business location …"
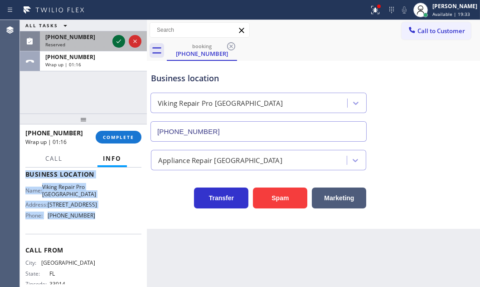
click at [117, 41] on icon at bounding box center [119, 41] width 5 height 4
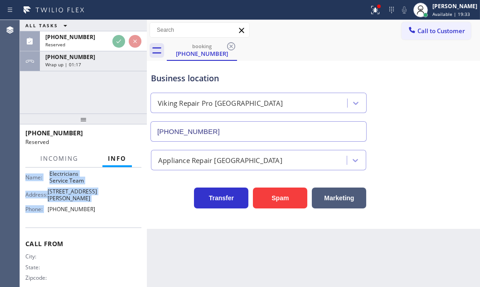
scroll to position [152, 0]
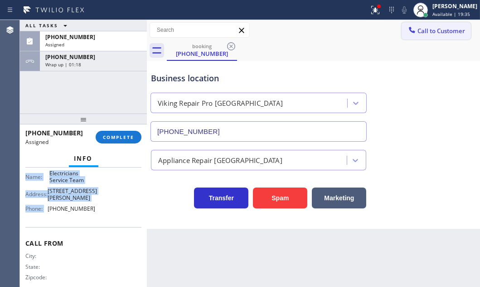
click at [427, 34] on span "Call to Customer" at bounding box center [442, 31] width 48 height 8
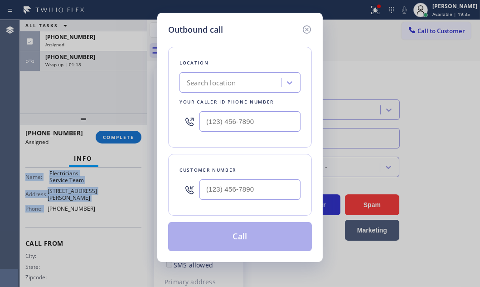
type input "(800) 568-8664"
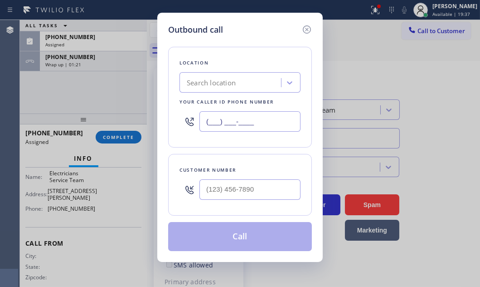
click at [267, 118] on input "(___) ___-____" at bounding box center [250, 121] width 101 height 20
paste input "786) 755-0227"
type input "(786) 755-0227"
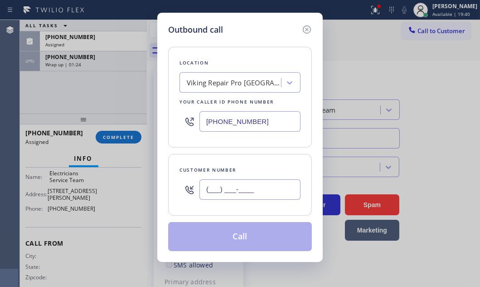
click at [267, 185] on input "(___) ___-____" at bounding box center [250, 189] width 101 height 20
paste input "305) 934-2113"
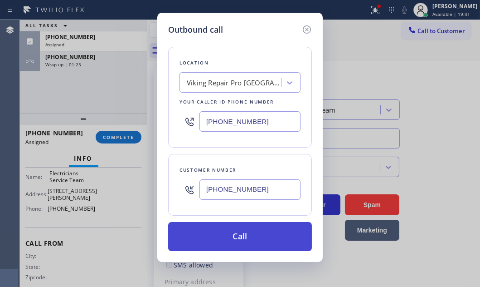
type input "(305) 934-2113"
click at [250, 237] on button "Call" at bounding box center [240, 236] width 144 height 29
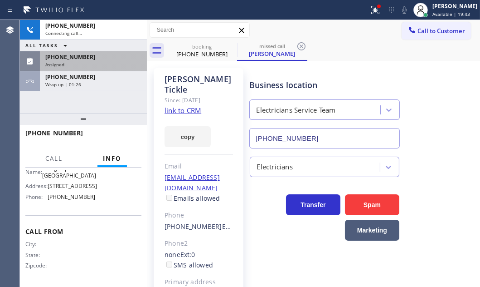
scroll to position [123, 0]
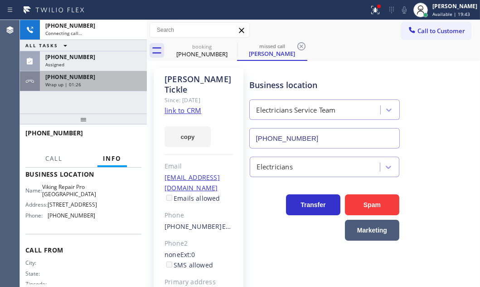
drag, startPoint x: 84, startPoint y: 74, endPoint x: 88, endPoint y: 82, distance: 9.5
click at [84, 74] on div "+13059342113" at bounding box center [93, 77] width 96 height 8
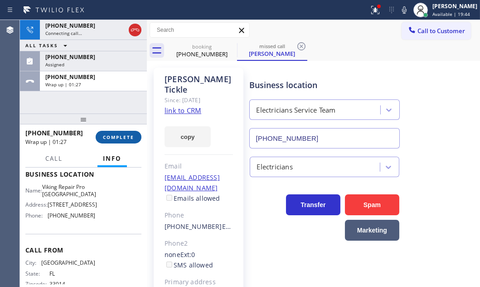
click at [118, 133] on button "COMPLETE" at bounding box center [119, 137] width 46 height 13
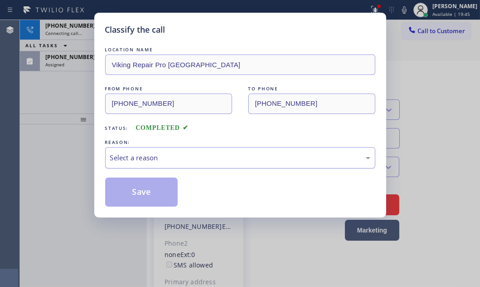
click at [201, 151] on div "Select a reason" at bounding box center [240, 157] width 270 height 21
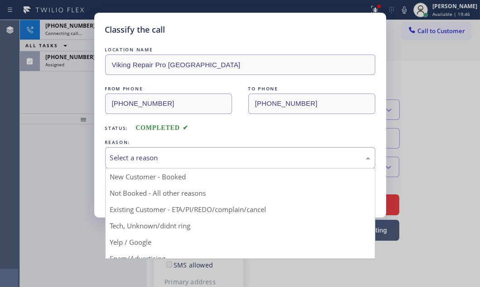
drag, startPoint x: 174, startPoint y: 176, endPoint x: 154, endPoint y: 178, distance: 20.5
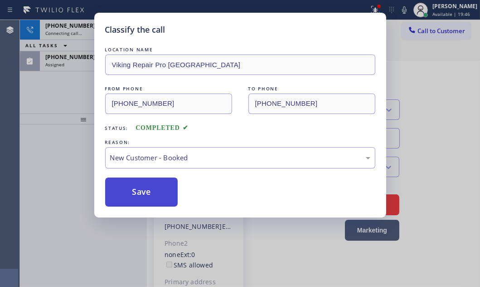
click at [138, 183] on button "Save" at bounding box center [141, 191] width 73 height 29
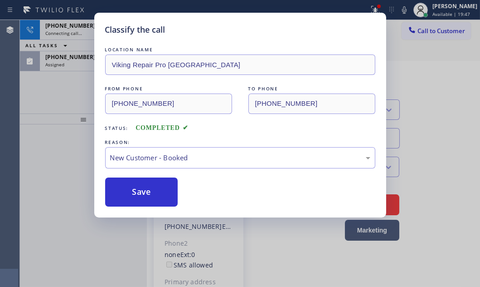
click at [65, 86] on div "Classify the call LOCATION NAME Viking Repair Pro Miami Beach FROM PHONE (305) …" at bounding box center [240, 143] width 480 height 287
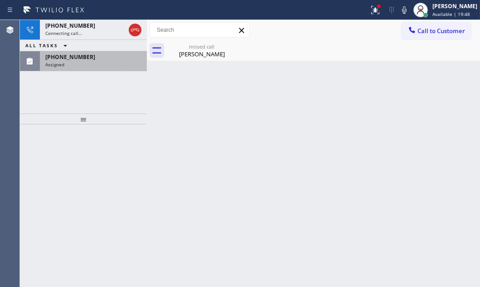
click at [99, 61] on div "Assigned" at bounding box center [93, 64] width 96 height 6
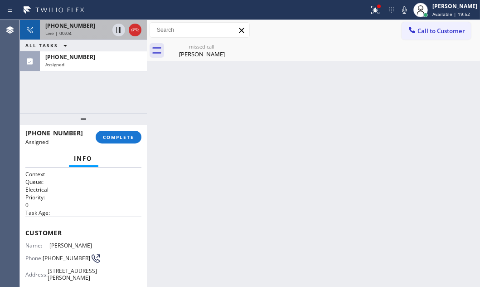
click at [82, 33] on div "Live | 00:04" at bounding box center [77, 33] width 64 height 6
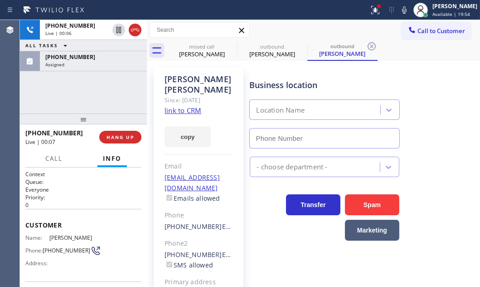
type input "(786) 755-0227"
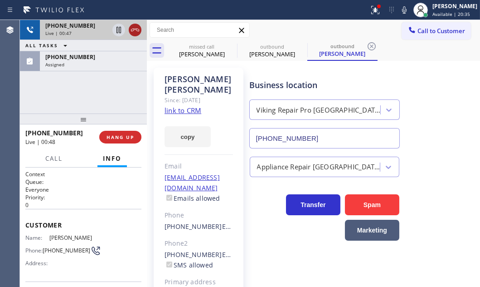
click at [132, 28] on icon at bounding box center [135, 30] width 11 height 11
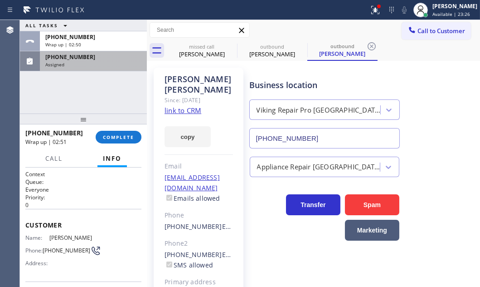
click at [98, 56] on div "(805) 368-5842" at bounding box center [93, 57] width 96 height 8
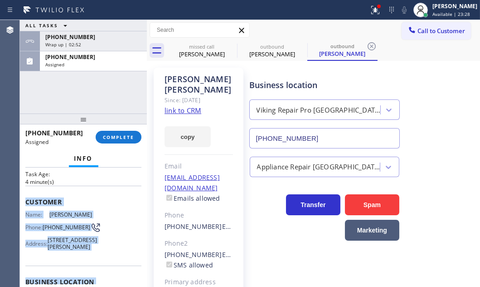
scroll to position [123, 0]
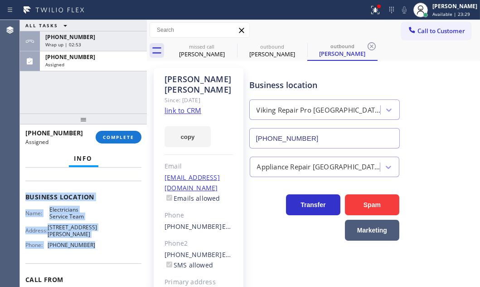
drag, startPoint x: 26, startPoint y: 237, endPoint x: 106, endPoint y: 263, distance: 84.4
click at [106, 263] on div "Context Queue: Electrical Priority: 0 Task Age: 4 minute(s) Customer Name: Jim …" at bounding box center [83, 189] width 116 height 285
copy div "Customer Name: Jim Tickle Phone: (805) 368-5842 Address: 7890 Grimes Canyon Rd,…"
click at [105, 132] on button "COMPLETE" at bounding box center [119, 137] width 46 height 13
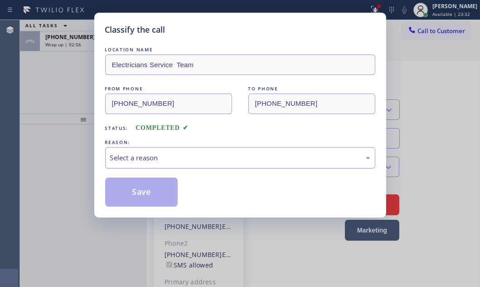
click at [180, 157] on div "Select a reason" at bounding box center [240, 157] width 260 height 10
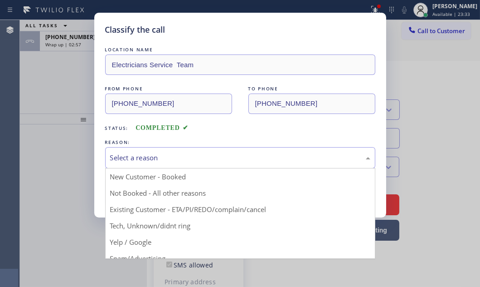
drag, startPoint x: 142, startPoint y: 225, endPoint x: 140, endPoint y: 202, distance: 22.8
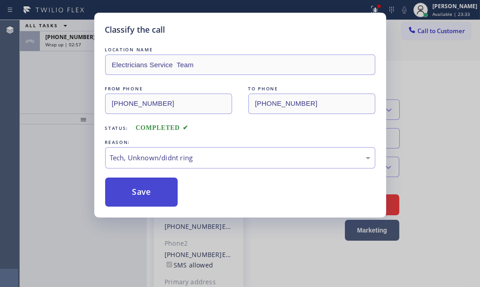
click at [142, 191] on button "Save" at bounding box center [141, 191] width 73 height 29
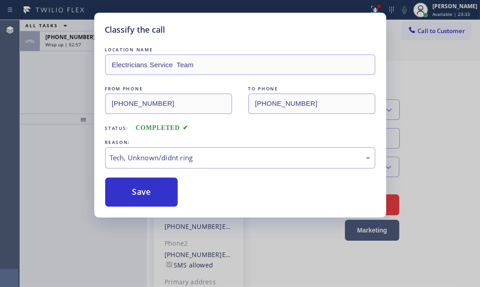
click at [81, 77] on div "Classify the call LOCATION NAME Electricians Service Team FROM PHONE (805) 368-…" at bounding box center [240, 143] width 480 height 287
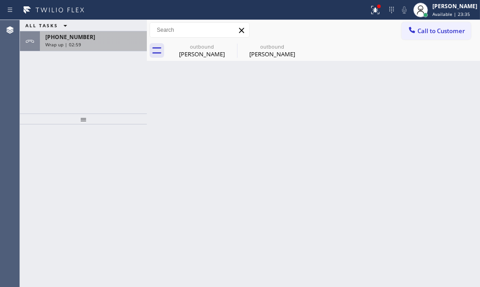
drag, startPoint x: 113, startPoint y: 42, endPoint x: 106, endPoint y: 66, distance: 25.6
click at [113, 42] on div "Wrap up | 02:59" at bounding box center [93, 44] width 96 height 6
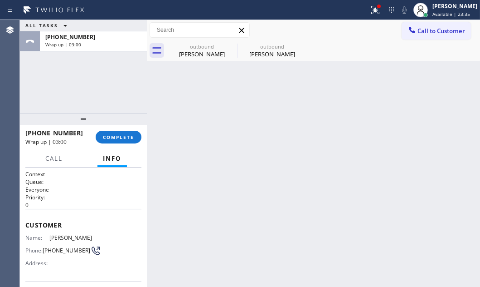
drag, startPoint x: 118, startPoint y: 132, endPoint x: 216, endPoint y: 157, distance: 101.6
click at [118, 132] on button "COMPLETE" at bounding box center [119, 137] width 46 height 13
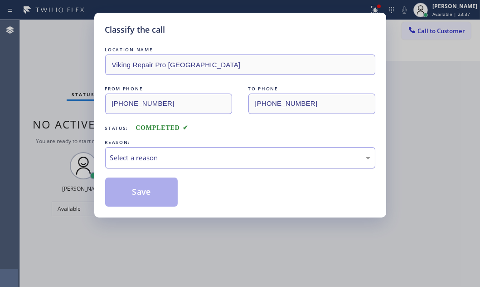
click at [201, 155] on div "Select a reason" at bounding box center [240, 157] width 260 height 10
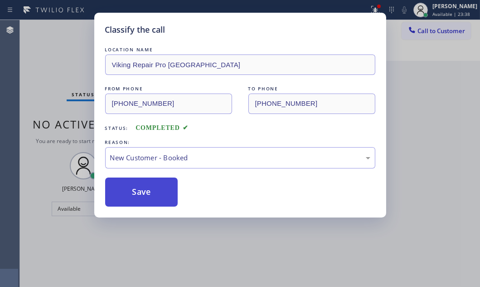
click at [139, 177] on button "Save" at bounding box center [141, 191] width 73 height 29
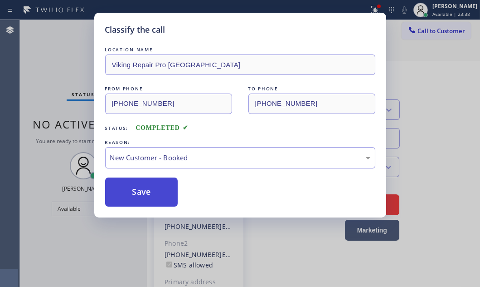
drag, startPoint x: 142, startPoint y: 190, endPoint x: 170, endPoint y: 192, distance: 27.8
click at [144, 191] on button "Save" at bounding box center [141, 191] width 73 height 29
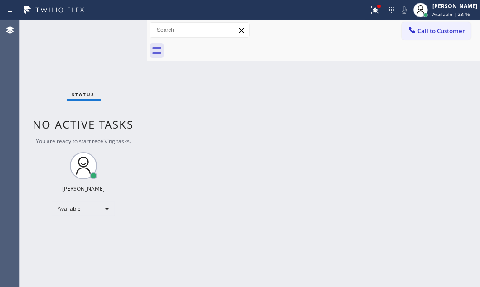
drag, startPoint x: 371, startPoint y: 13, endPoint x: 370, endPoint y: 19, distance: 5.9
click at [372, 13] on icon at bounding box center [376, 10] width 8 height 8
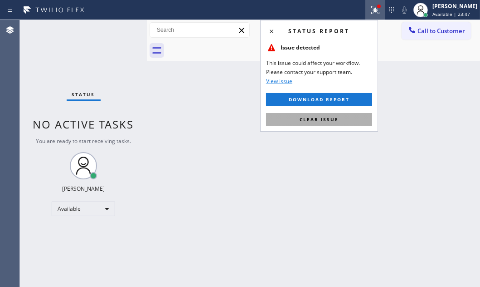
click at [323, 118] on span "Clear issue" at bounding box center [319, 119] width 39 height 6
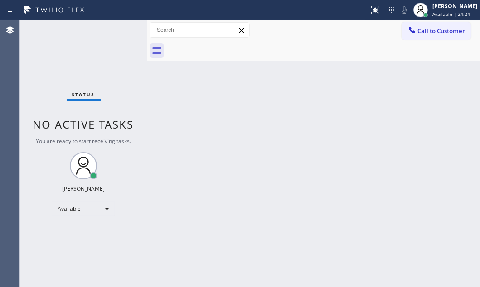
click at [355, 130] on div "Back to Dashboard Change Sender ID Customers Technicians Select a contact Outbo…" at bounding box center [313, 153] width 333 height 267
click at [341, 105] on div "Back to Dashboard Change Sender ID Customers Technicians Select a contact Outbo…" at bounding box center [313, 153] width 333 height 267
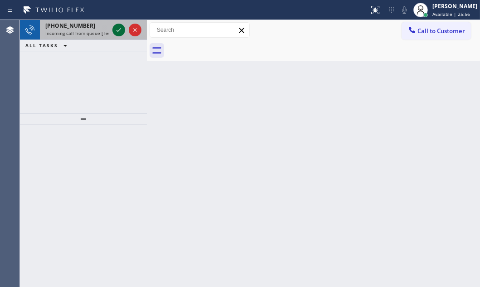
click at [117, 30] on icon at bounding box center [119, 30] width 5 height 4
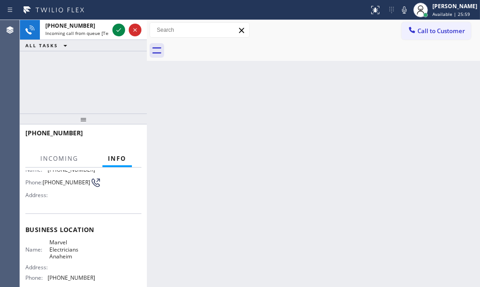
scroll to position [68, 0]
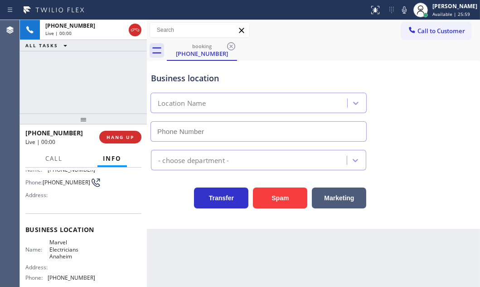
type input "[PHONE_NUMBER]"
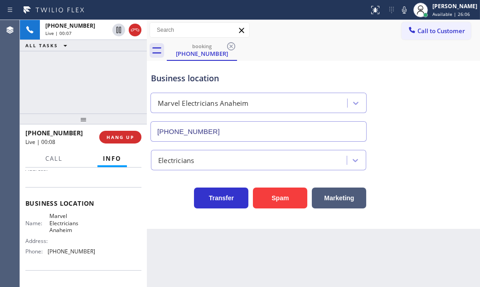
scroll to position [109, 0]
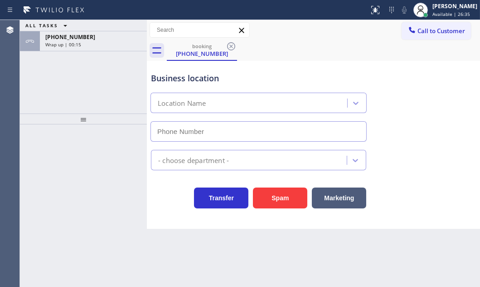
type input "(714) 559-3783"
type input "[PHONE_NUMBER]"
drag, startPoint x: 102, startPoint y: 45, endPoint x: 105, endPoint y: 74, distance: 29.6
click at [102, 47] on div "Wrap up | 00:34" at bounding box center [93, 44] width 96 height 6
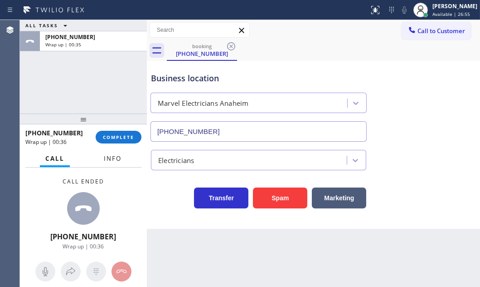
drag, startPoint x: 117, startPoint y: 161, endPoint x: 118, endPoint y: 181, distance: 20.5
click at [117, 162] on button "Info" at bounding box center [112, 159] width 29 height 18
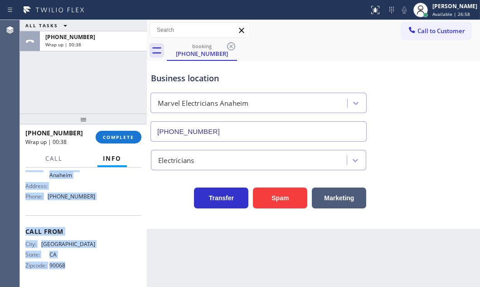
scroll to position [150, 0]
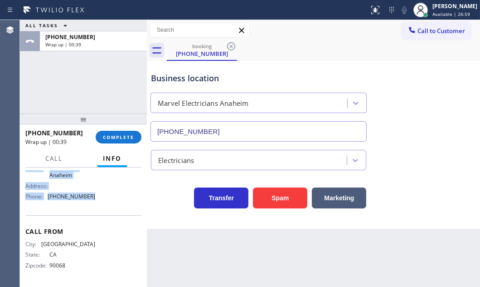
drag, startPoint x: 27, startPoint y: 225, endPoint x: 116, endPoint y: 207, distance: 90.7
click at [116, 207] on div "Business location Name: Marvel Electricians Anaheim Address: Phone: [PHONE_NUMB…" at bounding box center [83, 173] width 116 height 83
copy div "Business location Name: Marvel Electricians Anaheim Address: Phone: [PHONE_NUMB…"
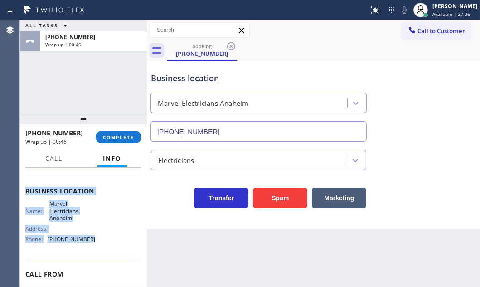
scroll to position [109, 0]
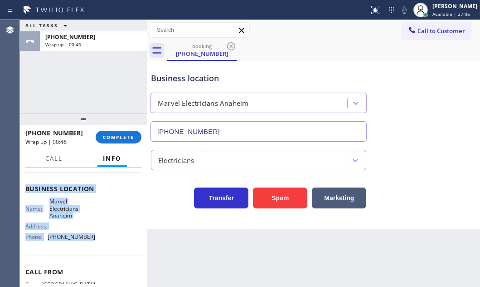
drag, startPoint x: 26, startPoint y: 193, endPoint x: 122, endPoint y: 242, distance: 108.0
click at [88, 250] on div "Context Queue: [Test] All Priority: 1 Customer Name: [PHONE_NUMBER] Phone: [PHO…" at bounding box center [83, 192] width 116 height 263
copy div "Customer Name: [PHONE_NUMBER] Phone: [PHONE_NUMBER] Address: Business location …"
drag, startPoint x: 441, startPoint y: 34, endPoint x: 359, endPoint y: 71, distance: 89.1
click at [439, 36] on button "Call to Customer" at bounding box center [436, 30] width 69 height 17
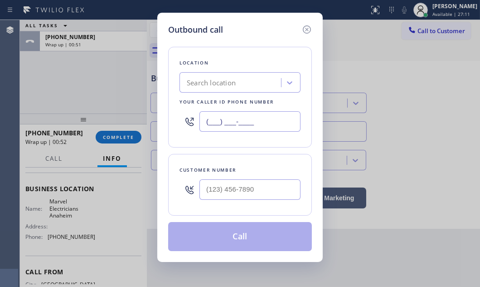
click at [258, 122] on input "(___) ___-____" at bounding box center [250, 121] width 101 height 20
drag, startPoint x: 258, startPoint y: 122, endPoint x: 270, endPoint y: 124, distance: 12.1
click at [258, 122] on input "(___) ___-____" at bounding box center [250, 121] width 101 height 20
paste input "714) 559-3783"
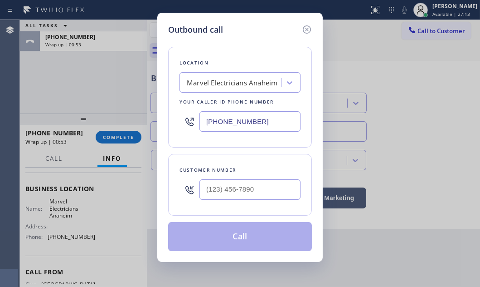
type input "[PHONE_NUMBER]"
click at [248, 188] on input "(___) ___-____" at bounding box center [250, 189] width 101 height 20
paste input "323) 301-9450"
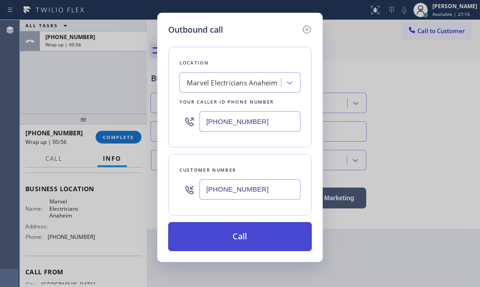
type input "[PHONE_NUMBER]"
click at [241, 237] on button "Call" at bounding box center [240, 236] width 144 height 29
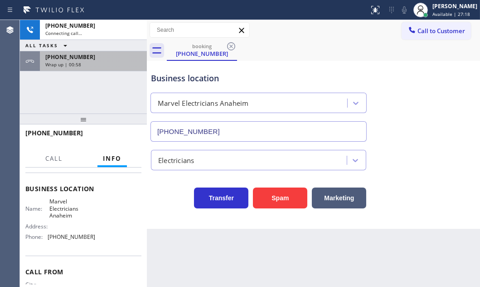
drag, startPoint x: 117, startPoint y: 63, endPoint x: 113, endPoint y: 124, distance: 61.4
click at [117, 64] on div "Wrap up | 00:58" at bounding box center [93, 64] width 96 height 6
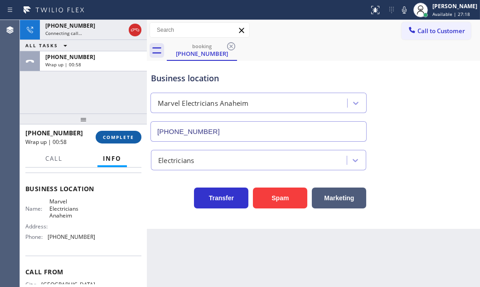
click at [112, 135] on span "COMPLETE" at bounding box center [118, 137] width 31 height 6
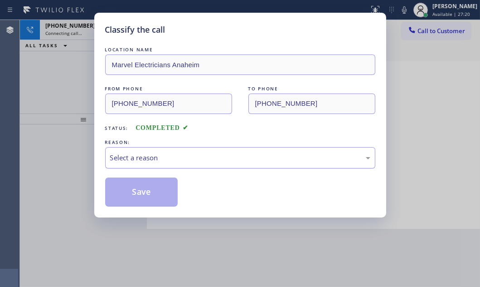
click at [199, 157] on div "Select a reason" at bounding box center [240, 157] width 260 height 10
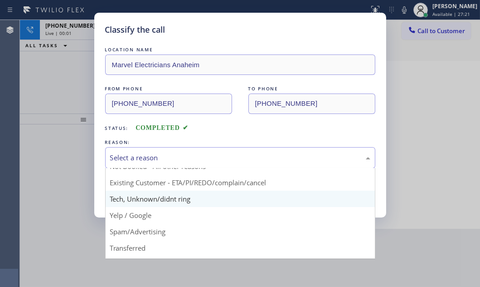
scroll to position [41, 0]
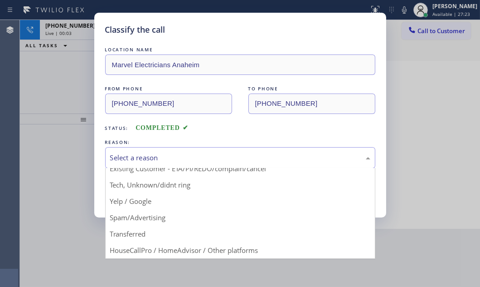
click at [60, 81] on div "Classify the call LOCATION NAME Marvel Electricians Anaheim FROM PHONE [PHONE_N…" at bounding box center [240, 143] width 480 height 287
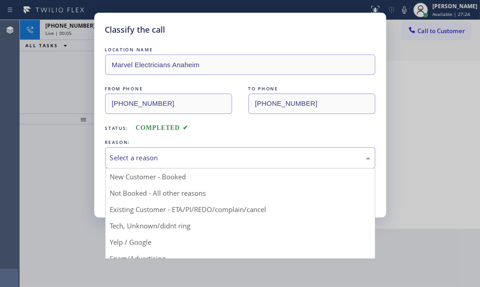
click at [167, 153] on div "Select a reason" at bounding box center [240, 157] width 260 height 10
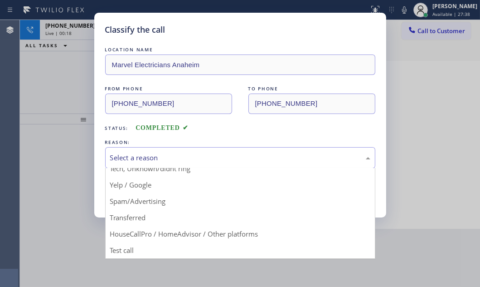
scroll to position [60, 0]
drag, startPoint x: 53, startPoint y: 73, endPoint x: 85, endPoint y: 74, distance: 31.8
click at [54, 73] on div "Classify the call LOCATION NAME Marvel Electricians Anaheim FROM PHONE [PHONE_N…" at bounding box center [240, 143] width 480 height 287
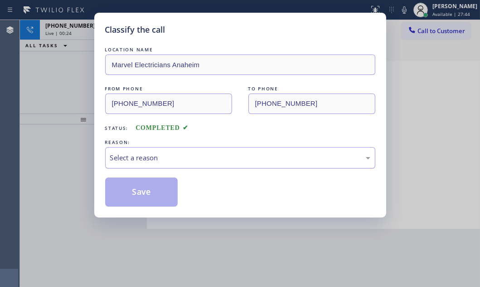
click at [160, 157] on div "Select a reason" at bounding box center [240, 157] width 260 height 10
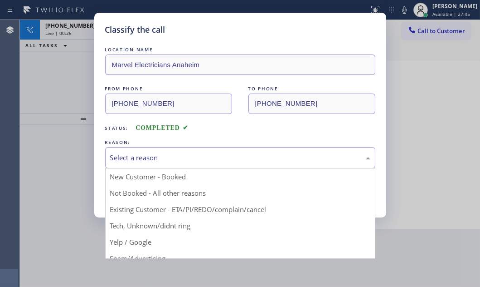
drag, startPoint x: 137, startPoint y: 224, endPoint x: 132, endPoint y: 207, distance: 17.5
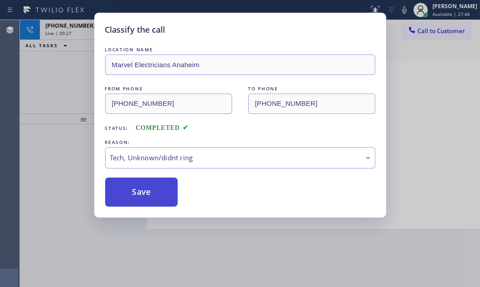
drag, startPoint x: 132, startPoint y: 186, endPoint x: 100, endPoint y: 131, distance: 63.8
click at [131, 186] on button "Save" at bounding box center [141, 191] width 73 height 29
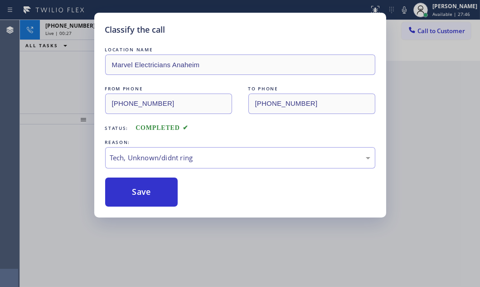
click at [75, 78] on div "Classify the call LOCATION NAME Marvel Electricians Anaheim FROM PHONE [PHONE_N…" at bounding box center [240, 143] width 480 height 287
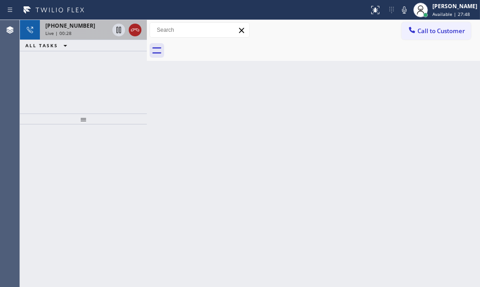
click at [132, 28] on icon at bounding box center [135, 30] width 11 height 11
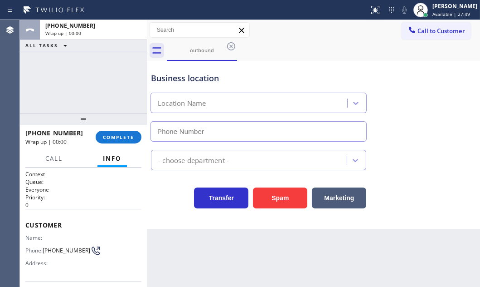
type input "[PHONE_NUMBER]"
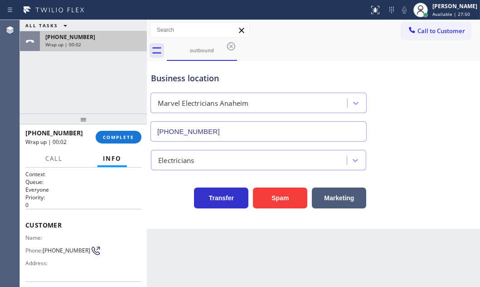
click at [113, 42] on div "Wrap up | 00:02" at bounding box center [93, 44] width 96 height 6
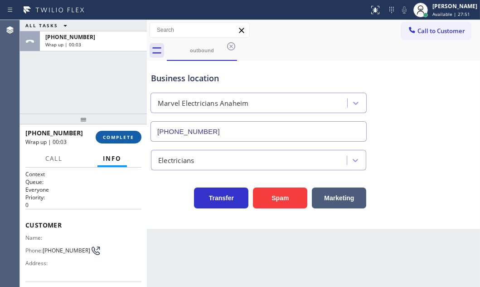
click at [125, 138] on span "COMPLETE" at bounding box center [118, 137] width 31 height 6
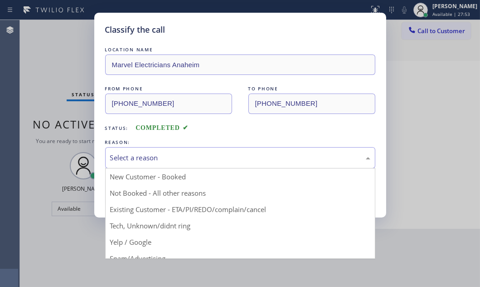
click at [225, 154] on div "Select a reason" at bounding box center [240, 157] width 260 height 10
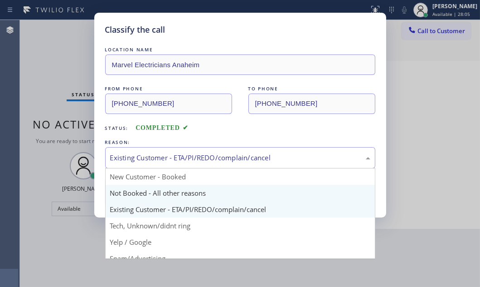
drag, startPoint x: 157, startPoint y: 157, endPoint x: 149, endPoint y: 192, distance: 36.2
click at [157, 157] on div "Existing Customer - ETA/PI/REDO/complain/cancel" at bounding box center [240, 157] width 260 height 10
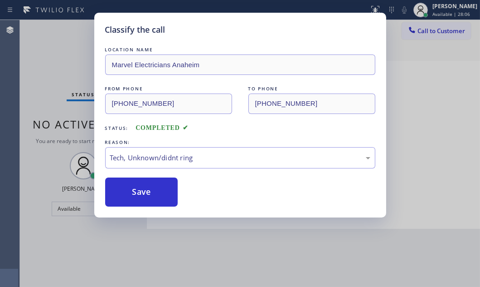
drag, startPoint x: 134, startPoint y: 193, endPoint x: 186, endPoint y: 194, distance: 52.2
click at [136, 192] on button "Save" at bounding box center [141, 191] width 73 height 29
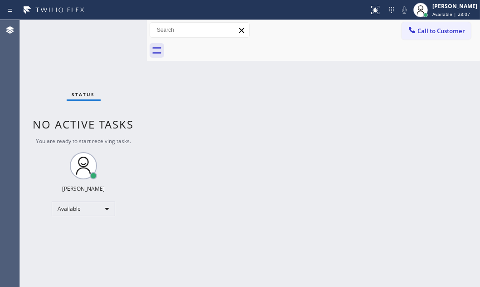
drag, startPoint x: 47, startPoint y: 77, endPoint x: 290, endPoint y: 90, distance: 244.0
click at [56, 77] on div "Status No active tasks You are ready to start receiving tasks. [PERSON_NAME] Av…" at bounding box center [83, 153] width 127 height 267
drag, startPoint x: 153, startPoint y: 75, endPoint x: 199, endPoint y: 85, distance: 47.3
click at [157, 76] on div "Back to Dashboard Change Sender ID Customers Technicians Select a contact Outbo…" at bounding box center [313, 153] width 333 height 267
click at [210, 89] on div "Back to Dashboard Change Sender ID Customers Technicians Select a contact Outbo…" at bounding box center [313, 153] width 333 height 267
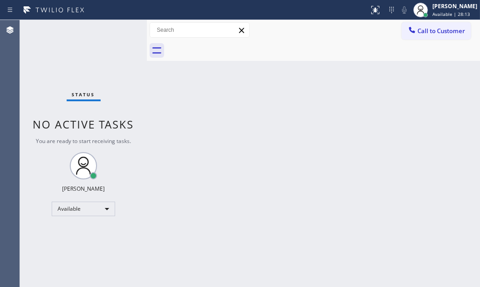
click at [211, 89] on div "Back to Dashboard Change Sender ID Customers Technicians Select a contact Outbo…" at bounding box center [313, 153] width 333 height 267
click at [248, 99] on div "Back to Dashboard Change Sender ID Customers Technicians Select a contact Outbo…" at bounding box center [313, 153] width 333 height 267
click at [41, 55] on div "Status No active tasks You are ready to start receiving tasks. [PERSON_NAME] Av…" at bounding box center [83, 153] width 127 height 267
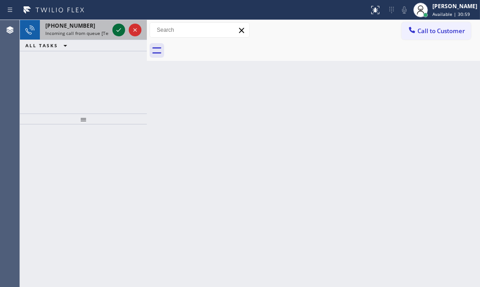
click at [117, 30] on icon at bounding box center [118, 30] width 11 height 11
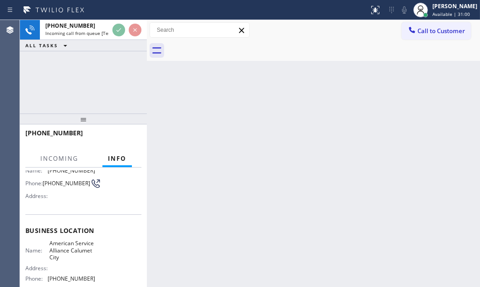
scroll to position [123, 0]
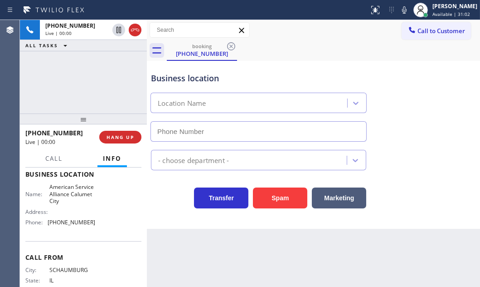
type input "[PHONE_NUMBER]"
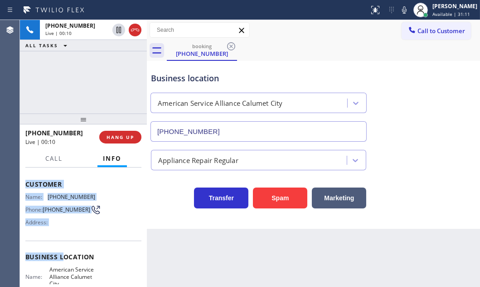
scroll to position [82, 0]
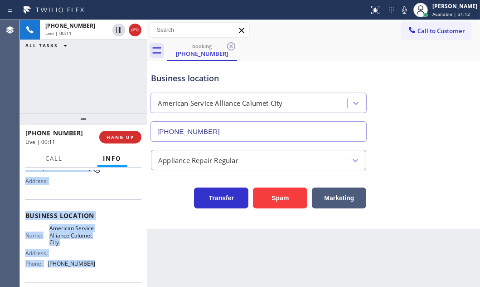
drag, startPoint x: 25, startPoint y: 182, endPoint x: 91, endPoint y: 263, distance: 104.5
click at [91, 263] on div "Context Queue: [Test] All Priority: 2 Customer Name: [PHONE_NUMBER] Phone: [PHO…" at bounding box center [83, 219] width 116 height 263
copy div "Customer Name: [PHONE_NUMBER] Phone: [PHONE_NUMBER] Address: Business location …"
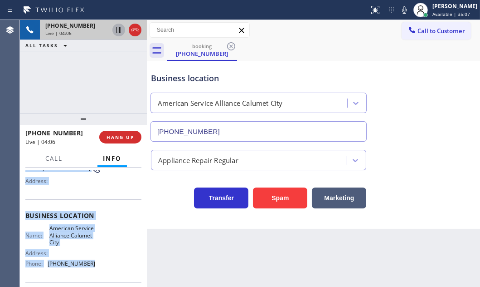
click at [117, 32] on icon at bounding box center [119, 30] width 5 height 6
click at [118, 29] on icon at bounding box center [118, 30] width 11 height 11
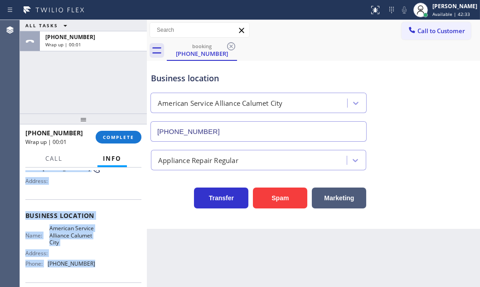
drag, startPoint x: 132, startPoint y: 29, endPoint x: 103, endPoint y: 86, distance: 63.9
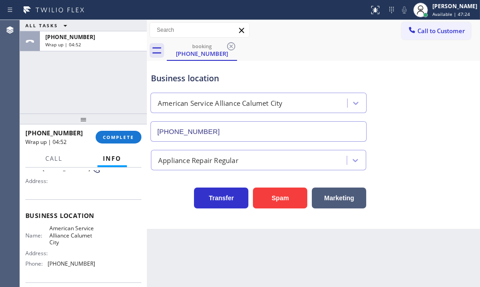
click at [116, 127] on div "[PHONE_NUMBER] Wrap up | 04:52 COMPLETE" at bounding box center [83, 137] width 116 height 24
drag, startPoint x: 116, startPoint y: 133, endPoint x: 124, endPoint y: 141, distance: 10.9
click at [116, 135] on span "COMPLETE" at bounding box center [118, 137] width 31 height 6
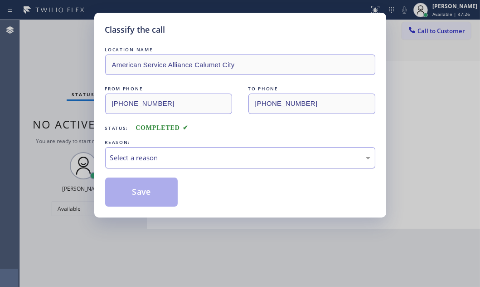
click at [167, 154] on div "Select a reason" at bounding box center [240, 157] width 260 height 10
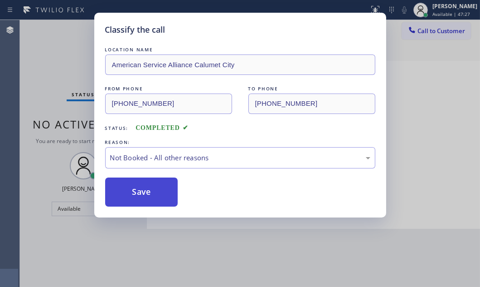
click at [132, 195] on button "Save" at bounding box center [141, 191] width 73 height 29
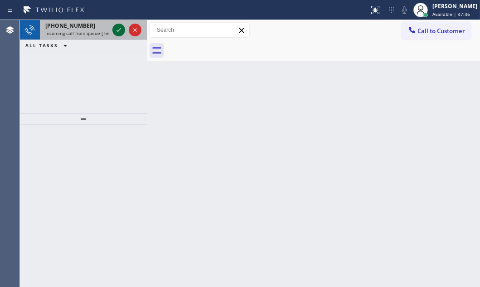
click at [122, 30] on icon at bounding box center [118, 30] width 11 height 11
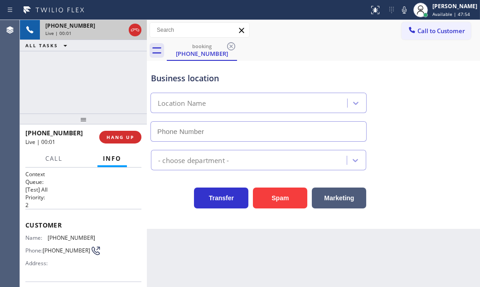
type input "[PHONE_NUMBER]"
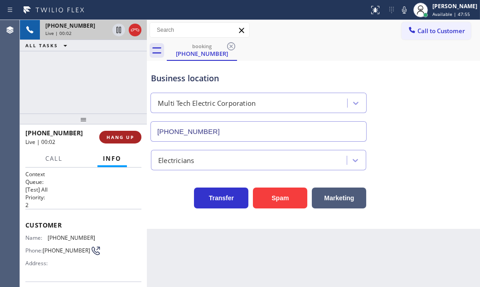
click at [118, 133] on button "HANG UP" at bounding box center [120, 137] width 42 height 13
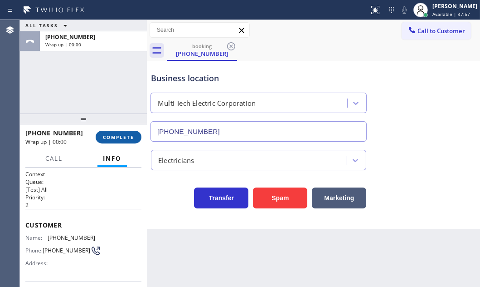
click at [116, 138] on span "COMPLETE" at bounding box center [118, 137] width 31 height 6
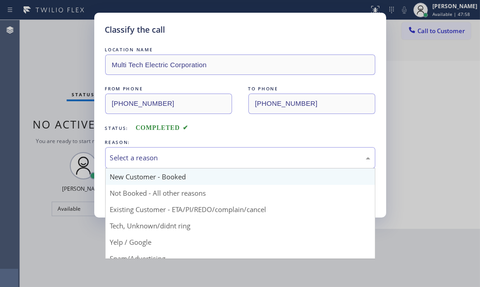
drag, startPoint x: 182, startPoint y: 152, endPoint x: 177, endPoint y: 173, distance: 21.1
click at [181, 153] on div "Select a reason" at bounding box center [240, 157] width 260 height 10
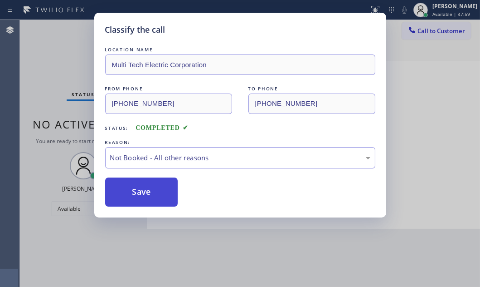
click at [127, 192] on button "Save" at bounding box center [141, 191] width 73 height 29
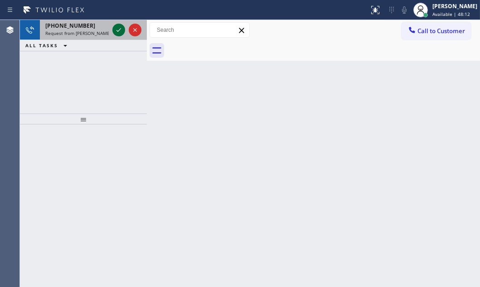
drag, startPoint x: 111, startPoint y: 27, endPoint x: 120, endPoint y: 30, distance: 9.4
click at [117, 29] on div at bounding box center [127, 30] width 33 height 20
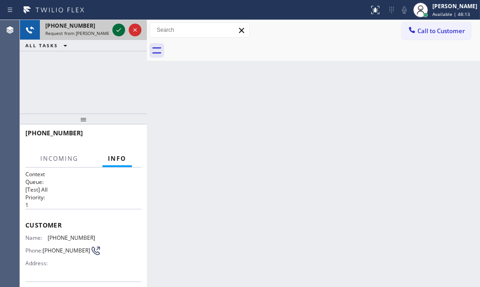
click at [120, 31] on icon at bounding box center [118, 30] width 11 height 11
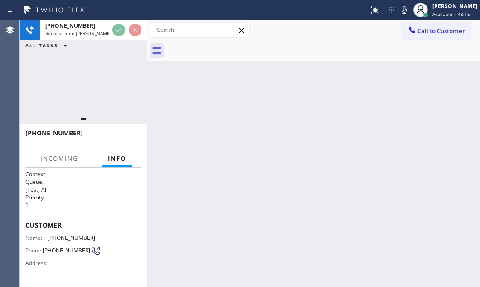
scroll to position [41, 0]
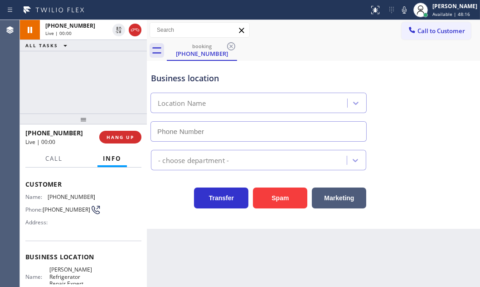
type input "[PHONE_NUMBER]"
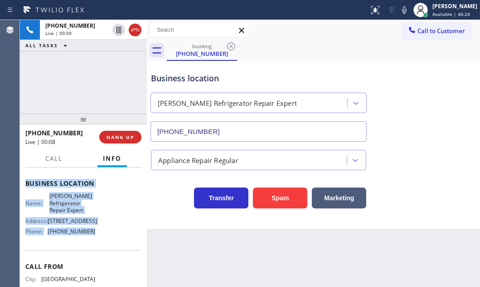
scroll to position [123, 0]
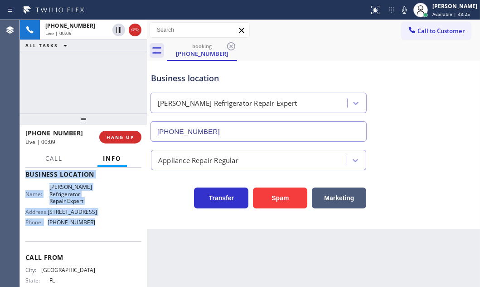
drag, startPoint x: 24, startPoint y: 177, endPoint x: 125, endPoint y: 250, distance: 124.4
click at [89, 244] on div "Context Queue: [Test] All Priority: 1 Customer Name: [PHONE_NUMBER] Phone: [PHO…" at bounding box center [83, 226] width 127 height 119
copy div "Customer Name: [PHONE_NUMBER] Phone: [PHONE_NUMBER] Address: Business location …"
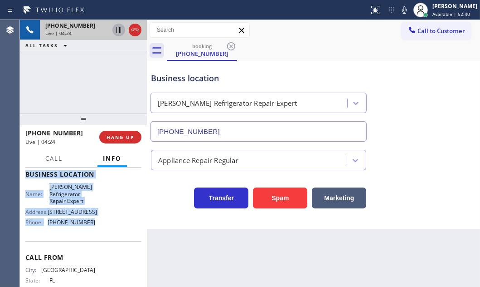
click at [118, 32] on icon at bounding box center [118, 30] width 11 height 11
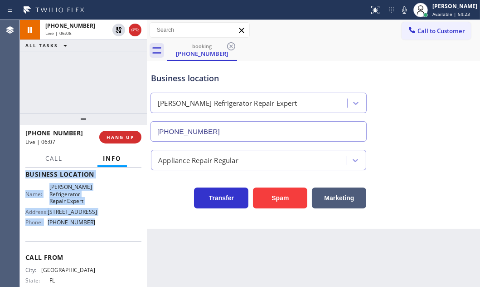
drag, startPoint x: 118, startPoint y: 31, endPoint x: 139, endPoint y: 49, distance: 27.1
click at [118, 31] on icon at bounding box center [118, 30] width 11 height 11
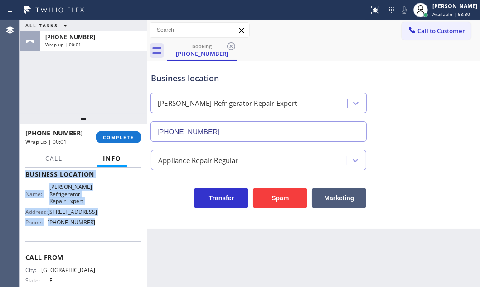
drag, startPoint x: 138, startPoint y: 31, endPoint x: 348, endPoint y: 69, distance: 213.1
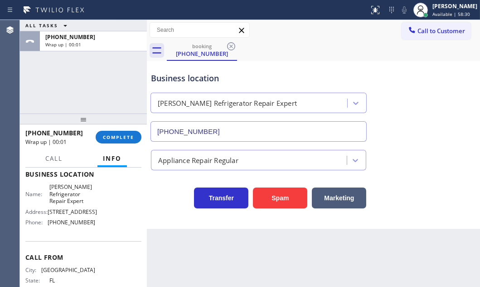
drag, startPoint x: 392, startPoint y: 56, endPoint x: 477, endPoint y: 82, distance: 89.1
click at [398, 58] on div "booking [PHONE_NUMBER]" at bounding box center [324, 50] width 314 height 20
click at [117, 136] on span "COMPLETE" at bounding box center [118, 137] width 31 height 6
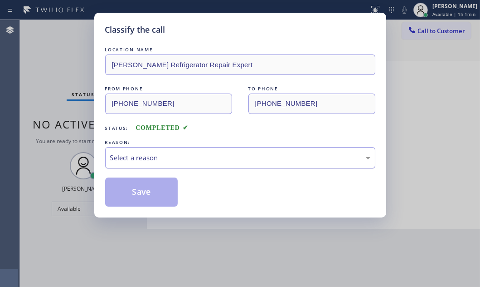
drag, startPoint x: 212, startPoint y: 158, endPoint x: 199, endPoint y: 166, distance: 15.3
click at [208, 161] on div "Select a reason" at bounding box center [240, 157] width 260 height 10
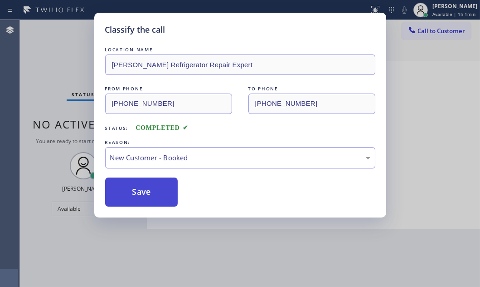
click at [131, 183] on button "Save" at bounding box center [141, 191] width 73 height 29
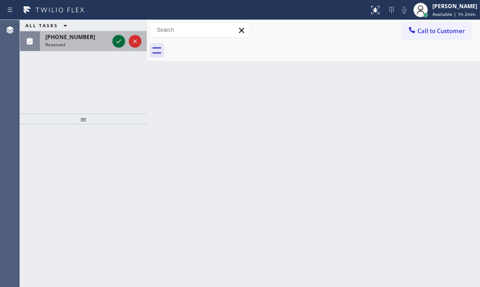
click at [116, 41] on icon at bounding box center [118, 41] width 11 height 11
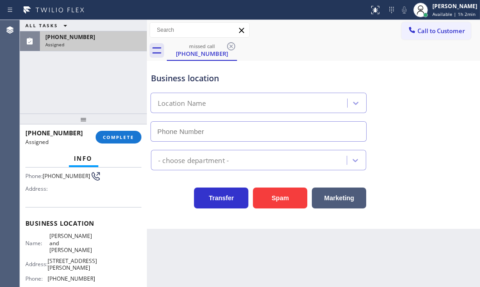
type input "[PHONE_NUMBER]"
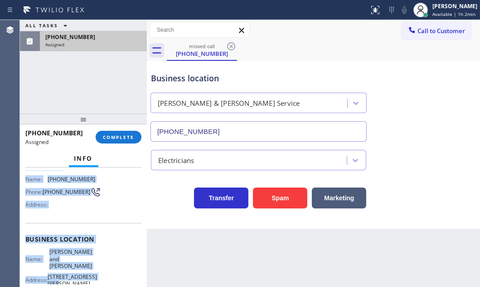
scroll to position [158, 0]
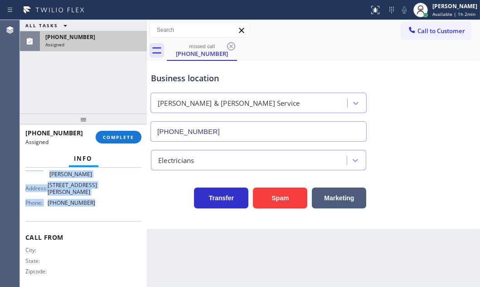
drag, startPoint x: 25, startPoint y: 187, endPoint x: 99, endPoint y: 200, distance: 75.4
click at [99, 200] on div "Context Queue: Electrical Priority: 0 Task Age: Customer Name: [PHONE_NUMBER] P…" at bounding box center [83, 226] width 127 height 119
copy div "Customer Name: [PHONE_NUMBER] Phone: [PHONE_NUMBER] Address: Business location …"
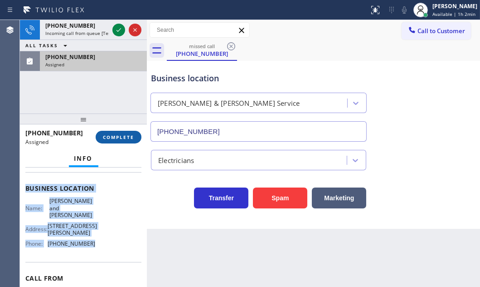
click at [119, 135] on span "COMPLETE" at bounding box center [118, 137] width 31 height 6
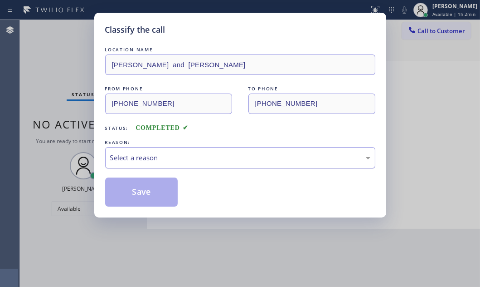
click at [170, 154] on div "Select a reason" at bounding box center [240, 157] width 260 height 10
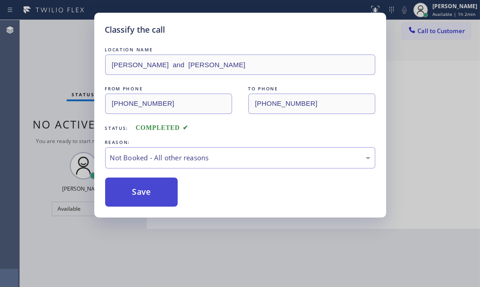
click at [137, 192] on button "Save" at bounding box center [141, 191] width 73 height 29
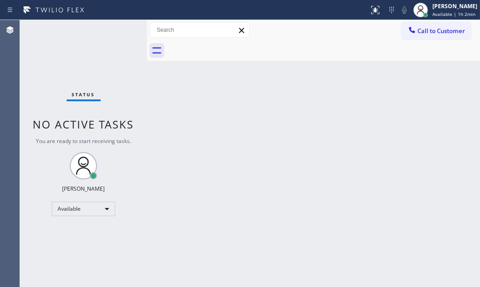
drag, startPoint x: 442, startPoint y: 29, endPoint x: 411, endPoint y: 41, distance: 33.6
click at [442, 30] on span "Call to Customer" at bounding box center [442, 31] width 48 height 8
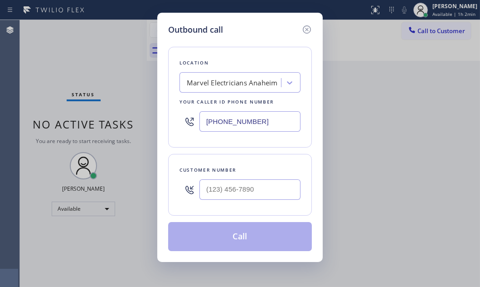
click at [281, 119] on input "[PHONE_NUMBER]" at bounding box center [250, 121] width 101 height 20
paste input "848) 251-0798"
type input "[PHONE_NUMBER]"
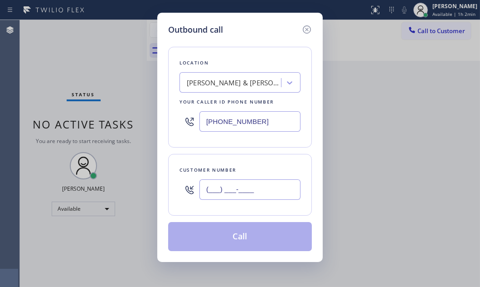
click at [243, 194] on input "(___) ___-____" at bounding box center [250, 189] width 101 height 20
paste input "732) 581-0982"
type input "[PHONE_NUMBER]"
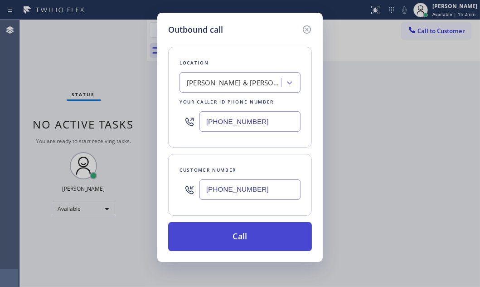
click at [238, 238] on button "Call" at bounding box center [240, 236] width 144 height 29
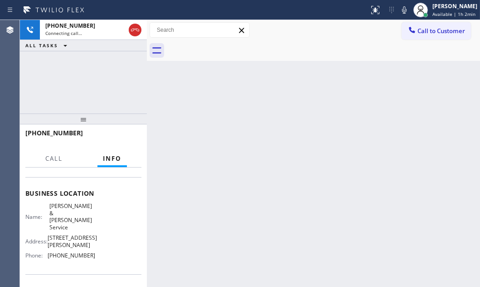
scroll to position [150, 0]
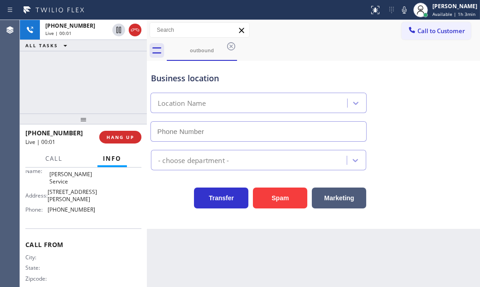
type input "[PHONE_NUMBER]"
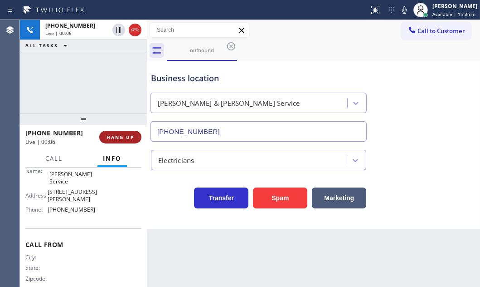
click at [127, 137] on span "HANG UP" at bounding box center [121, 137] width 28 height 6
click at [128, 138] on span "HANG UP" at bounding box center [121, 137] width 28 height 6
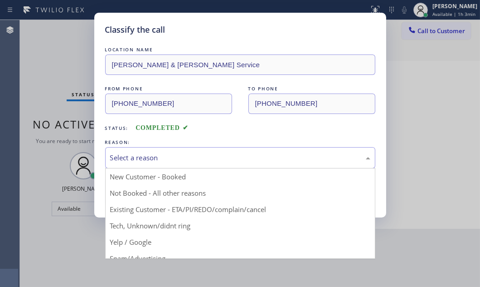
click at [167, 154] on div "Select a reason" at bounding box center [240, 157] width 260 height 10
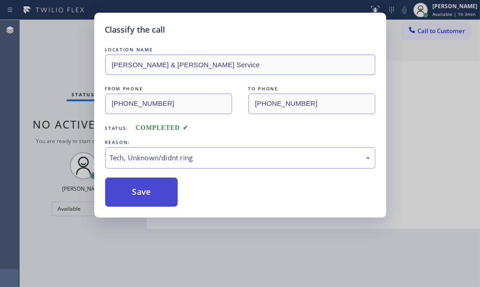
drag, startPoint x: 150, startPoint y: 198, endPoint x: 172, endPoint y: 197, distance: 22.7
click at [150, 198] on button "Save" at bounding box center [141, 191] width 73 height 29
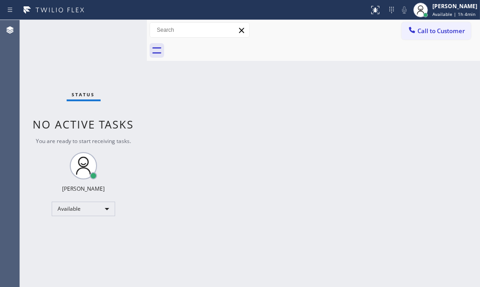
click at [276, 123] on div "Back to Dashboard Change Sender ID Customers Technicians Select a contact Outbo…" at bounding box center [313, 153] width 333 height 267
click at [280, 109] on div "Back to Dashboard Change Sender ID Customers Technicians Select a contact Outbo…" at bounding box center [313, 153] width 333 height 267
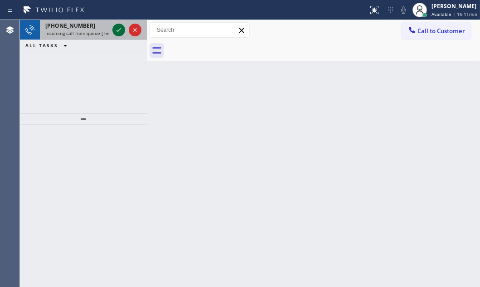
click at [118, 33] on icon at bounding box center [118, 30] width 11 height 11
click at [118, 30] on icon at bounding box center [118, 30] width 11 height 11
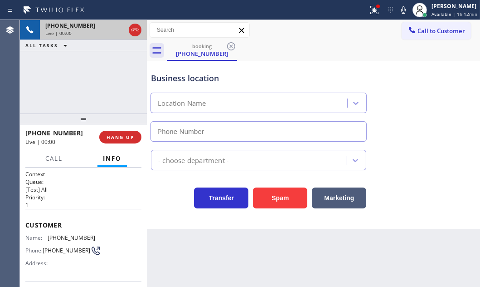
type input "[PHONE_NUMBER]"
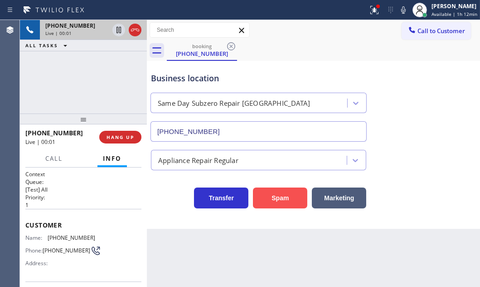
click at [286, 201] on button "Spam" at bounding box center [280, 197] width 54 height 21
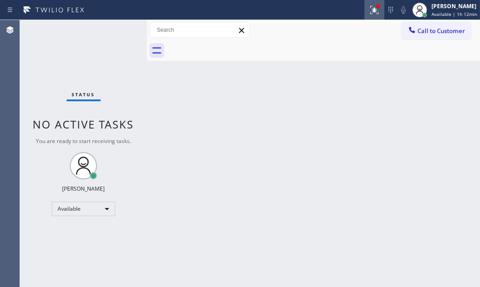
click at [371, 11] on icon at bounding box center [373, 9] width 5 height 6
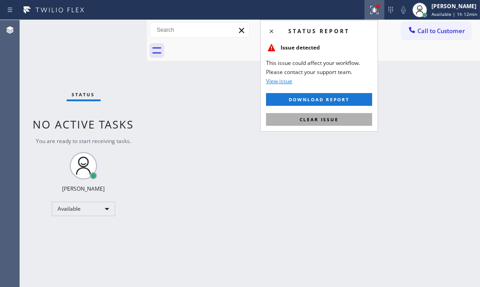
click at [332, 120] on span "Clear issue" at bounding box center [319, 119] width 39 height 6
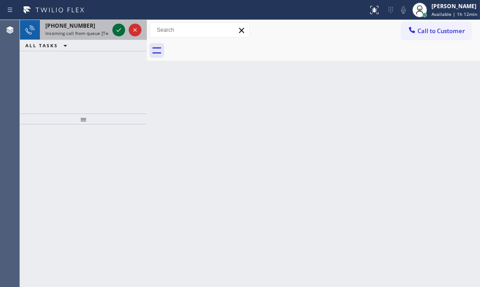
click at [118, 32] on icon at bounding box center [118, 30] width 11 height 11
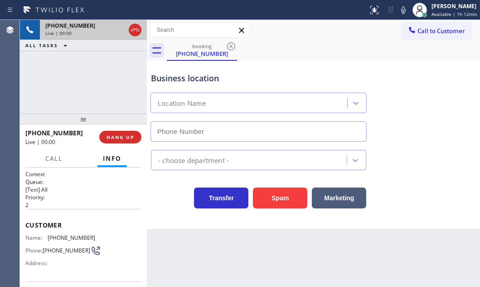
type input "[PHONE_NUMBER]"
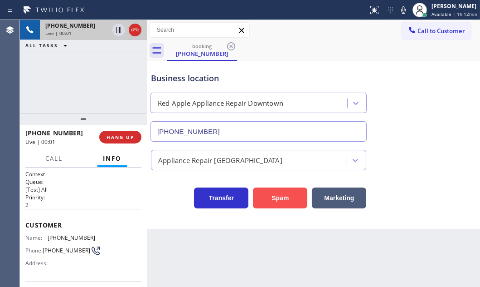
click at [281, 193] on button "Spam" at bounding box center [280, 197] width 54 height 21
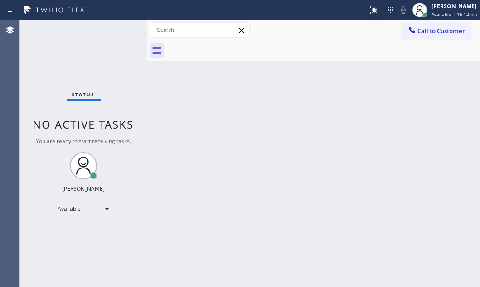
click at [123, 33] on div "Status No active tasks You are ready to start receiving tasks. [PERSON_NAME] Av…" at bounding box center [83, 153] width 127 height 267
click at [122, 32] on div "Status No active tasks You are ready to start receiving tasks. [PERSON_NAME] Av…" at bounding box center [83, 153] width 127 height 267
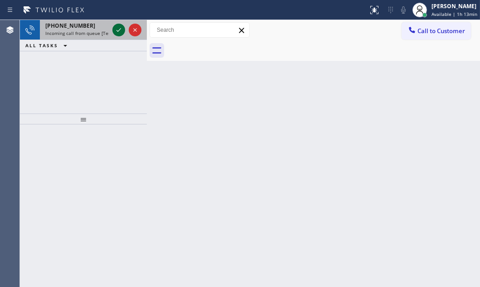
click at [113, 32] on div at bounding box center [119, 30] width 13 height 11
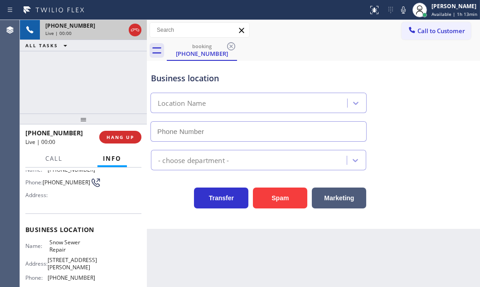
scroll to position [150, 0]
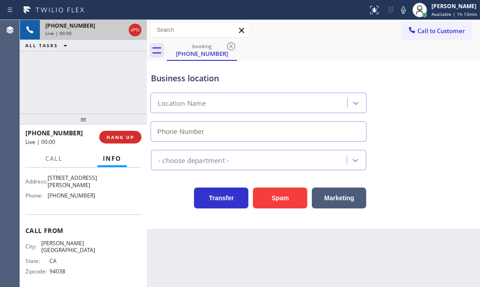
type input "[PHONE_NUMBER]"
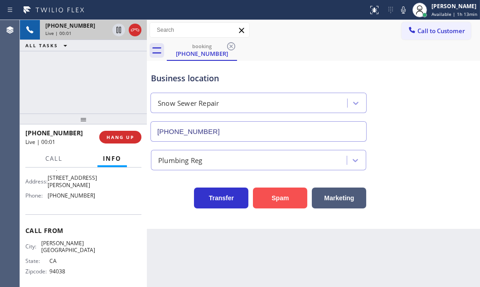
click at [287, 196] on button "Spam" at bounding box center [280, 197] width 54 height 21
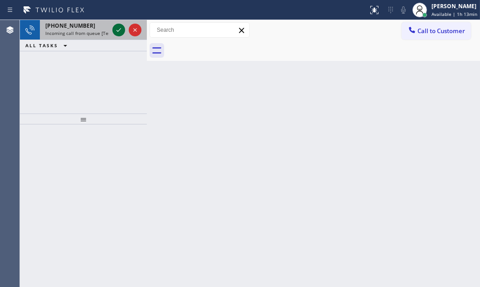
click at [122, 34] on icon at bounding box center [118, 30] width 11 height 11
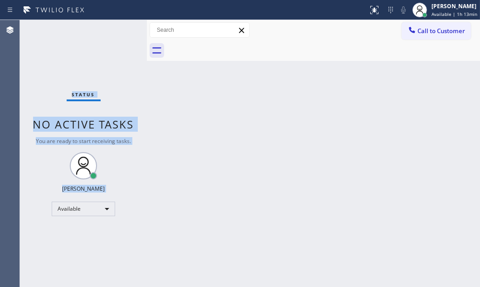
click at [119, 32] on div "Status No active tasks You are ready to start receiving tasks. [PERSON_NAME] Av…" at bounding box center [83, 153] width 127 height 267
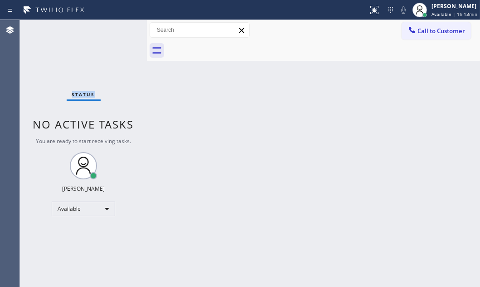
click at [119, 32] on div "Status No active tasks You are ready to start receiving tasks. [PERSON_NAME] Av…" at bounding box center [83, 153] width 127 height 267
click at [365, 15] on button at bounding box center [375, 10] width 20 height 20
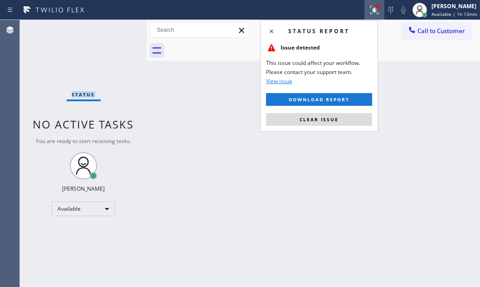
click at [319, 117] on span "Clear issue" at bounding box center [319, 119] width 39 height 6
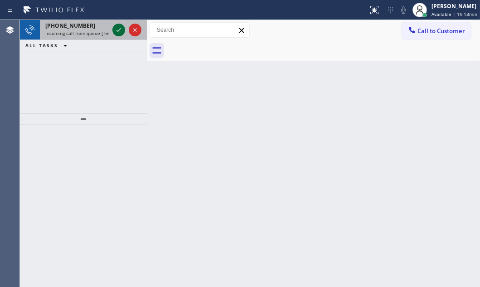
click at [113, 29] on div at bounding box center [119, 30] width 13 height 11
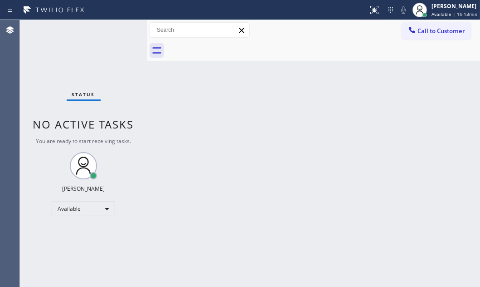
click at [278, 187] on div "Back to Dashboard Change Sender ID Customers Technicians Select a contact Outbo…" at bounding box center [313, 153] width 333 height 267
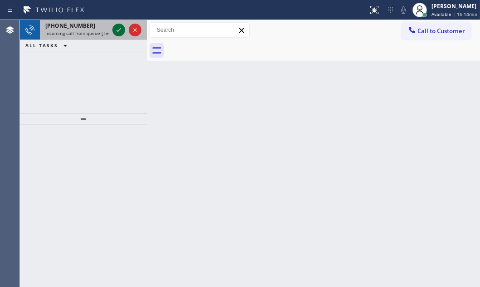
click at [121, 29] on icon at bounding box center [118, 30] width 11 height 11
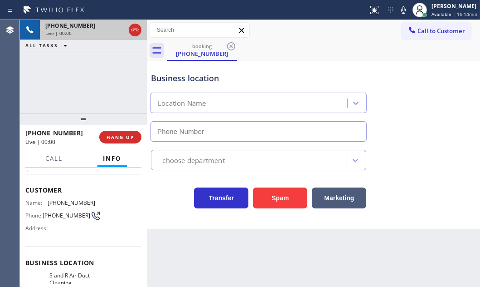
type input "[PHONE_NUMBER]"
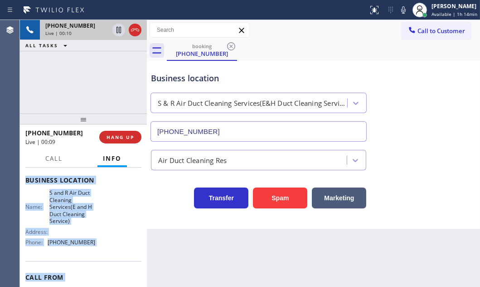
scroll to position [152, 0]
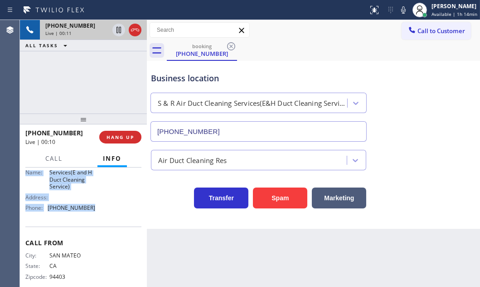
drag, startPoint x: 27, startPoint y: 221, endPoint x: 102, endPoint y: 219, distance: 74.9
click at [102, 219] on div "Context Queue: [Test] All Priority: 1 Customer Name: [PHONE_NUMBER] Phone: [PHO…" at bounding box center [83, 156] width 116 height 277
copy div "Customer Name: [PHONE_NUMBER] Phone: [PHONE_NUMBER] Address: Business location …"
click at [118, 30] on icon at bounding box center [118, 30] width 11 height 11
click at [119, 30] on icon at bounding box center [118, 30] width 11 height 11
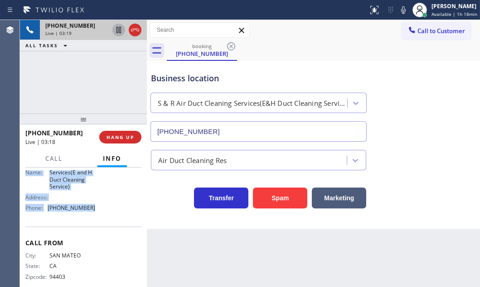
click at [119, 32] on icon at bounding box center [118, 30] width 11 height 11
click at [117, 29] on icon at bounding box center [119, 30] width 6 height 6
click at [137, 31] on icon at bounding box center [135, 30] width 11 height 11
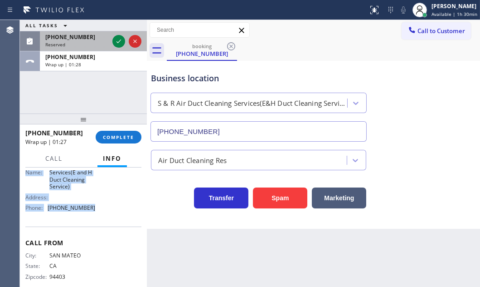
drag, startPoint x: 121, startPoint y: 39, endPoint x: 137, endPoint y: 49, distance: 18.9
click at [122, 39] on icon at bounding box center [118, 41] width 11 height 11
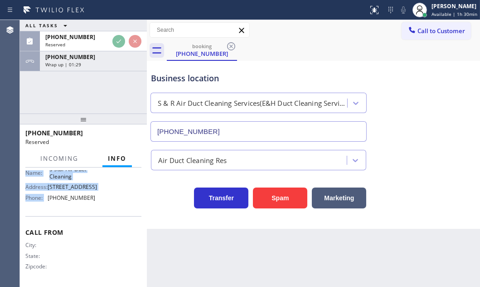
scroll to position [149, 0]
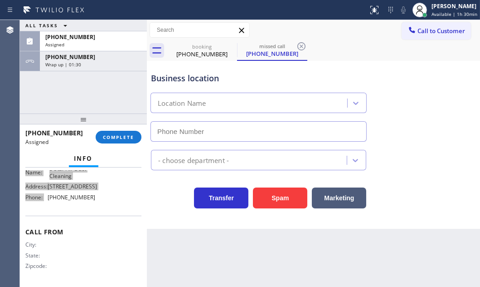
type input "[PHONE_NUMBER]"
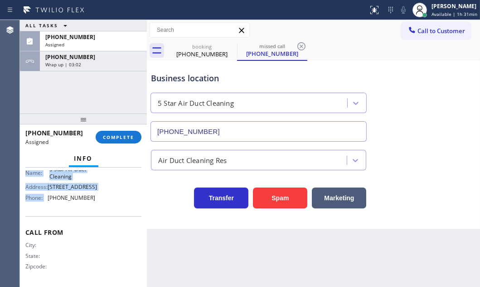
drag, startPoint x: 102, startPoint y: 59, endPoint x: 102, endPoint y: 74, distance: 14.5
click at [102, 59] on div "[PHONE_NUMBER]" at bounding box center [93, 57] width 96 height 8
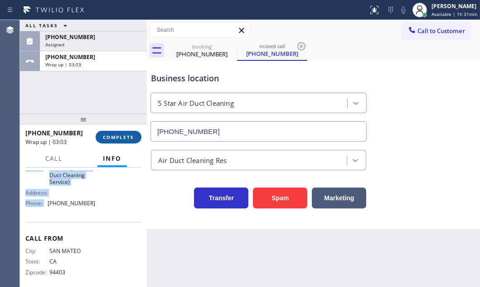
scroll to position [152, 0]
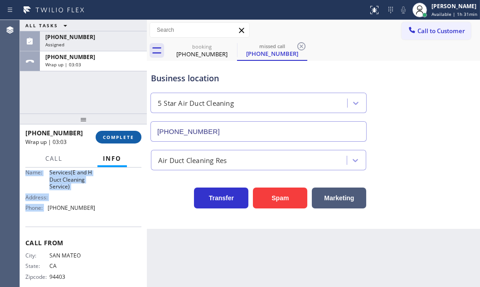
click at [123, 137] on span "COMPLETE" at bounding box center [118, 137] width 31 height 6
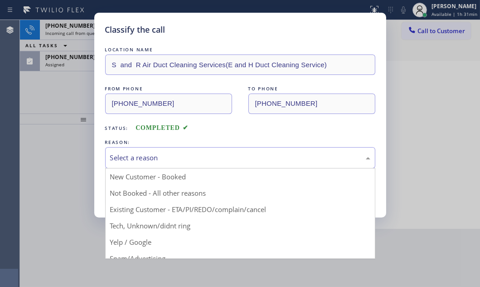
click at [210, 152] on div "Select a reason" at bounding box center [240, 157] width 260 height 10
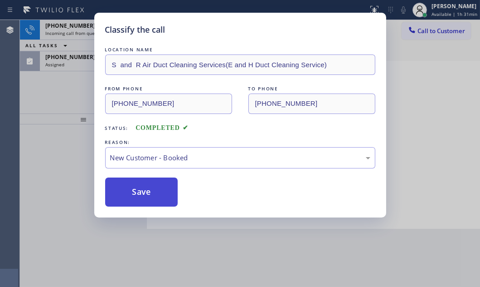
drag, startPoint x: 160, startPoint y: 173, endPoint x: 157, endPoint y: 177, distance: 5.5
click at [149, 185] on button "Save" at bounding box center [141, 191] width 73 height 29
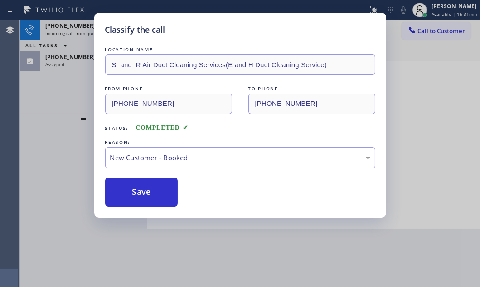
click at [80, 64] on div "Classify the call LOCATION NAME S and R Air Duct Cleaning Services(E and H Duct…" at bounding box center [240, 143] width 480 height 287
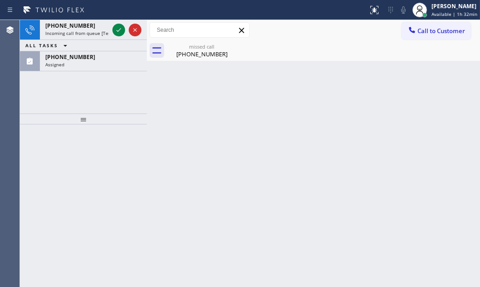
drag, startPoint x: 83, startPoint y: 63, endPoint x: 86, endPoint y: 120, distance: 56.8
click at [83, 68] on div "[PHONE_NUMBER] Assigned" at bounding box center [91, 61] width 103 height 20
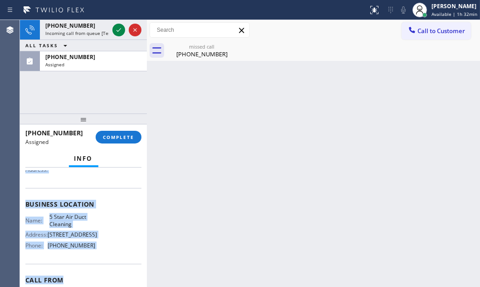
scroll to position [123, 0]
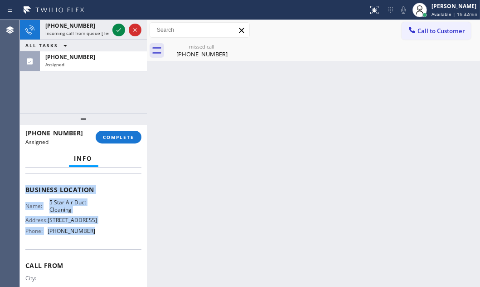
drag, startPoint x: 21, startPoint y: 232, endPoint x: 92, endPoint y: 250, distance: 72.9
click at [92, 250] on div "Context Queue: ADC Priority: 0 Task Age: [DEMOGRAPHIC_DATA] minute(s) Customer …" at bounding box center [83, 226] width 127 height 119
copy div "Customer Name: [PHONE_NUMBER] Phone: [PHONE_NUMBER] Address: Business location …"
click at [122, 138] on span "COMPLETE" at bounding box center [118, 137] width 31 height 6
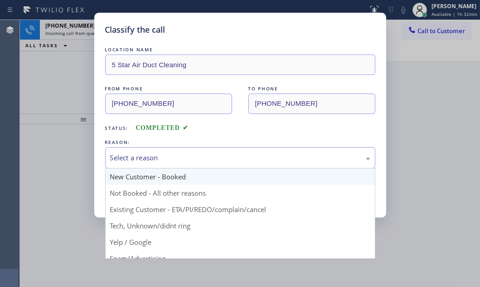
drag, startPoint x: 209, startPoint y: 154, endPoint x: 186, endPoint y: 172, distance: 28.5
click at [207, 155] on div "Select a reason" at bounding box center [240, 157] width 260 height 10
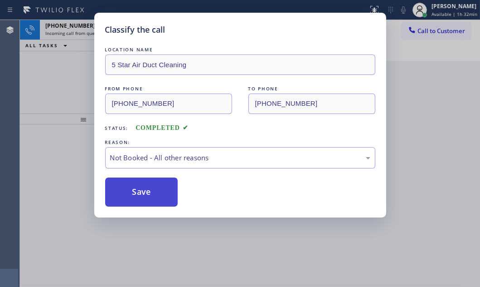
click at [132, 193] on button "Save" at bounding box center [141, 191] width 73 height 29
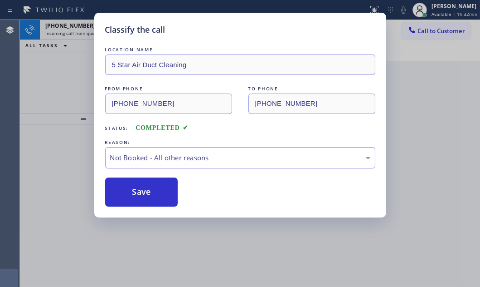
click at [52, 68] on div "Classify the call LOCATION NAME 5 Star Air Duct Cleaning FROM PHONE [PHONE_NUMB…" at bounding box center [240, 143] width 480 height 287
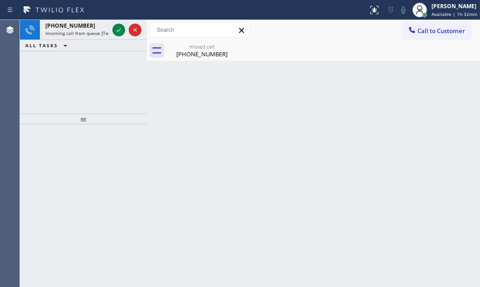
drag, startPoint x: 64, startPoint y: 67, endPoint x: 75, endPoint y: 59, distance: 14.0
click at [64, 66] on div "[PHONE_NUMBER] Incoming call from queue [Test] All ALL TASKS ALL TASKS ACTIVE T…" at bounding box center [83, 66] width 127 height 93
click at [100, 22] on div "[PHONE_NUMBER]" at bounding box center [77, 26] width 64 height 8
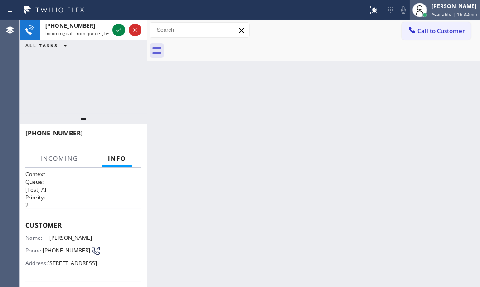
drag, startPoint x: 422, startPoint y: 10, endPoint x: 420, endPoint y: 22, distance: 11.9
click at [422, 11] on div at bounding box center [420, 10] width 20 height 20
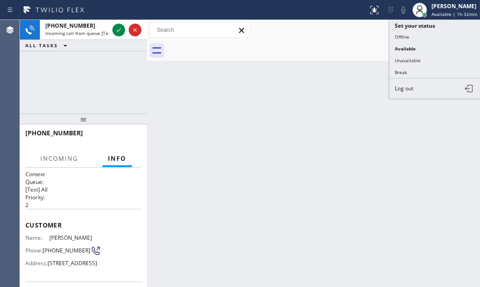
drag, startPoint x: 398, startPoint y: 69, endPoint x: 415, endPoint y: 64, distance: 17.4
click at [399, 68] on button "Break" at bounding box center [435, 72] width 91 height 12
